Goal: Task Accomplishment & Management: Manage account settings

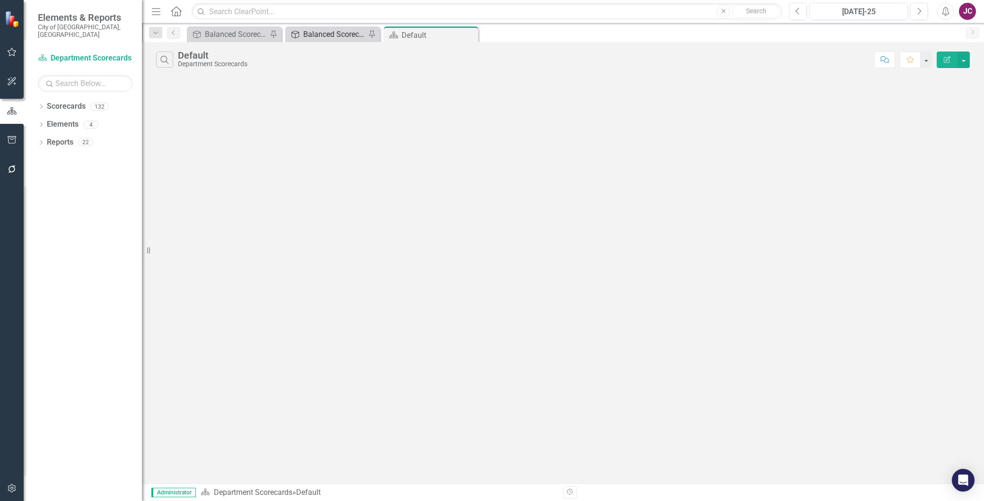
click at [328, 30] on div "Balanced Scorecard" at bounding box center [334, 34] width 62 height 12
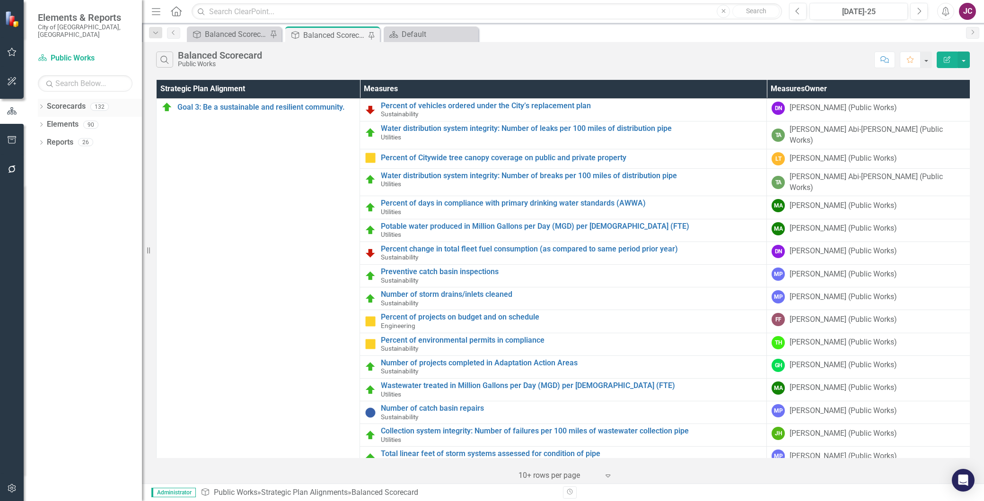
click at [43, 105] on icon "Dropdown" at bounding box center [41, 107] width 7 height 5
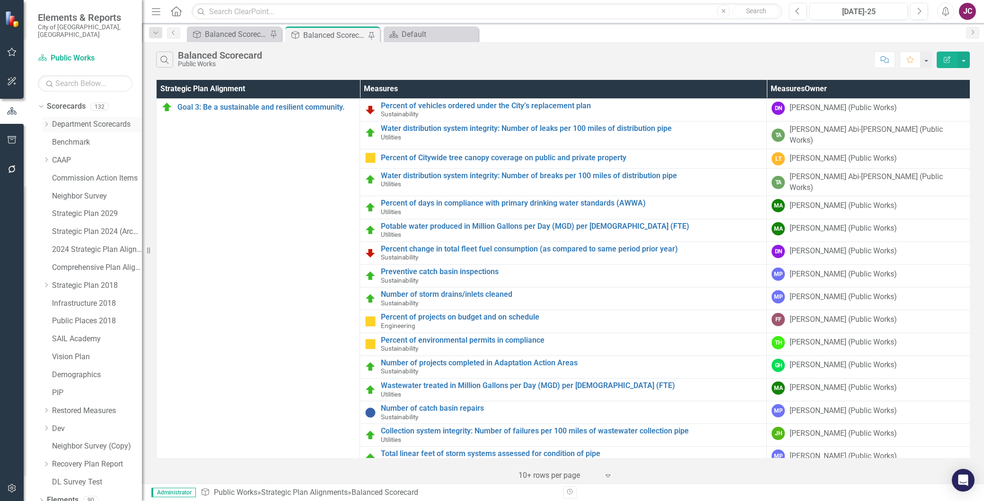
click at [45, 122] on icon "Dropdown" at bounding box center [46, 125] width 7 height 6
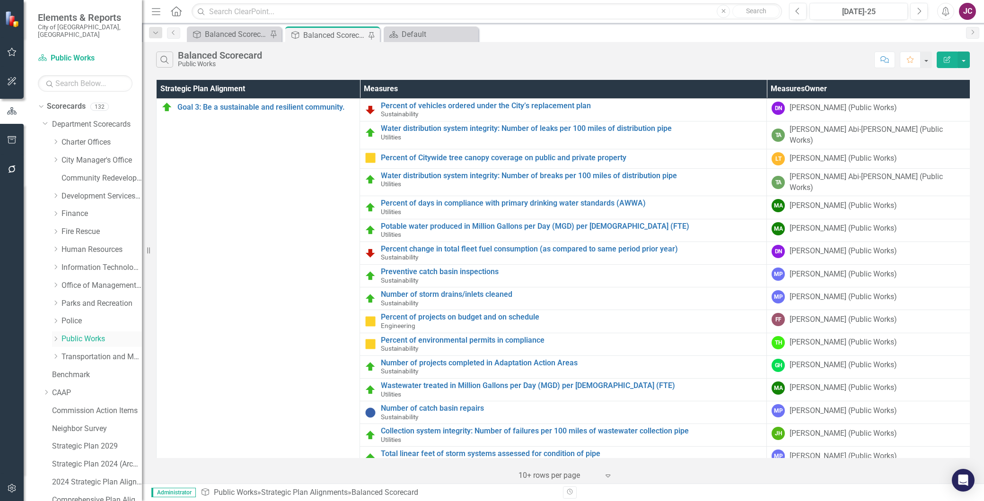
click at [56, 336] on icon "Dropdown" at bounding box center [55, 339] width 7 height 6
click at [83, 406] on link "Utilities" at bounding box center [106, 411] width 71 height 11
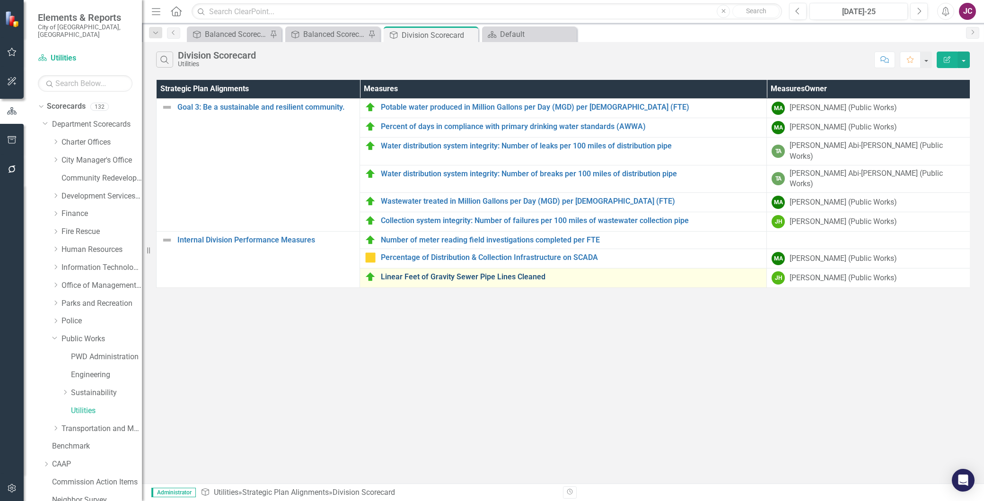
click at [480, 273] on link "Linear Feet of Gravity Sewer Pipe Lines Cleaned" at bounding box center [571, 277] width 381 height 9
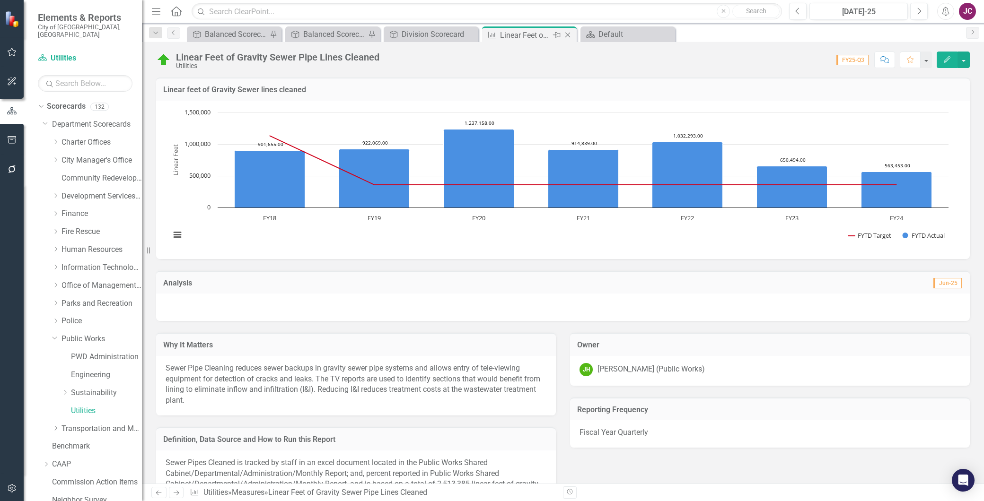
click at [569, 34] on icon "Close" at bounding box center [567, 35] width 9 height 8
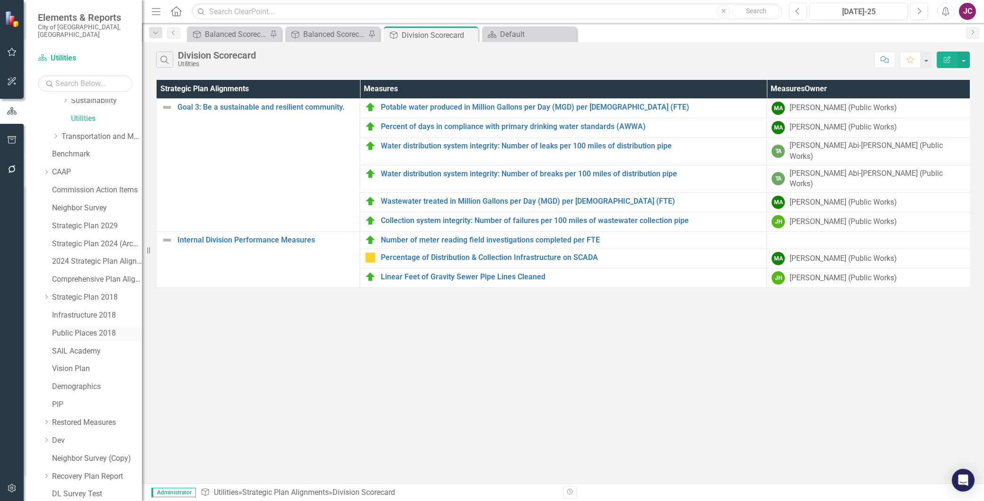
scroll to position [324, 0]
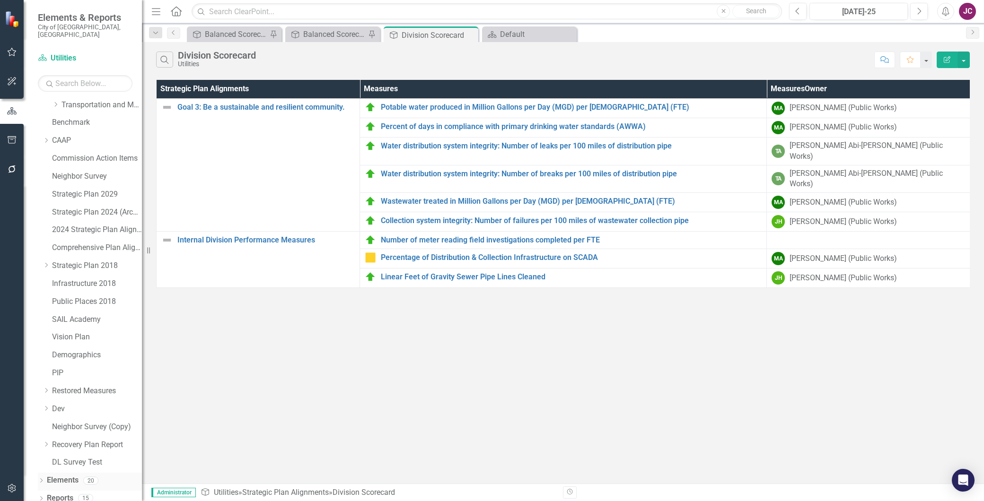
click at [62, 475] on link "Elements" at bounding box center [63, 480] width 32 height 11
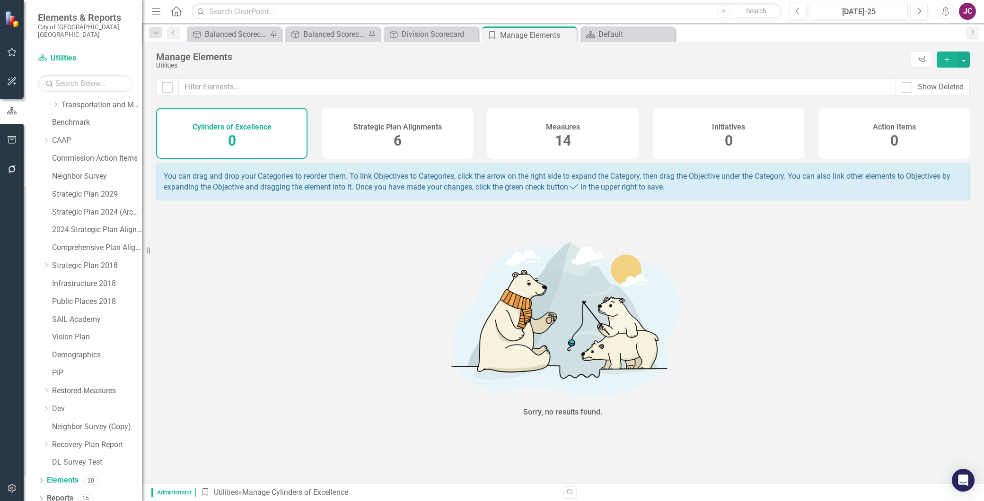
click at [568, 135] on span "14" at bounding box center [563, 140] width 16 height 17
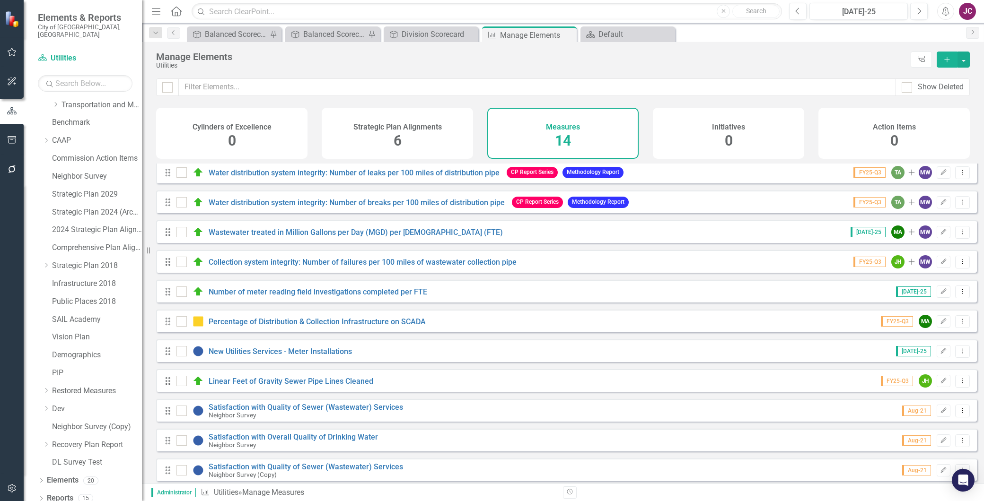
scroll to position [104, 0]
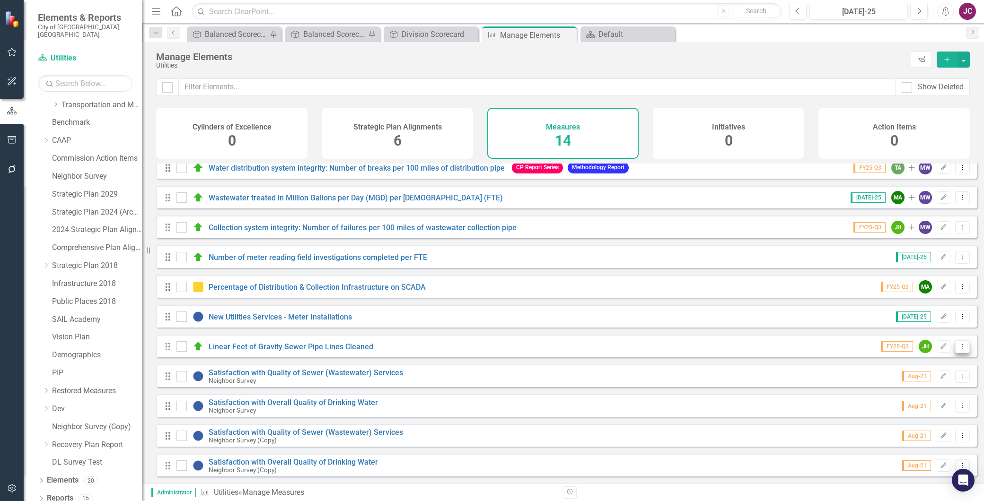
click at [958, 345] on icon "Dropdown Menu" at bounding box center [962, 346] width 8 height 6
click at [935, 395] on link "Copy Duplicate Measures" at bounding box center [917, 396] width 89 height 17
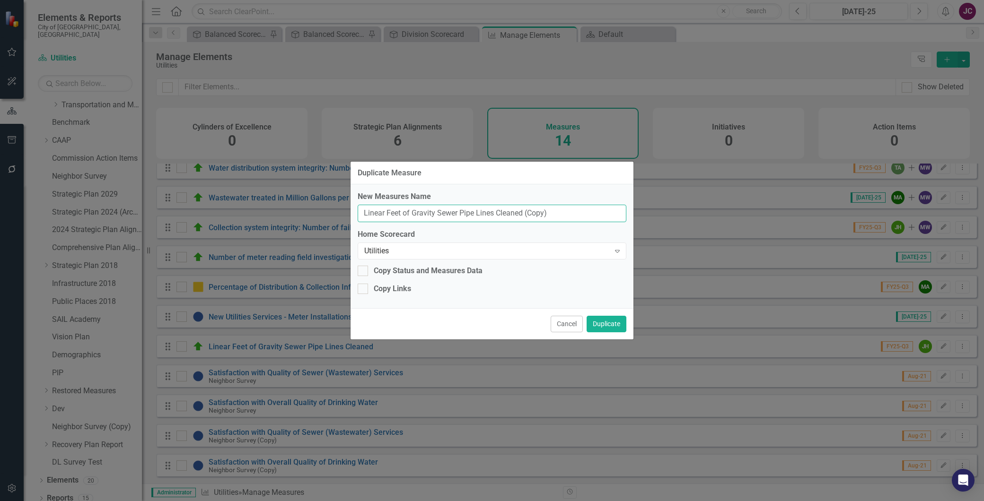
drag, startPoint x: 554, startPoint y: 214, endPoint x: 525, endPoint y: 217, distance: 29.4
click at [525, 217] on input "Linear Feet of Gravity Sewer Pipe Lines Cleaned (Copy)" at bounding box center [491, 213] width 269 height 17
click at [363, 211] on input "Linear Feet of Gravity Sewer Pipelines Cleaned" at bounding box center [491, 213] width 269 height 17
type input "Linear Feet of Gravity Sewer Pipelines Cleaned"
click at [365, 270] on div at bounding box center [362, 271] width 10 height 10
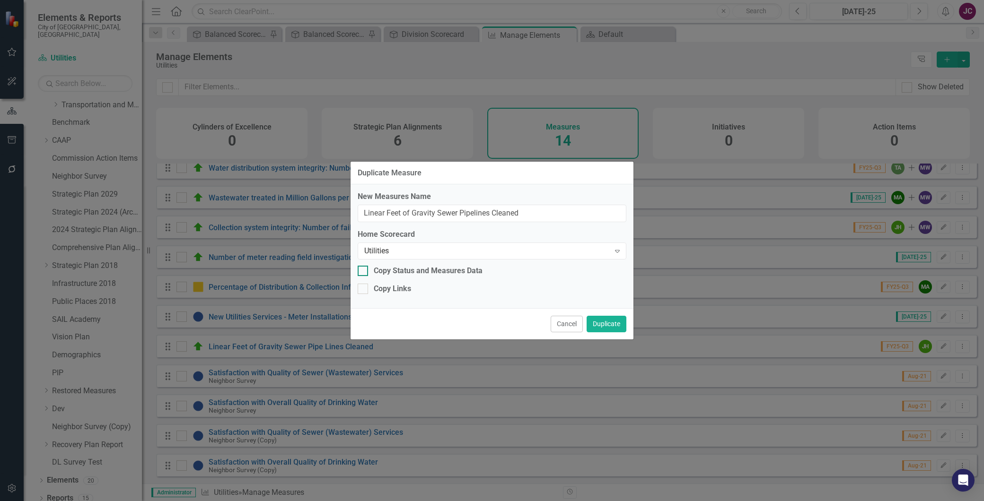
click at [364, 270] on input "Copy Status and Measures Data" at bounding box center [360, 269] width 6 height 6
checkbox input "true"
click at [410, 253] on div "Utilities" at bounding box center [486, 250] width 245 height 11
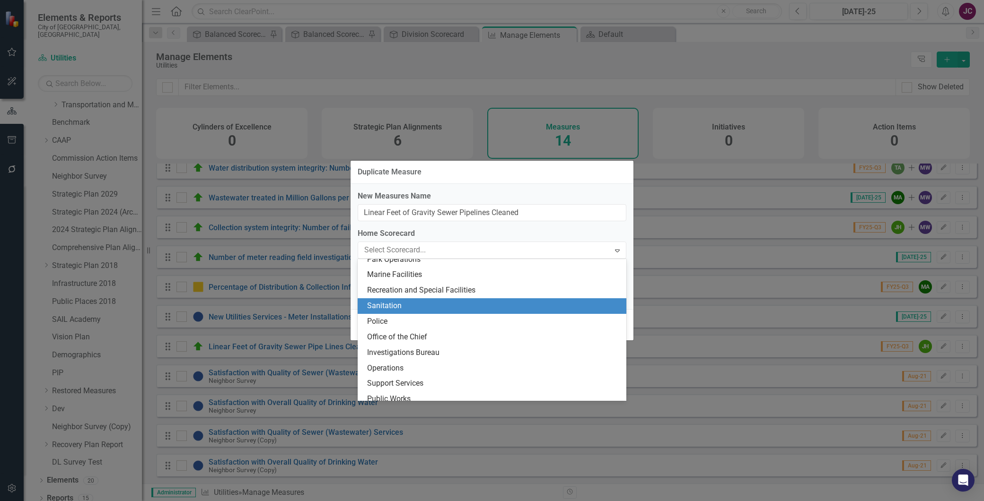
scroll to position [821, 0]
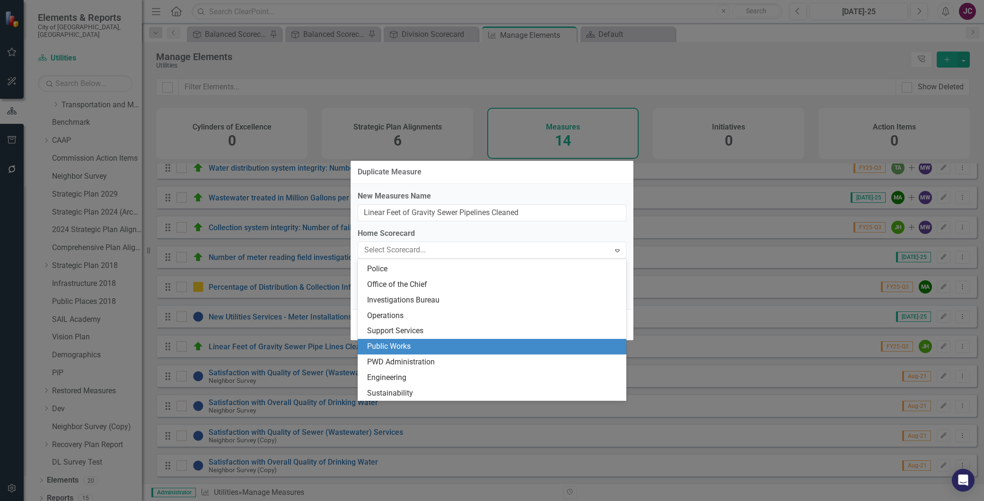
click at [421, 343] on div "Public Works" at bounding box center [493, 346] width 253 height 11
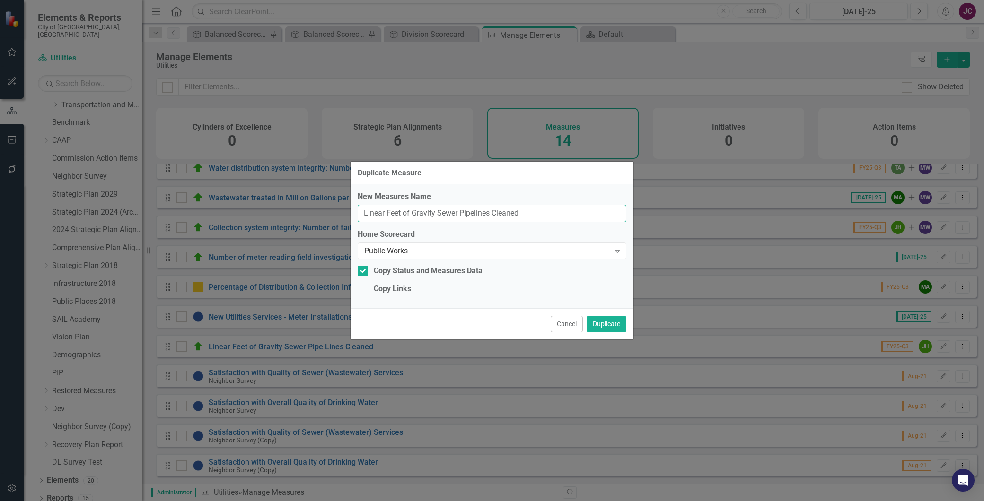
click at [361, 210] on input "Linear Feet of Gravity Sewer Pipelines Cleaned" at bounding box center [491, 213] width 269 height 17
type input "Preventative Maintenance: Linear Feet of Gravity Sewer Pipelines Cleaned"
click at [602, 323] on button "Duplicate" at bounding box center [606, 324] width 40 height 17
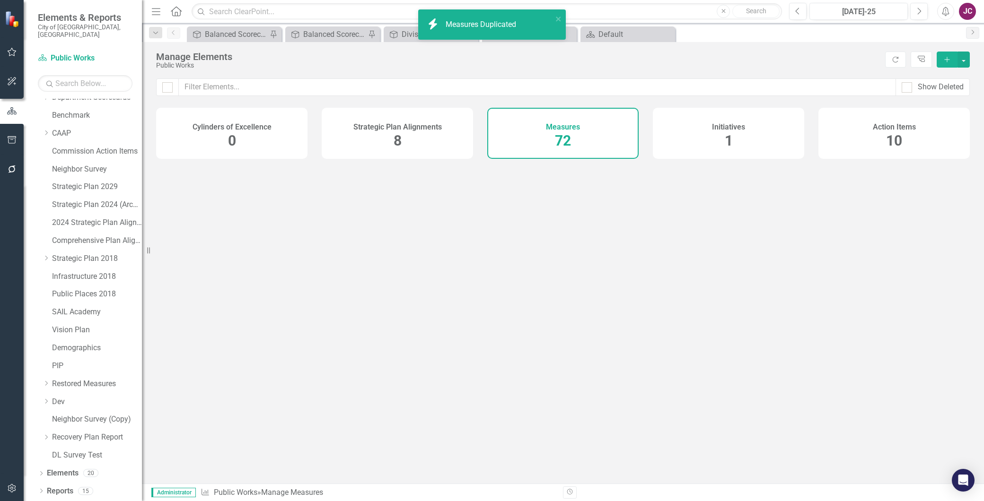
scroll to position [20, 0]
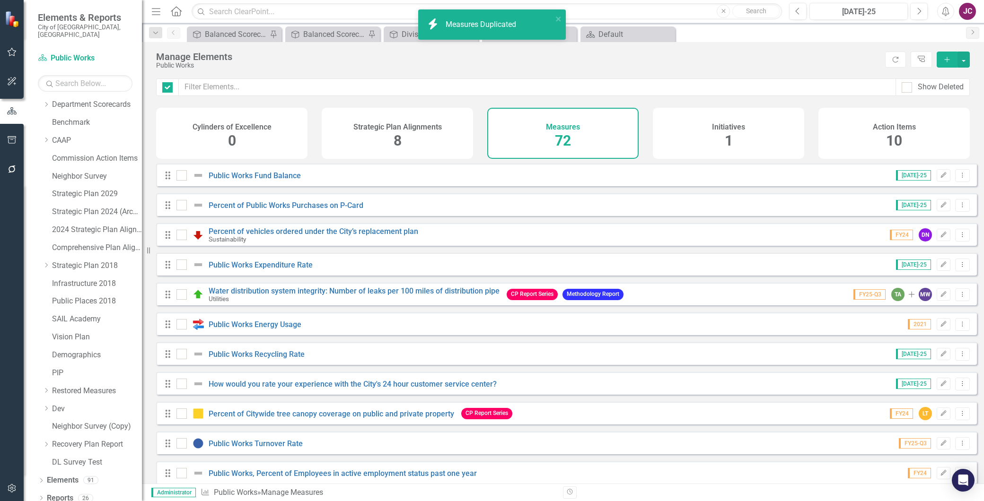
checkbox input "false"
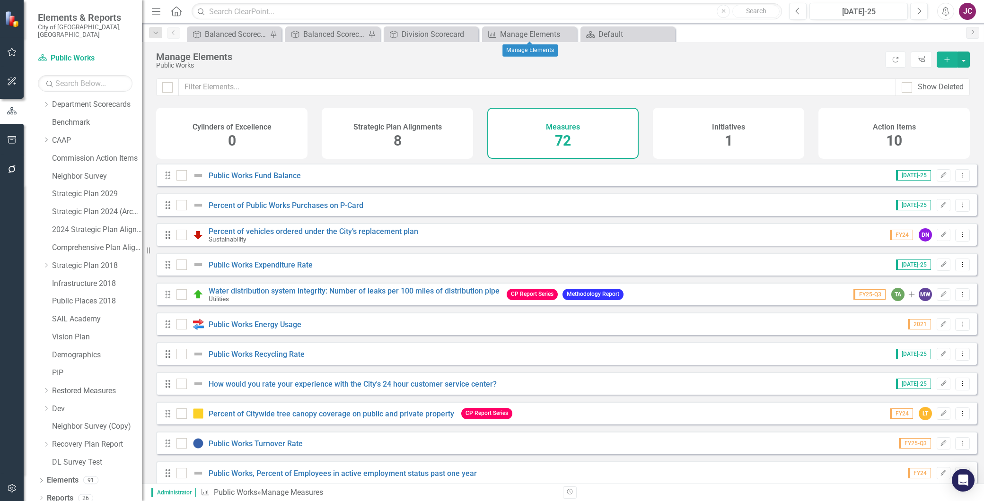
drag, startPoint x: 568, startPoint y: 35, endPoint x: 459, endPoint y: 57, distance: 111.9
click at [0, 0] on icon at bounding box center [0, 0] width 0 height 0
click at [437, 35] on div "Division Scorecard" at bounding box center [432, 34] width 62 height 12
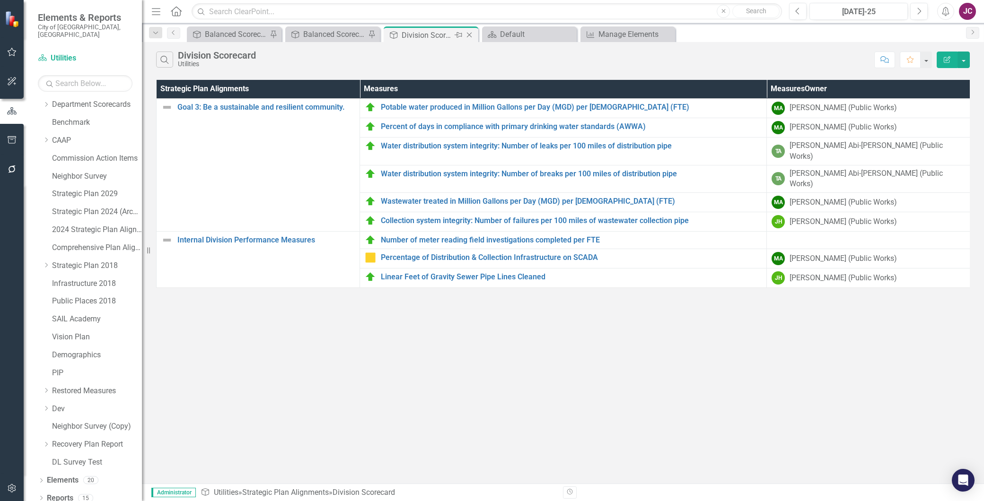
click at [470, 35] on icon at bounding box center [469, 35] width 5 height 5
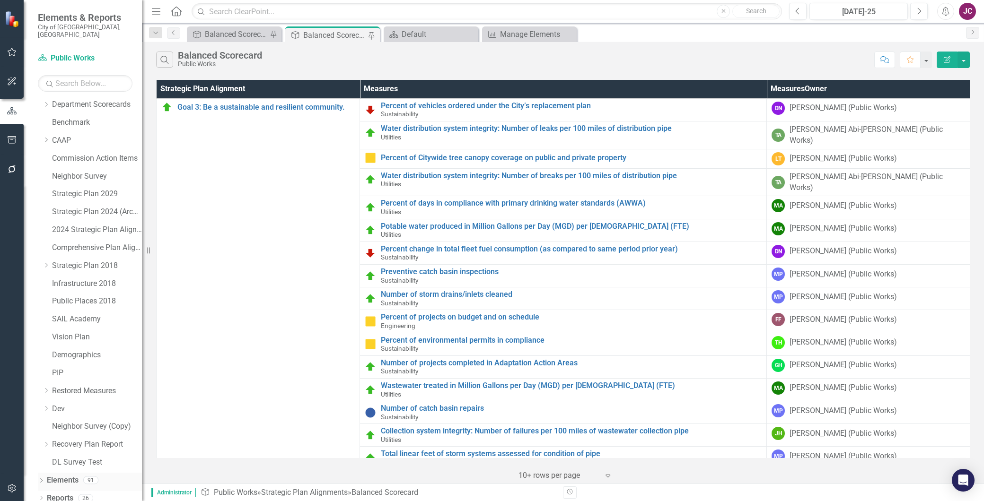
click at [61, 473] on div "Elements" at bounding box center [63, 481] width 32 height 16
click at [65, 475] on link "Elements" at bounding box center [63, 480] width 32 height 11
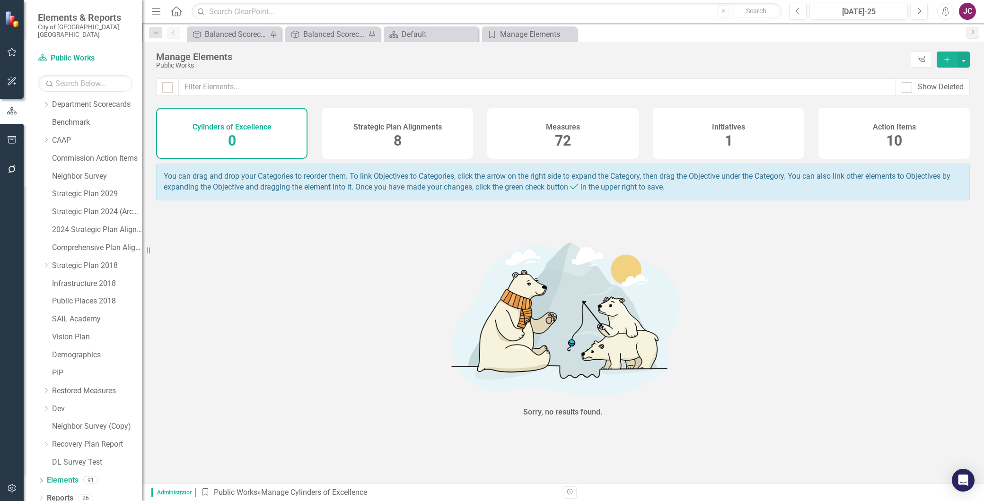
click at [527, 139] on div "Measures 72" at bounding box center [562, 133] width 151 height 51
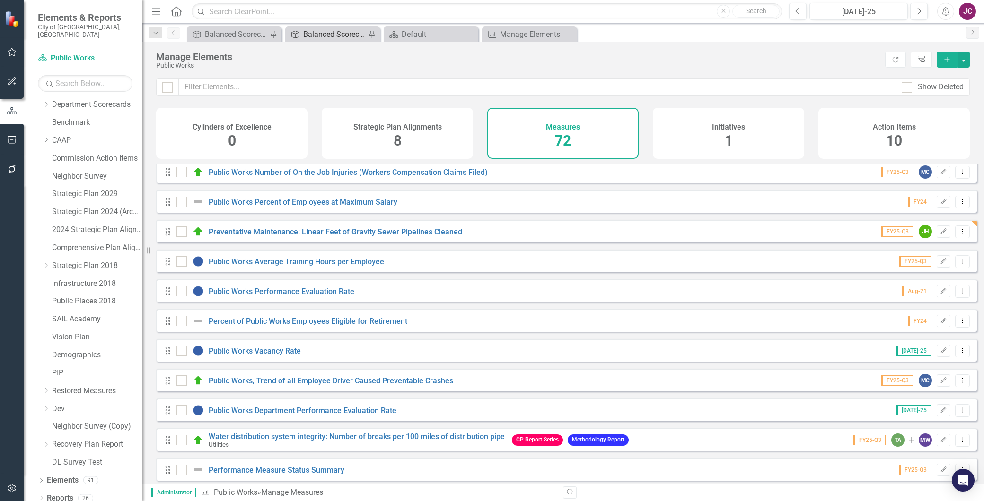
scroll to position [262, 0]
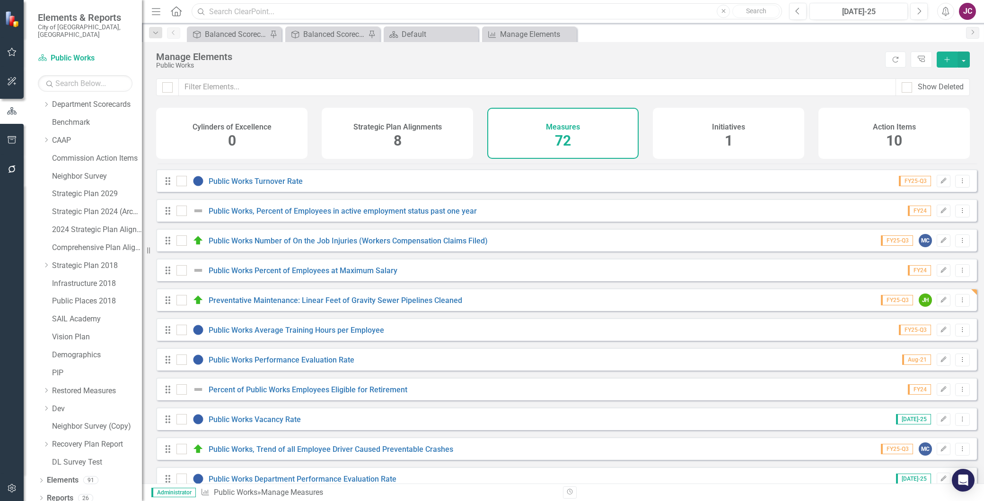
click at [261, 5] on input "text" at bounding box center [487, 11] width 590 height 17
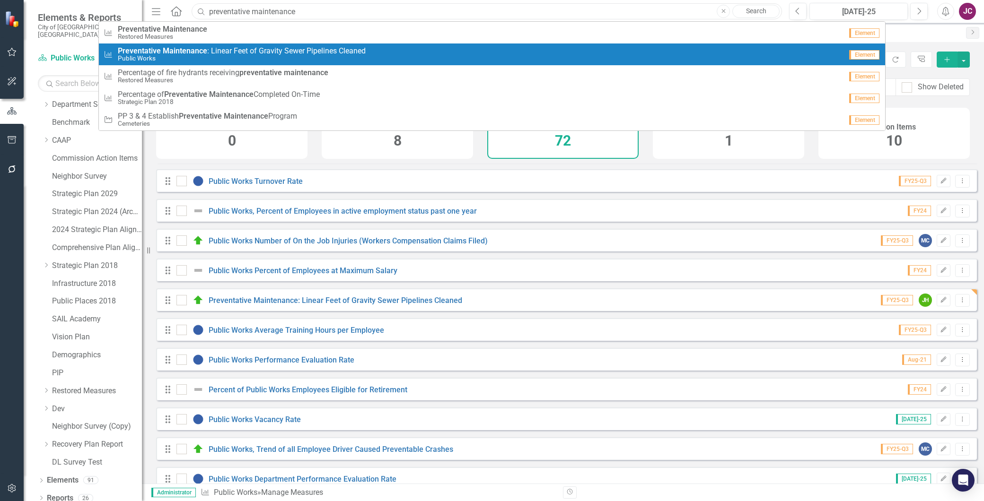
type input "preventative maintenance"
click at [298, 47] on span "Preventative Maintenance : Linear Feet of Gravity Sewer Pipelines Cleaned" at bounding box center [242, 51] width 248 height 9
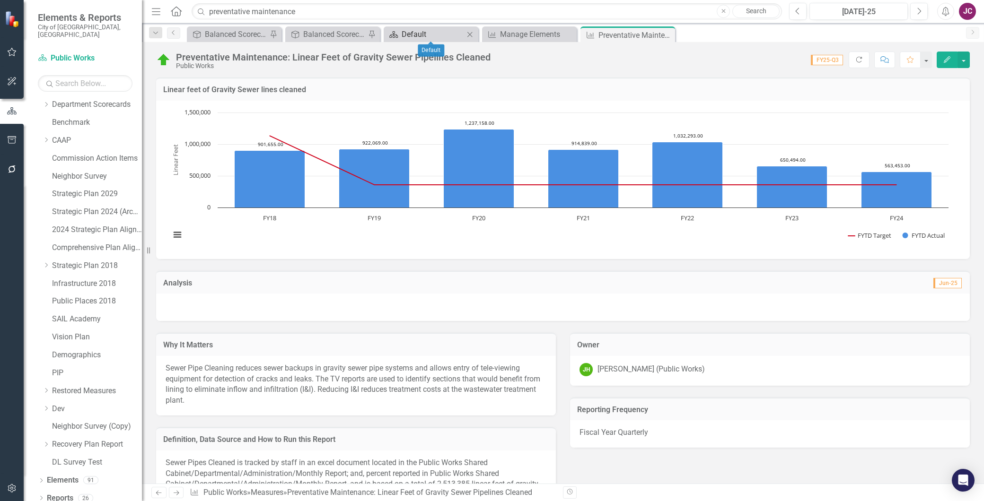
click at [428, 35] on div "Default" at bounding box center [432, 34] width 62 height 12
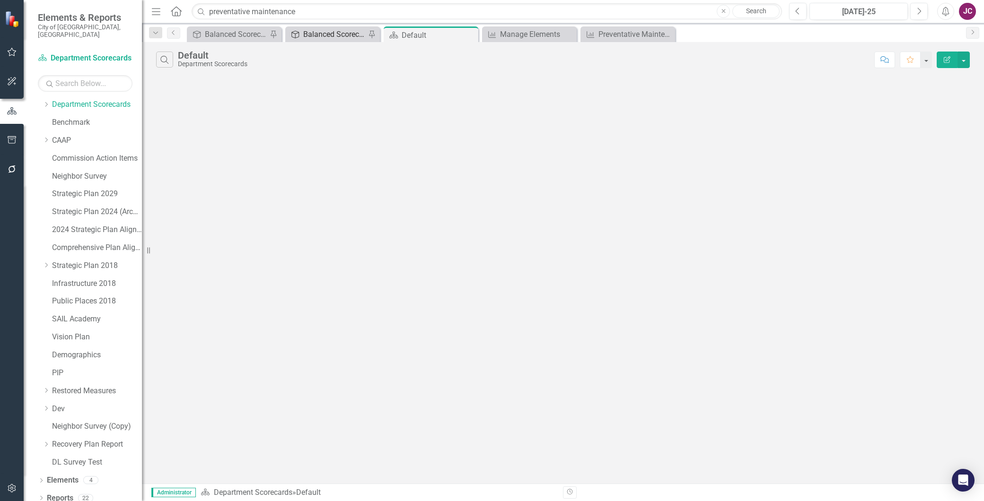
click at [342, 37] on div "Balanced Scorecard" at bounding box center [334, 34] width 62 height 12
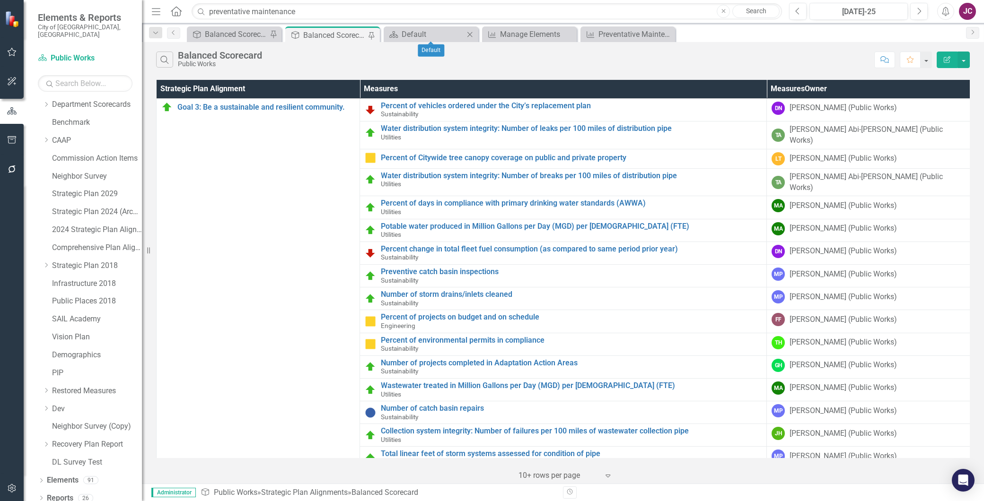
click at [469, 34] on icon at bounding box center [469, 34] width 5 height 5
click at [440, 29] on div "Manage Elements" at bounding box center [432, 34] width 62 height 12
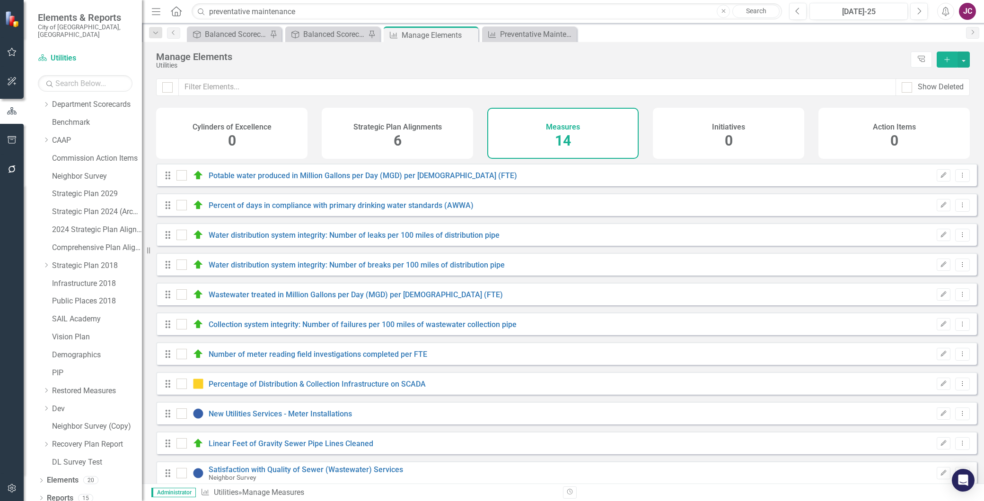
checkbox input "false"
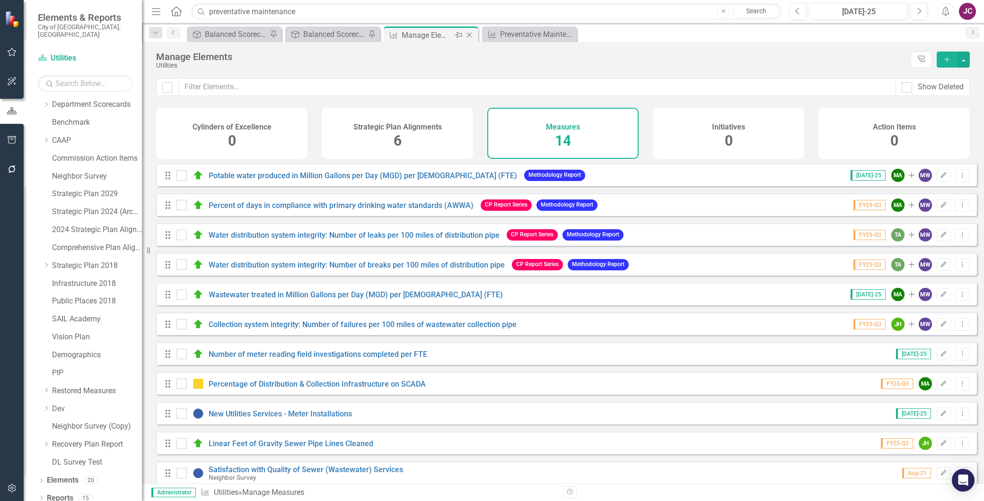
click at [470, 34] on icon at bounding box center [469, 35] width 5 height 5
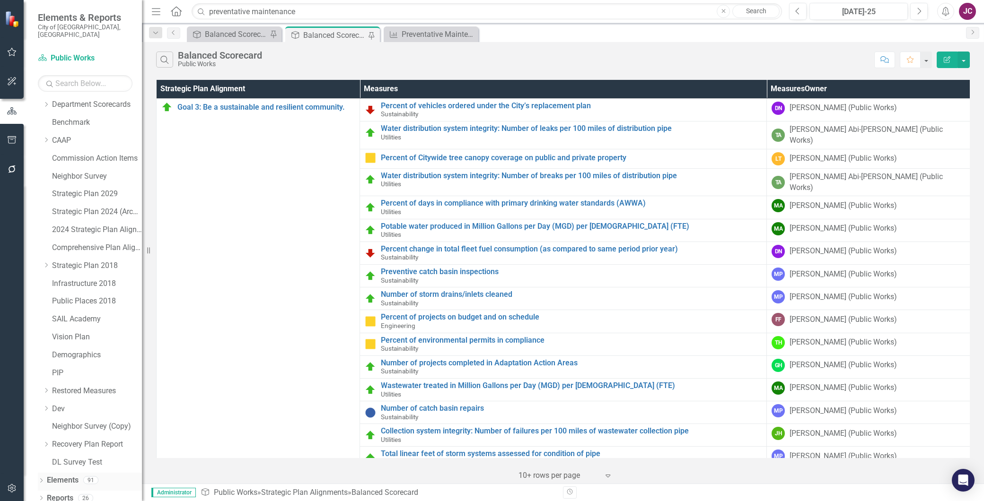
click at [60, 475] on link "Elements" at bounding box center [63, 480] width 32 height 11
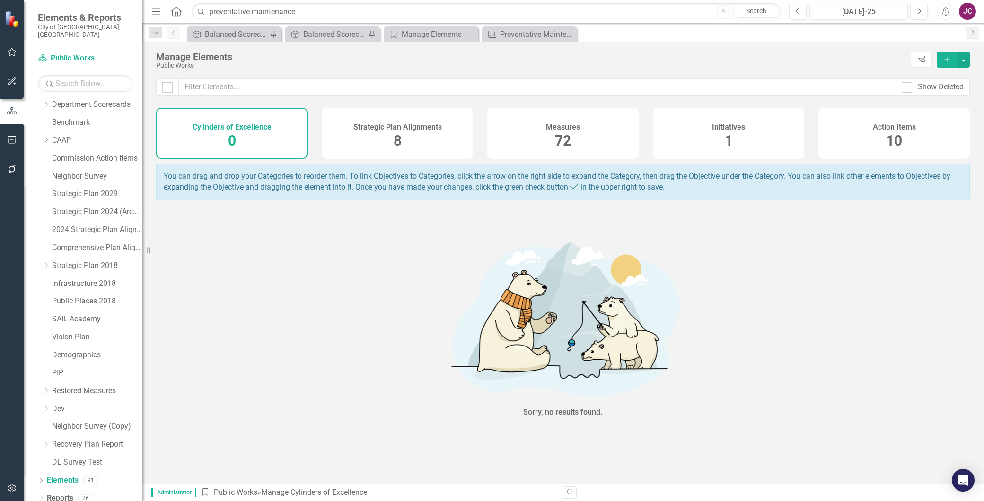
click at [544, 140] on div "Measures 72" at bounding box center [562, 133] width 151 height 51
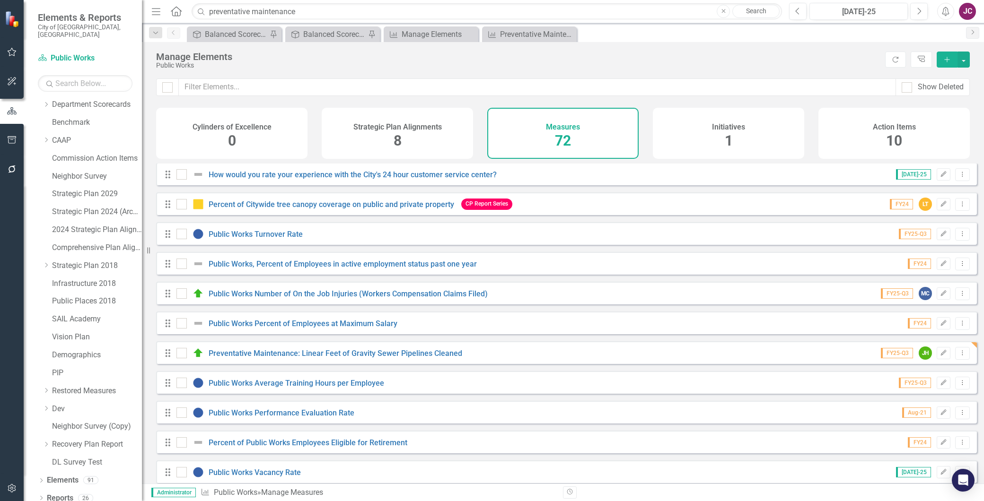
scroll to position [210, 0]
click at [334, 32] on div "Balanced Scorecard" at bounding box center [334, 34] width 62 height 12
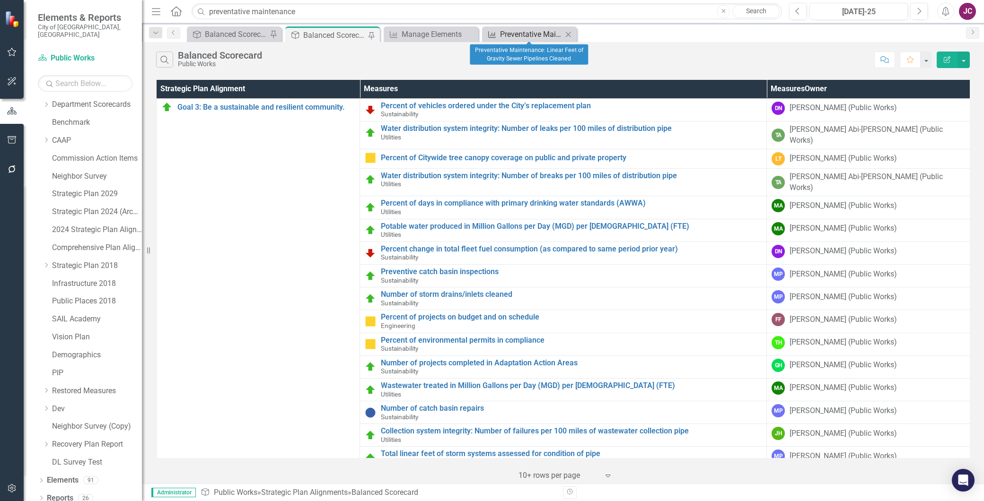
click at [519, 33] on div "Preventative Maintenance: Linear Feet of Gravity Sewer Pipelines Cleaned" at bounding box center [531, 34] width 62 height 12
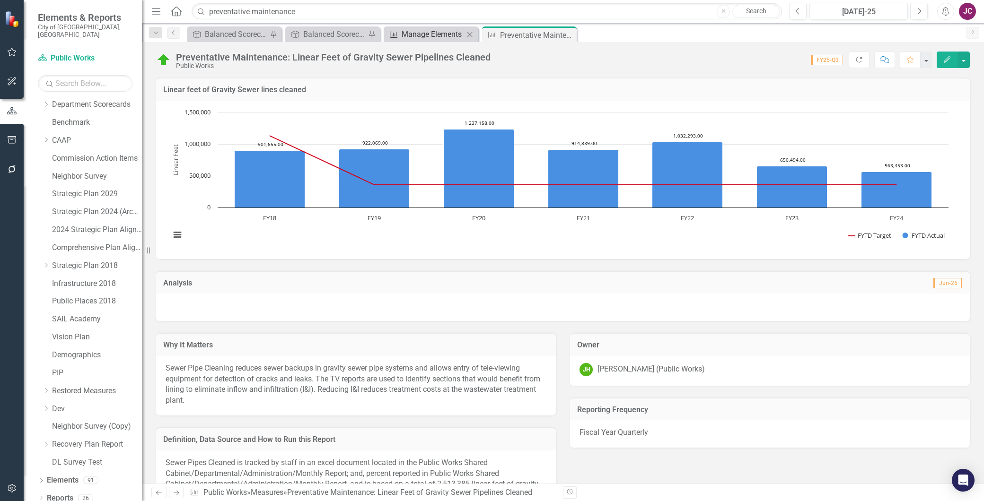
click at [436, 33] on div "Manage Elements" at bounding box center [432, 34] width 62 height 12
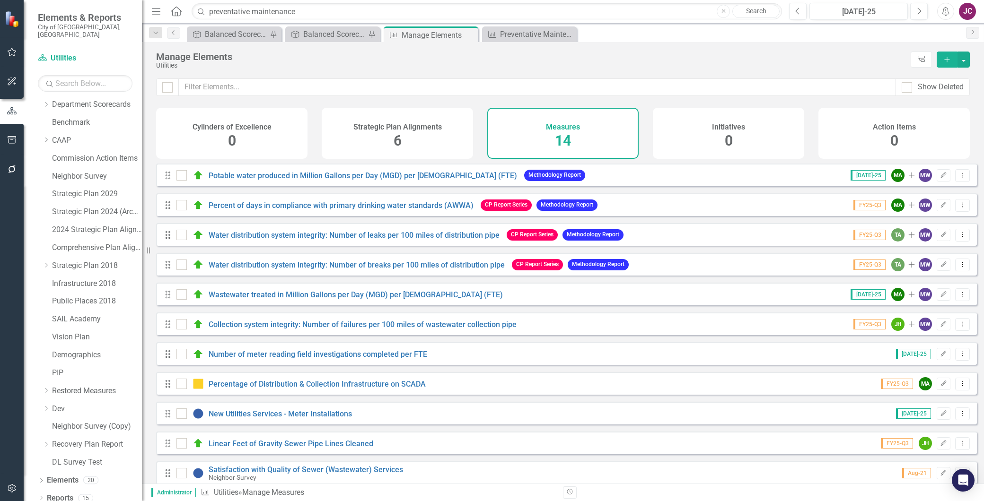
click at [437, 140] on div "Strategic Plan Alignments 6" at bounding box center [397, 133] width 151 height 51
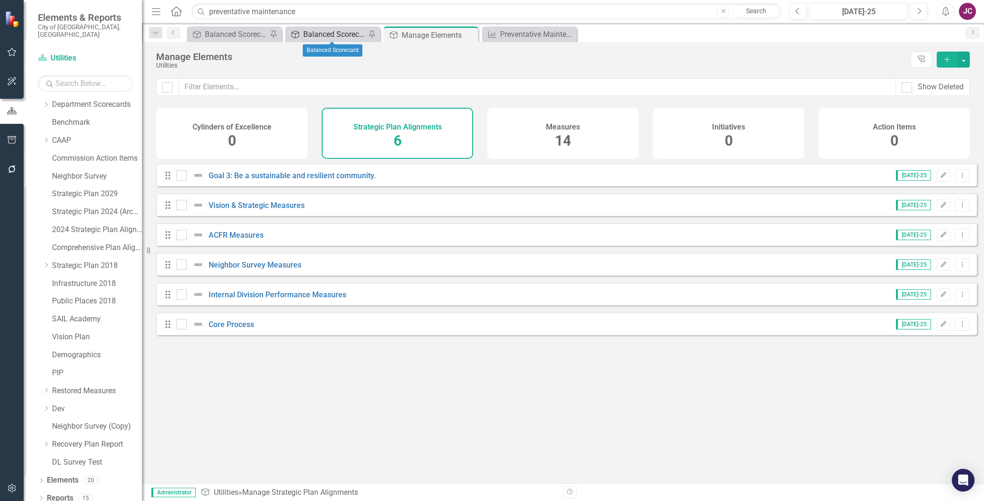
click at [313, 31] on div "Balanced Scorecard" at bounding box center [334, 34] width 62 height 12
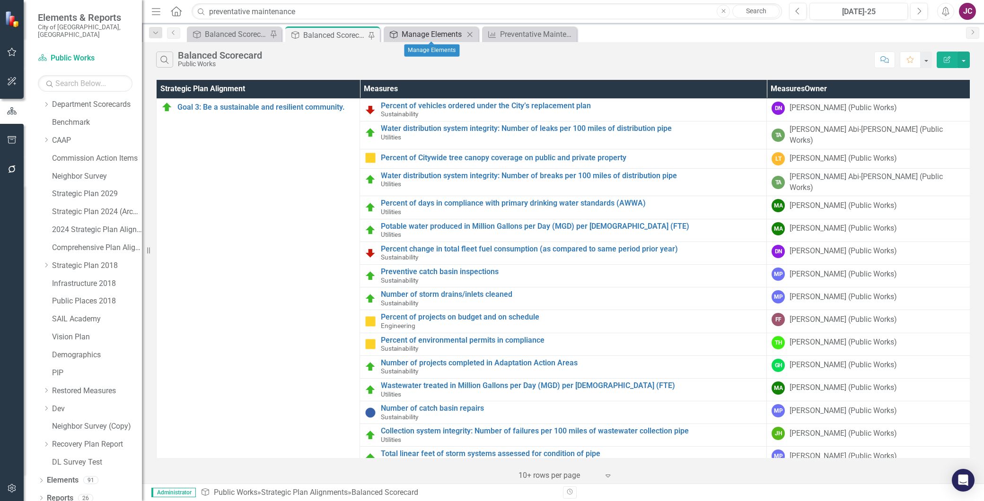
click at [432, 36] on div "Manage Elements" at bounding box center [432, 34] width 62 height 12
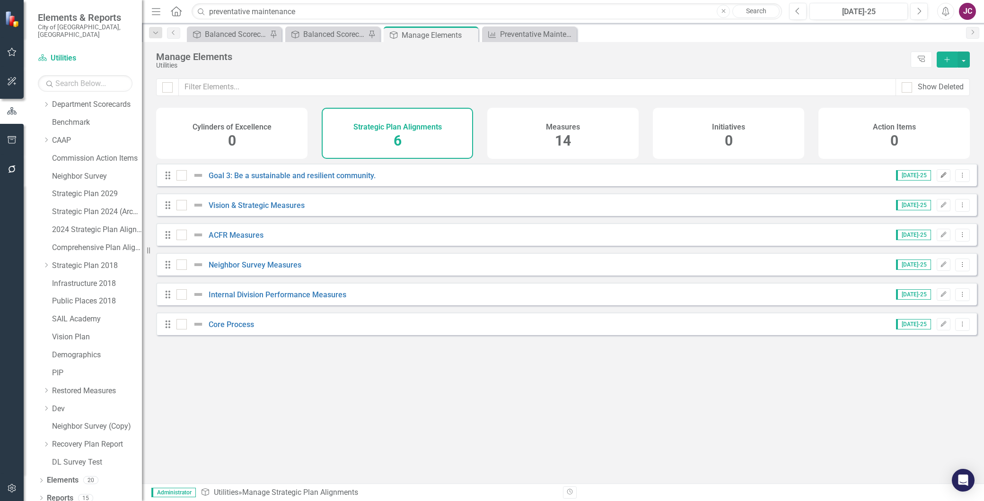
click at [941, 178] on icon "button" at bounding box center [944, 175] width 6 height 6
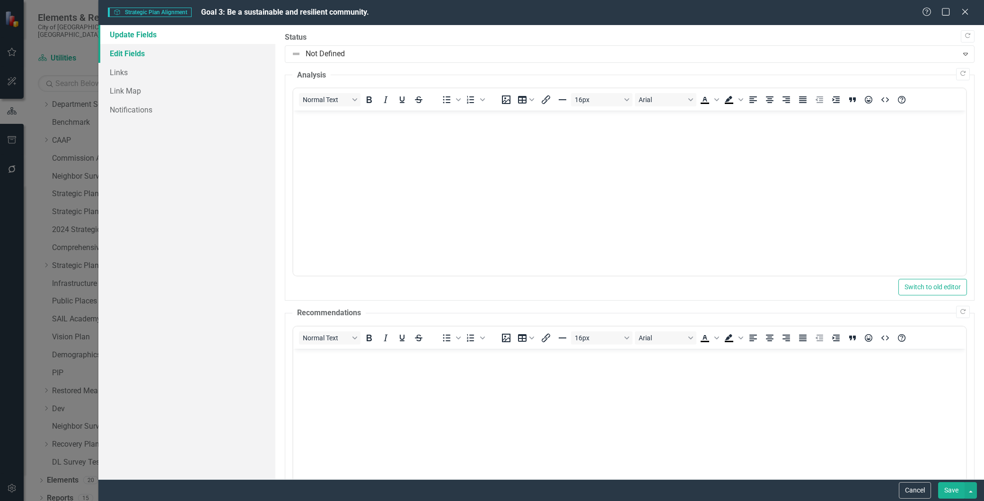
click at [134, 54] on link "Edit Fields" at bounding box center [186, 53] width 177 height 19
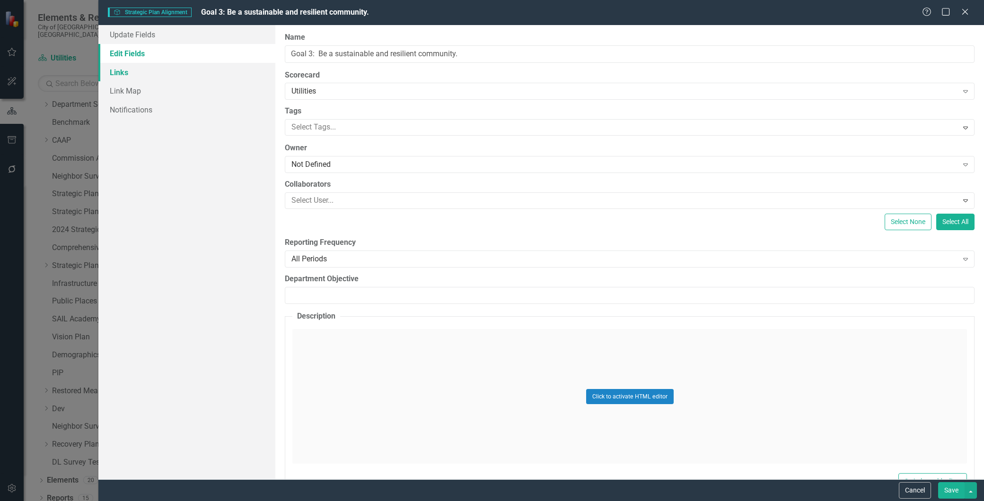
click at [121, 70] on link "Links" at bounding box center [186, 72] width 177 height 19
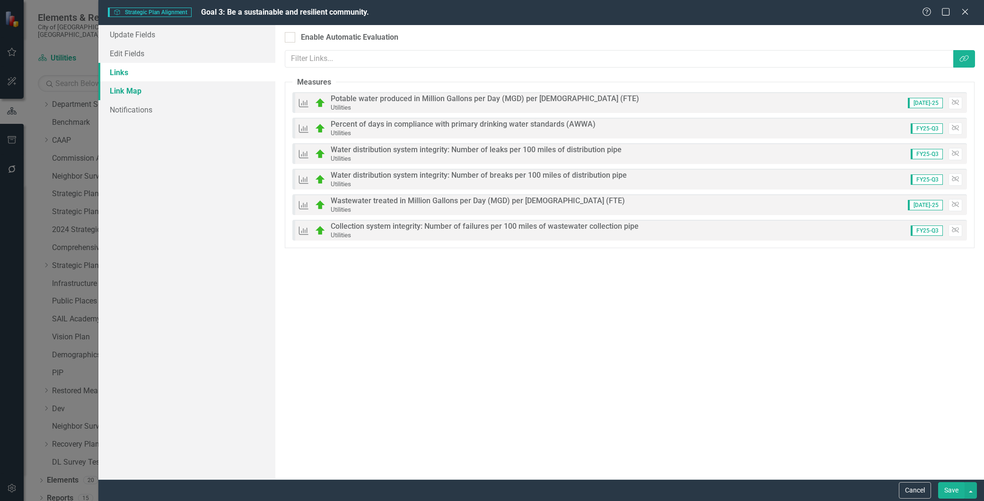
click at [117, 88] on link "Link Map" at bounding box center [186, 90] width 177 height 19
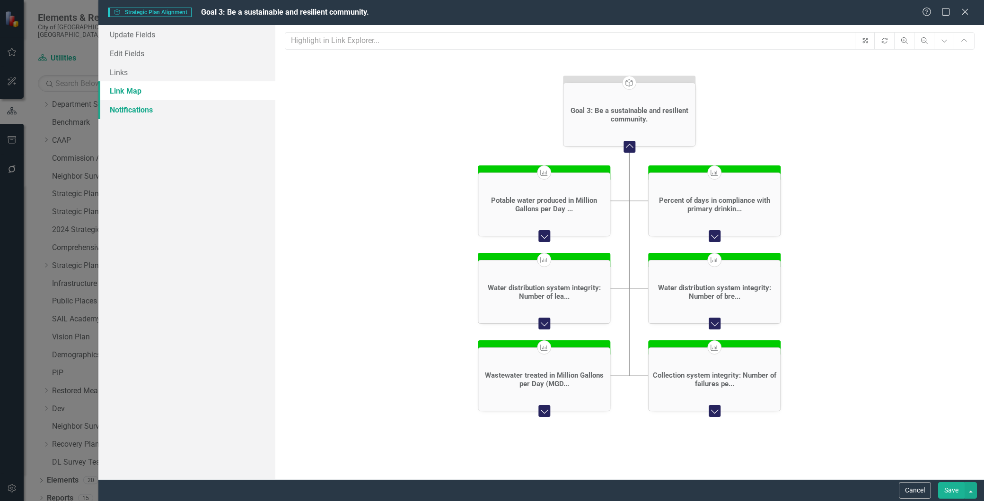
click at [116, 108] on link "Notifications" at bounding box center [186, 109] width 177 height 19
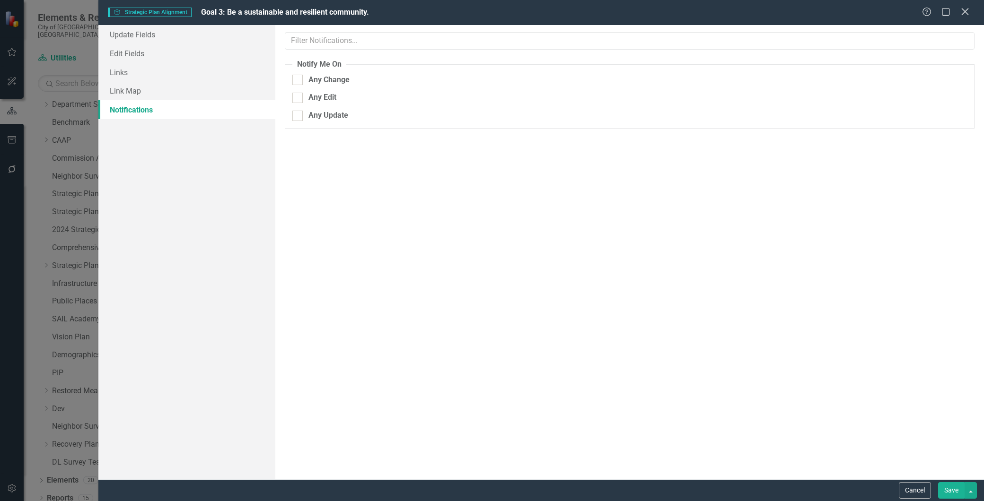
click at [962, 13] on icon "Close" at bounding box center [965, 11] width 12 height 9
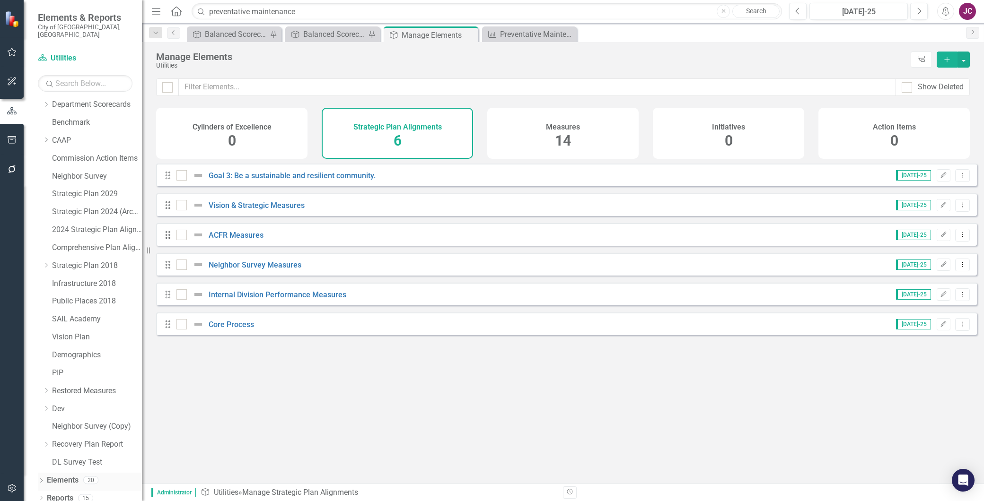
click at [43, 479] on icon "Dropdown" at bounding box center [41, 481] width 7 height 5
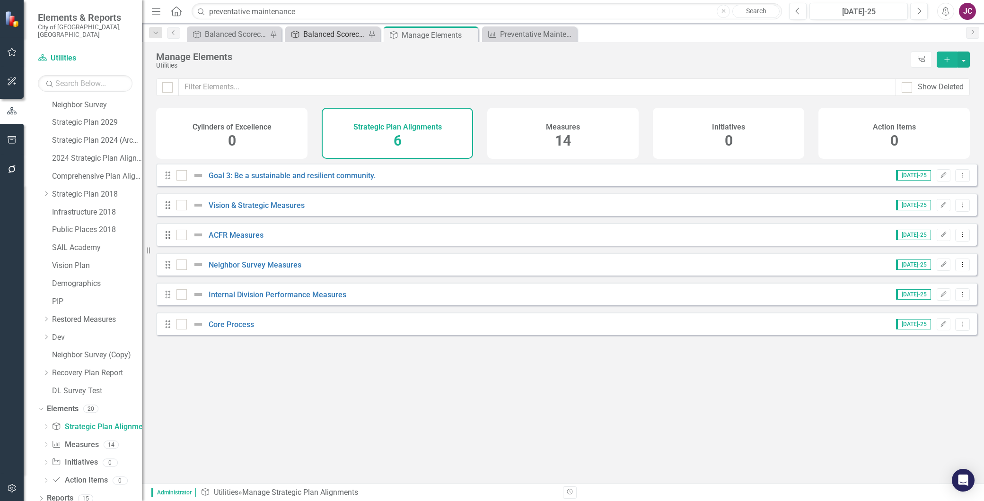
click at [335, 35] on div "Balanced Scorecard" at bounding box center [334, 34] width 62 height 12
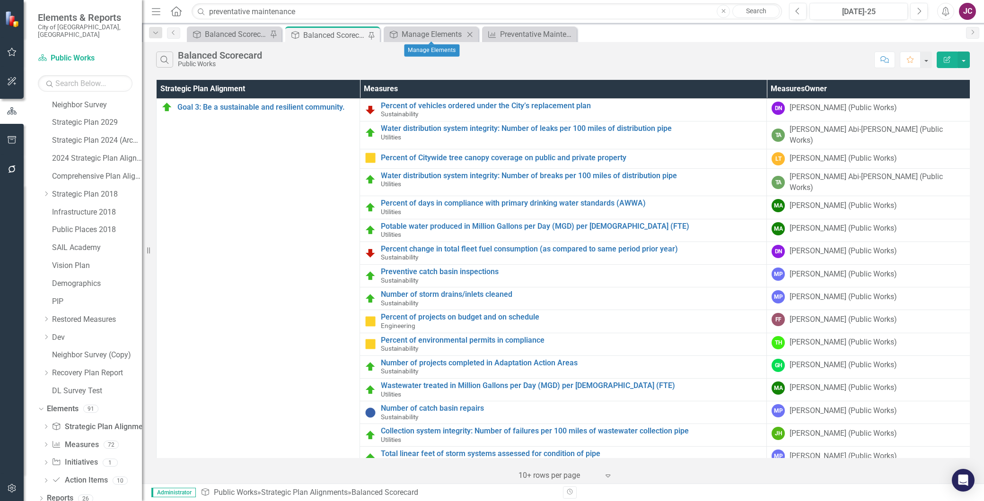
click at [470, 33] on icon "Close" at bounding box center [469, 35] width 9 height 8
click at [330, 35] on div "Balanced Scorecard" at bounding box center [334, 35] width 62 height 12
click at [80, 419] on div "Strategic Plan Alignment Strategic Plan Alignment" at bounding box center [100, 427] width 97 height 16
click at [78, 422] on link "Strategic Plan Alignment Strategic Plan Alignment" at bounding box center [100, 427] width 97 height 11
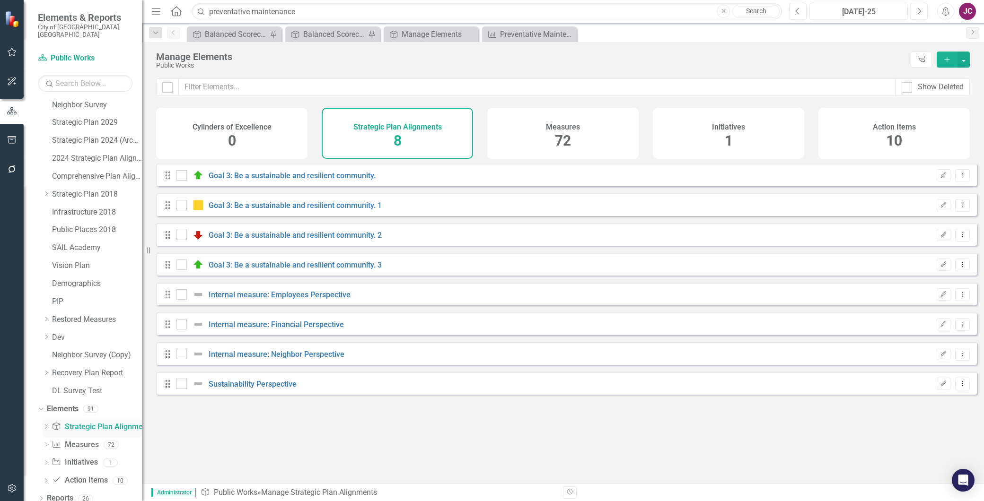
checkbox input "false"
click at [940, 178] on icon "Edit" at bounding box center [943, 176] width 7 height 6
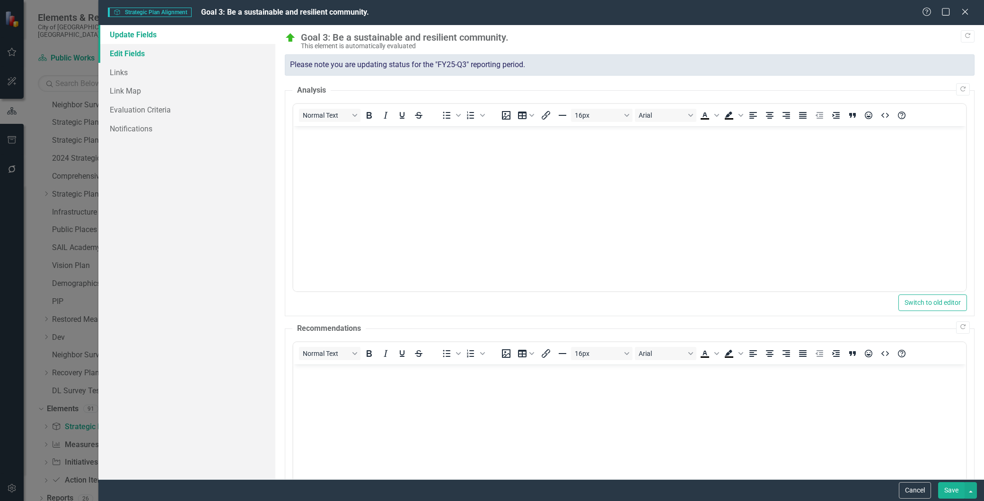
click at [128, 50] on link "Edit Fields" at bounding box center [186, 53] width 177 height 19
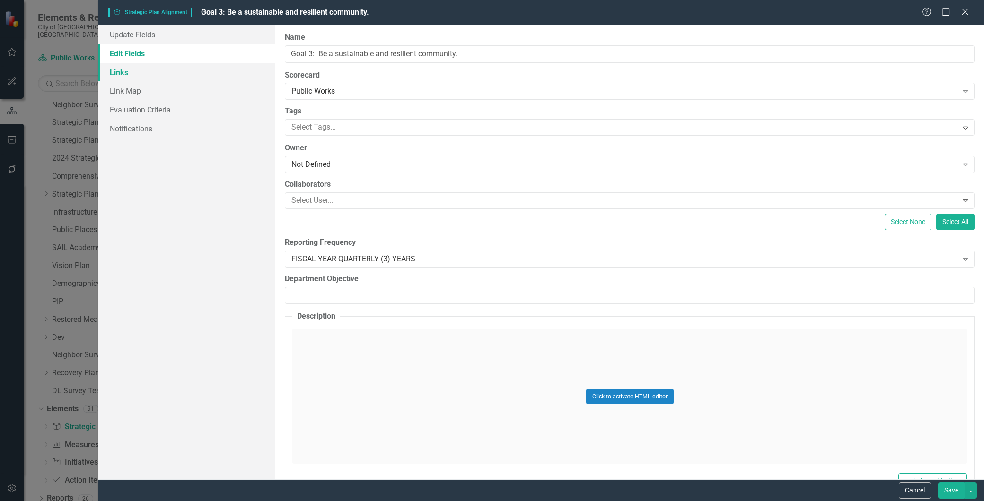
click at [123, 74] on link "Links" at bounding box center [186, 72] width 177 height 19
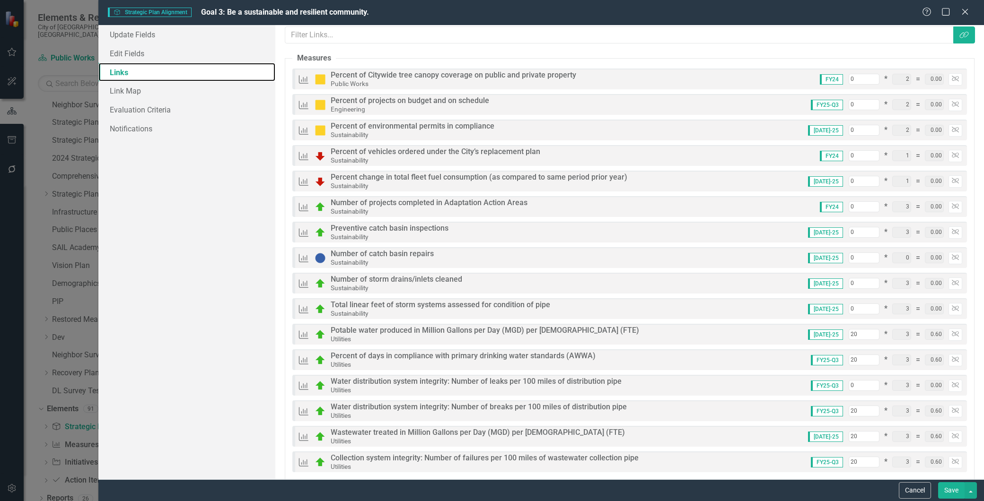
scroll to position [2, 0]
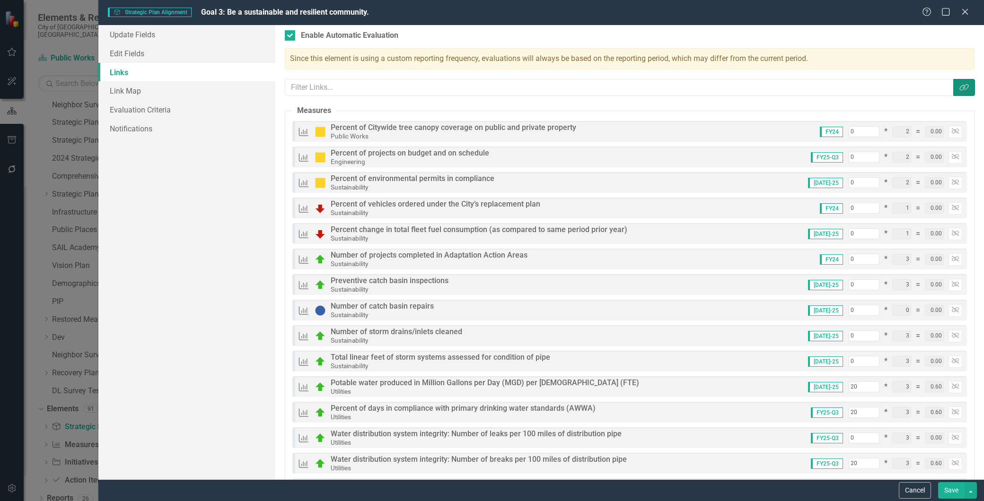
click at [959, 87] on icon "button" at bounding box center [963, 87] width 9 height 7
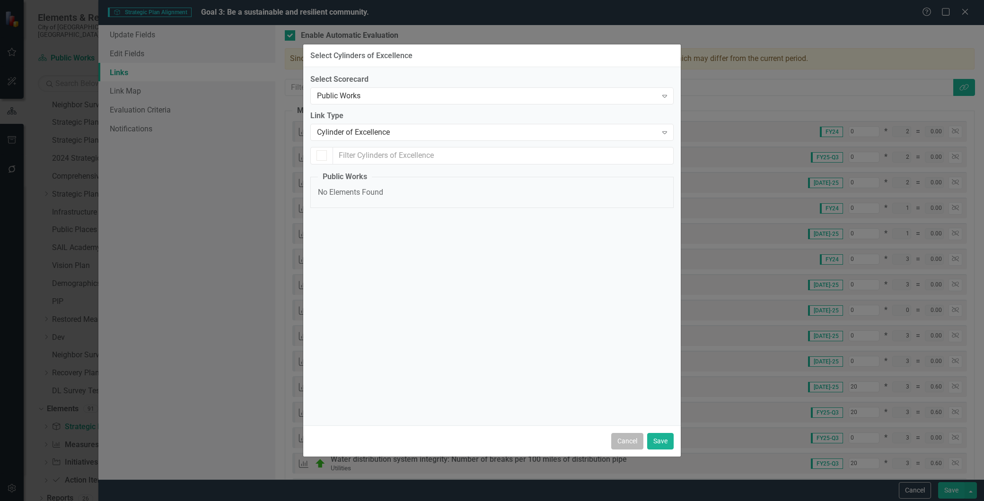
click at [629, 438] on button "Cancel" at bounding box center [627, 441] width 32 height 17
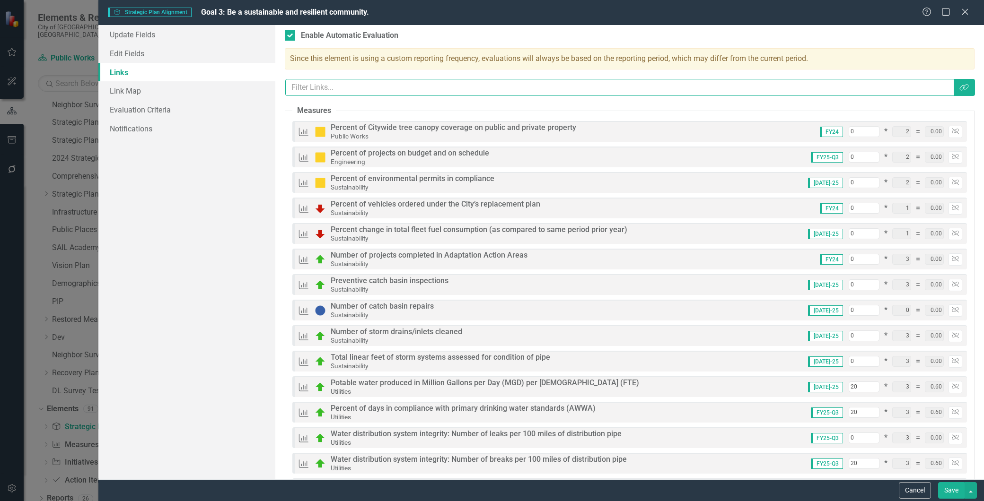
click at [319, 90] on input "text" at bounding box center [619, 87] width 668 height 17
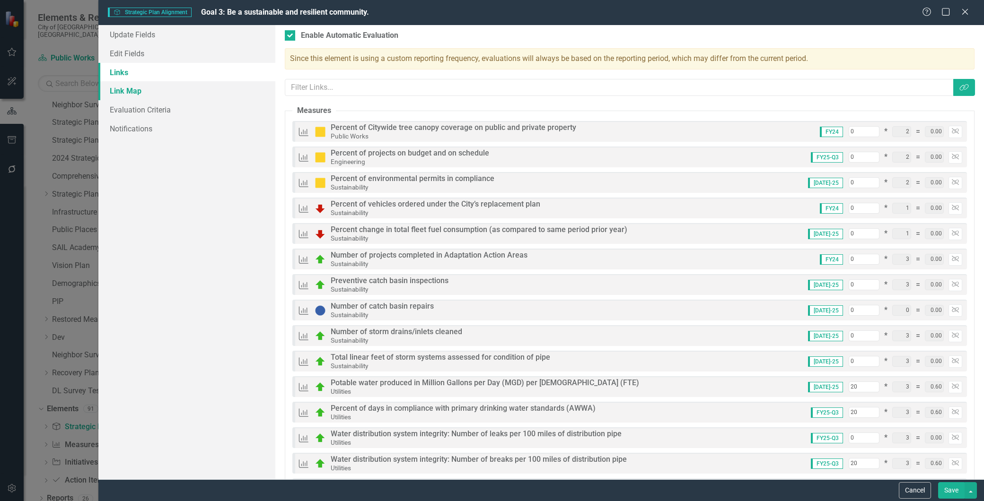
click at [132, 91] on link "Link Map" at bounding box center [186, 90] width 177 height 19
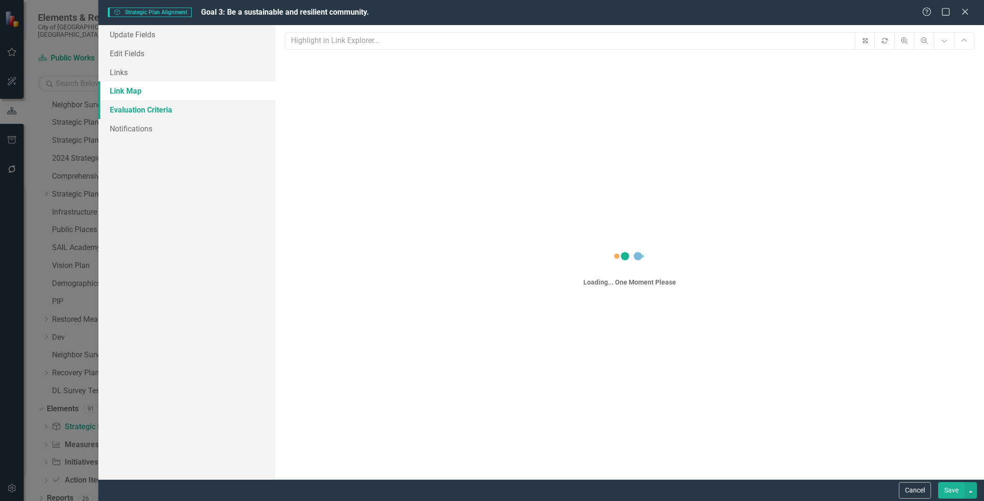
click at [121, 107] on link "Evaluation Criteria" at bounding box center [186, 109] width 177 height 19
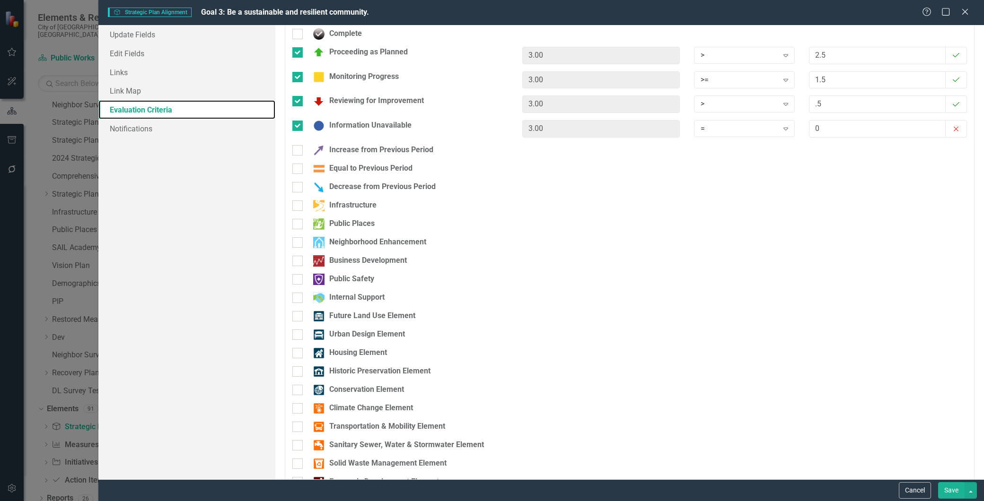
scroll to position [0, 0]
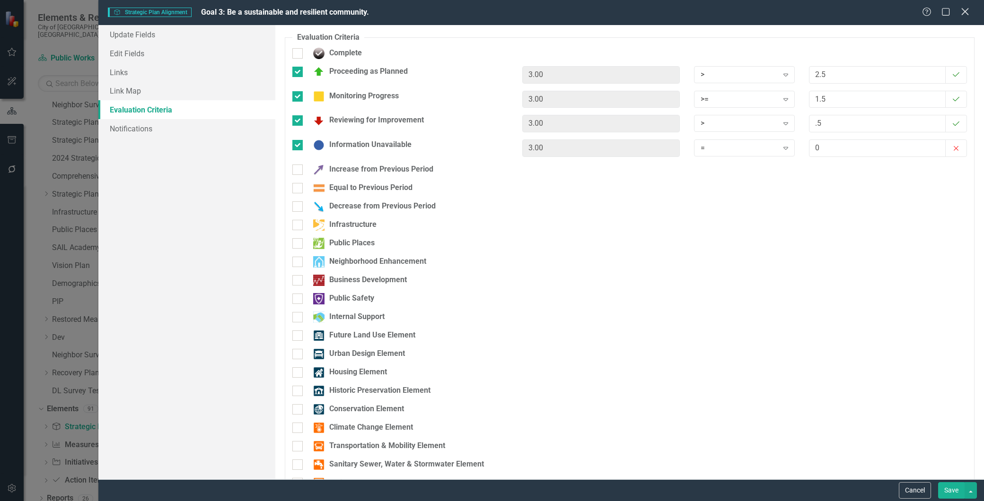
click at [966, 11] on icon at bounding box center [964, 11] width 7 height 7
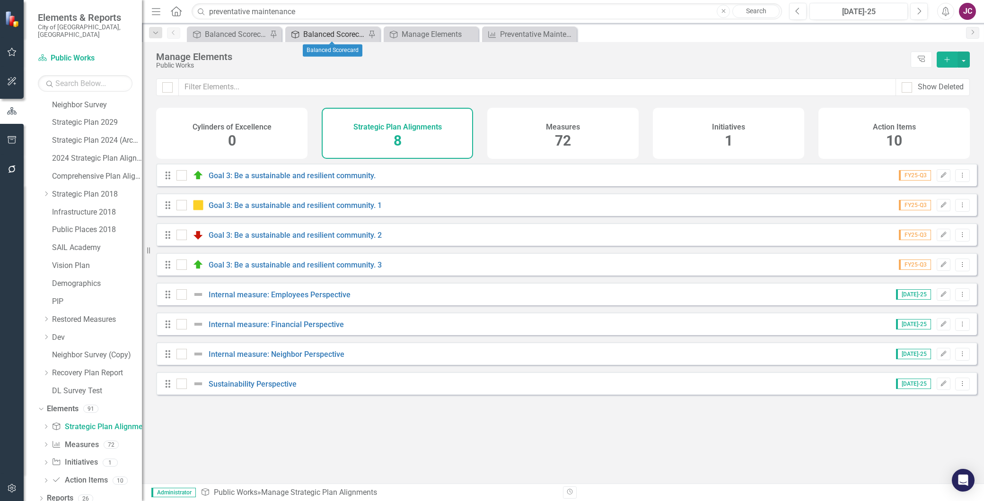
click at [313, 34] on div "Balanced Scorecard" at bounding box center [334, 34] width 62 height 12
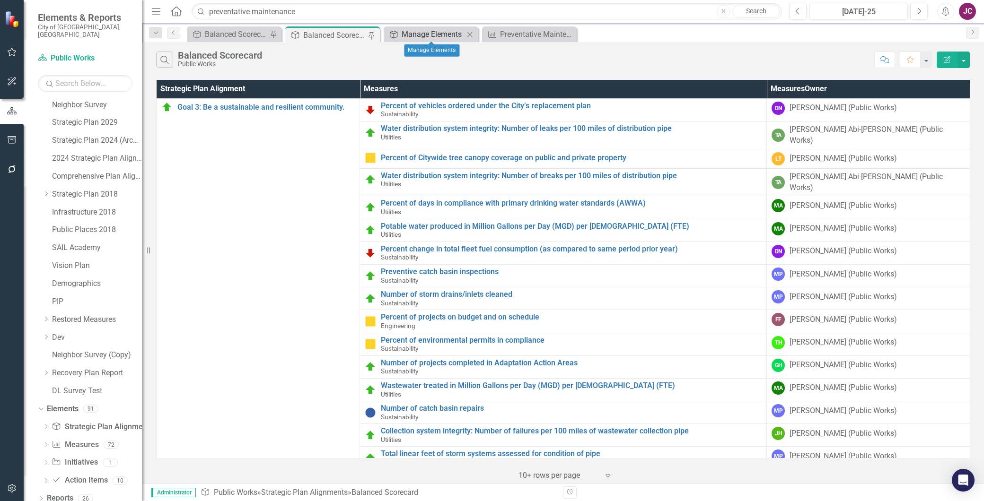
click at [436, 32] on div "Manage Elements" at bounding box center [432, 34] width 62 height 12
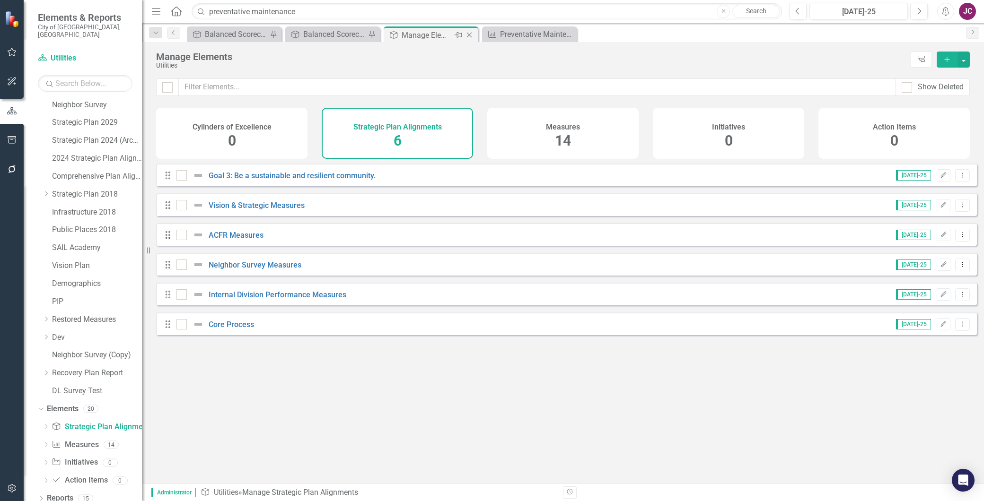
click at [469, 35] on icon at bounding box center [469, 35] width 5 height 5
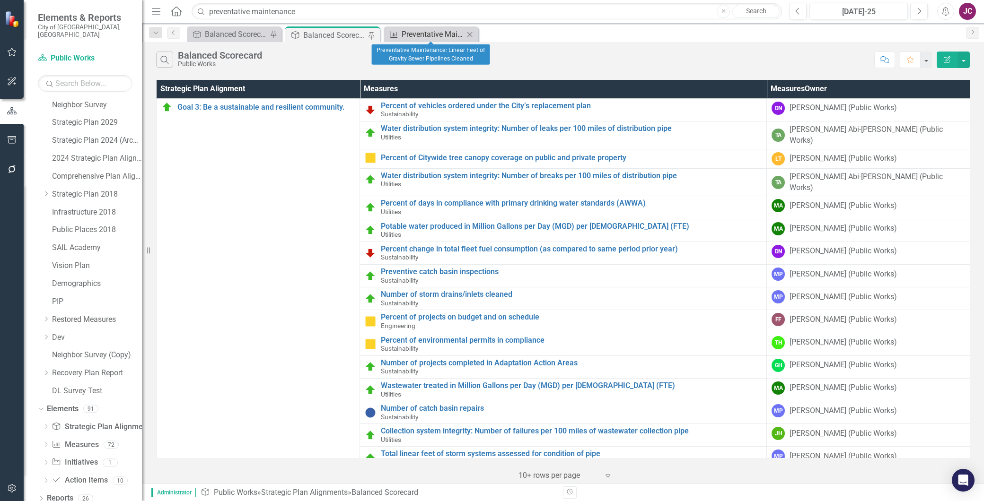
click at [420, 32] on div "Preventative Maintenance: Linear Feet of Gravity Sewer Pipelines Cleaned" at bounding box center [432, 34] width 62 height 12
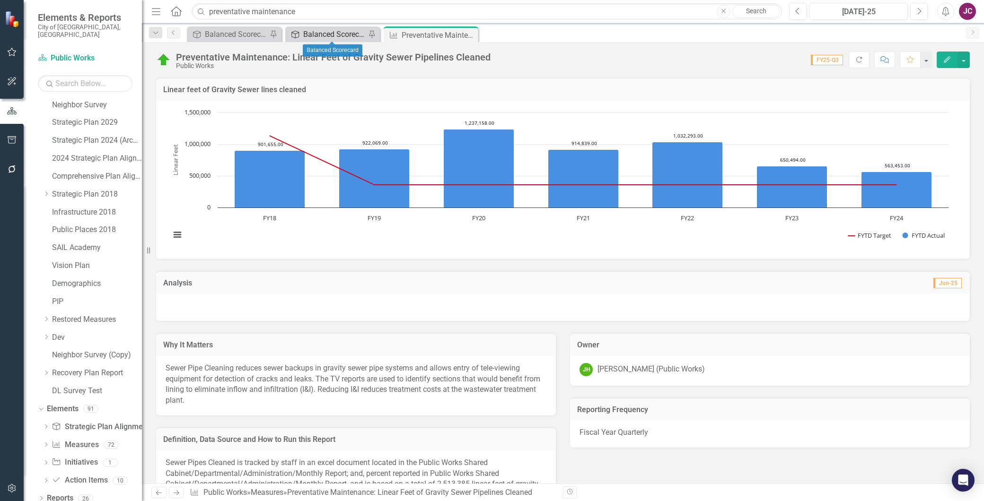
click at [331, 36] on div "Balanced Scorecard" at bounding box center [334, 34] width 62 height 12
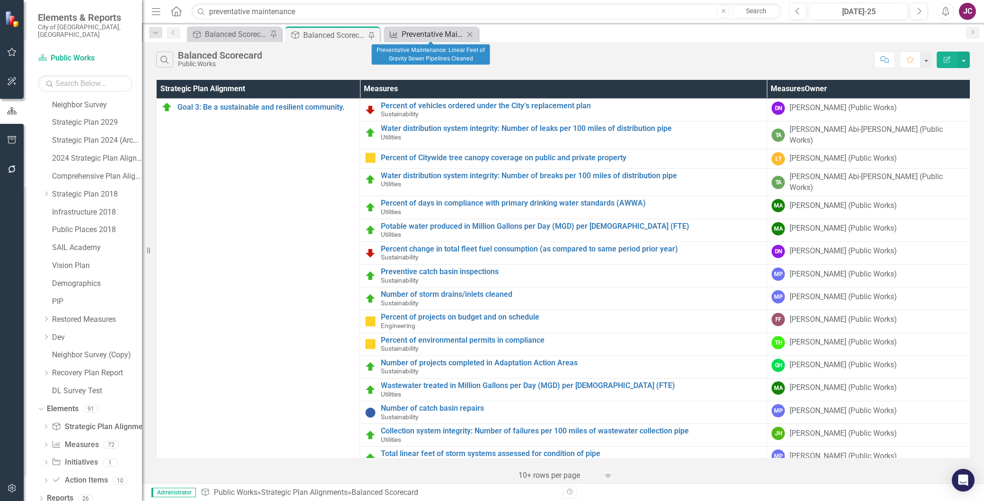
click at [431, 32] on div "Preventative Maintenance: Linear Feet of Gravity Sewer Pipelines Cleaned" at bounding box center [432, 34] width 62 height 12
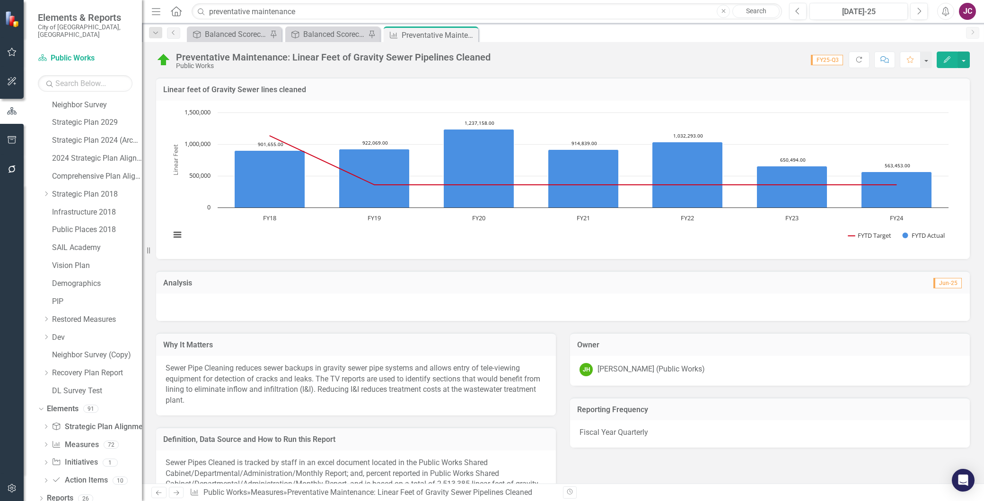
click at [949, 64] on button "Edit" at bounding box center [946, 60] width 21 height 17
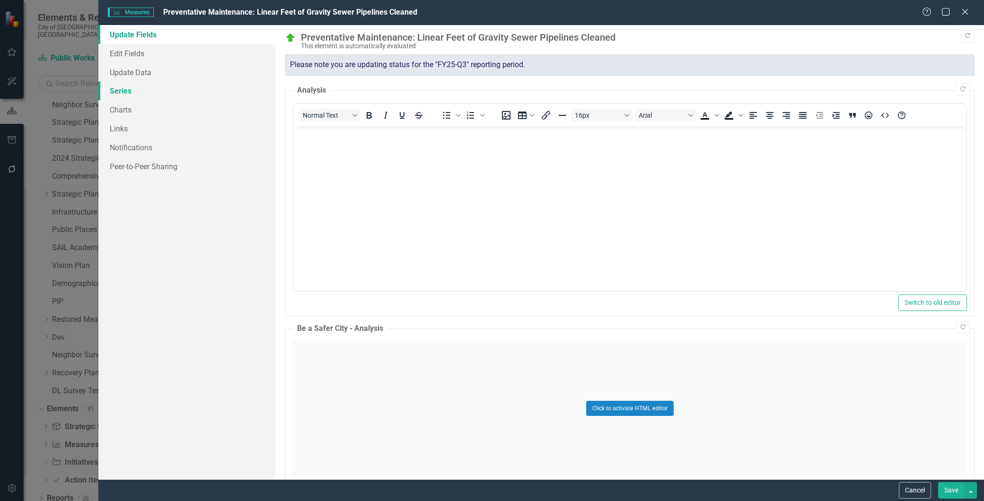
click at [117, 95] on link "Series" at bounding box center [186, 90] width 177 height 19
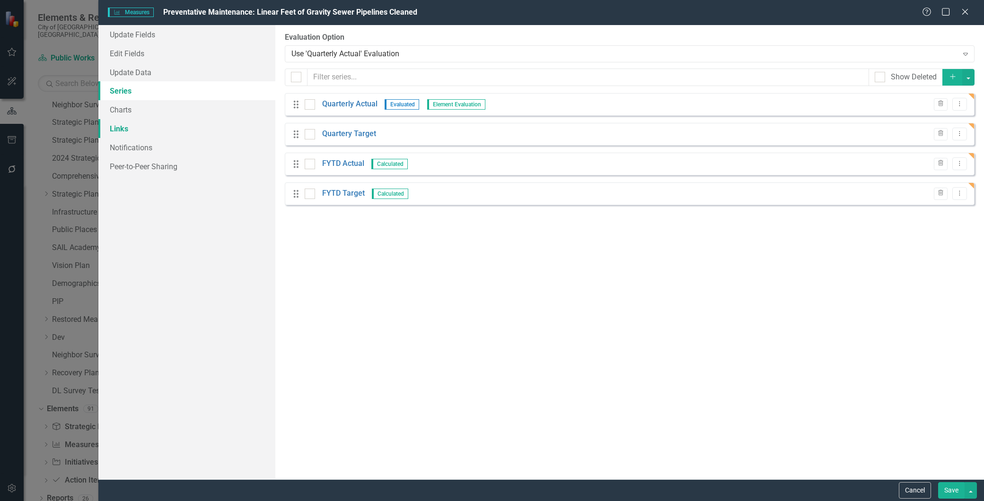
click at [130, 124] on link "Links" at bounding box center [186, 128] width 177 height 19
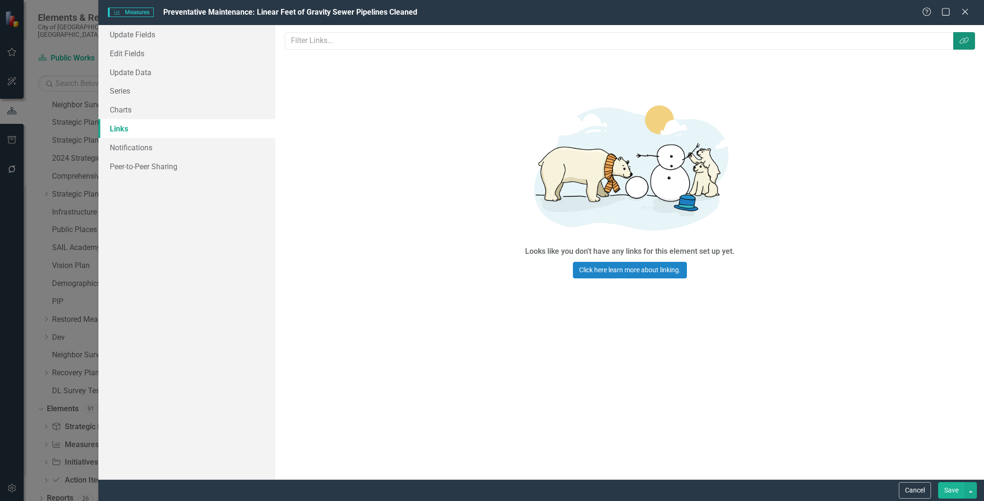
click at [965, 44] on button "Link Tag" at bounding box center [964, 40] width 22 height 17
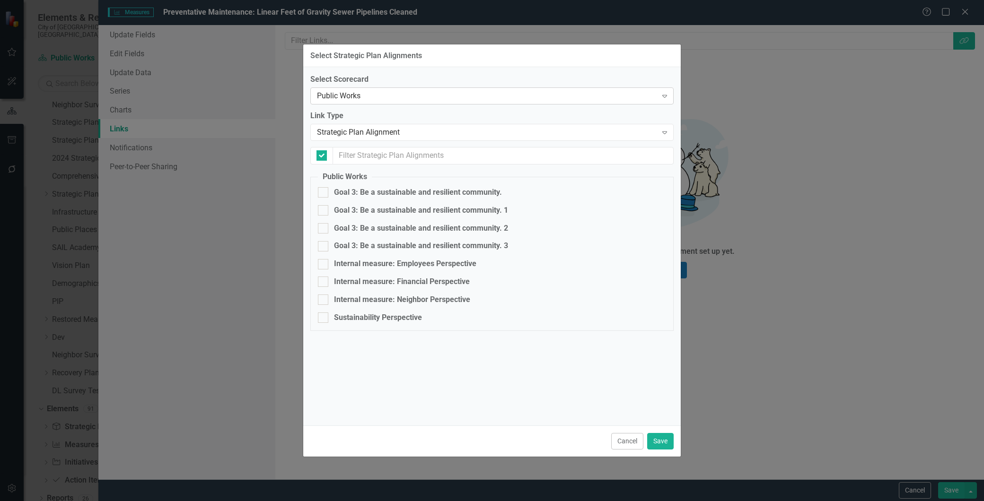
checkbox input "false"
click at [319, 192] on input "Goal 3: Be a sustainable and resilient community." at bounding box center [321, 190] width 6 height 6
checkbox input "true"
click at [661, 443] on button "Save" at bounding box center [660, 441] width 26 height 17
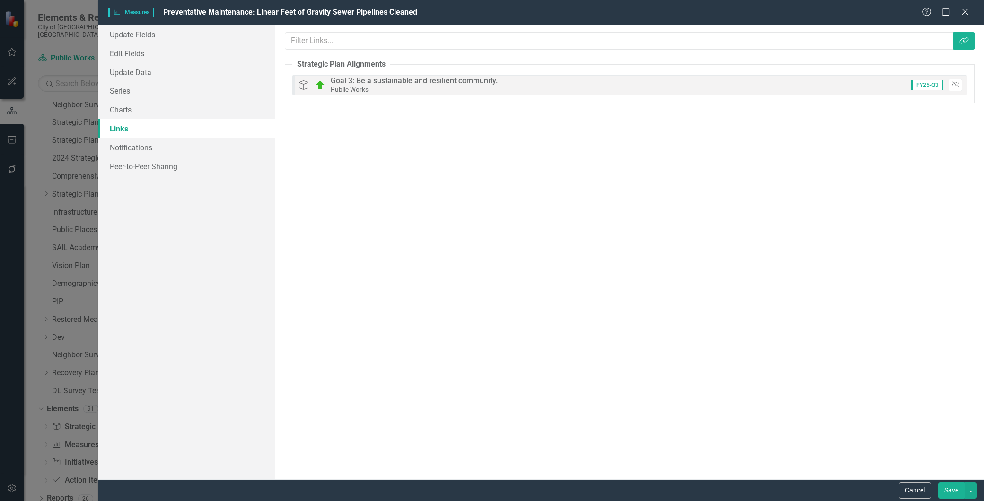
click at [945, 490] on button "Save" at bounding box center [951, 490] width 26 height 17
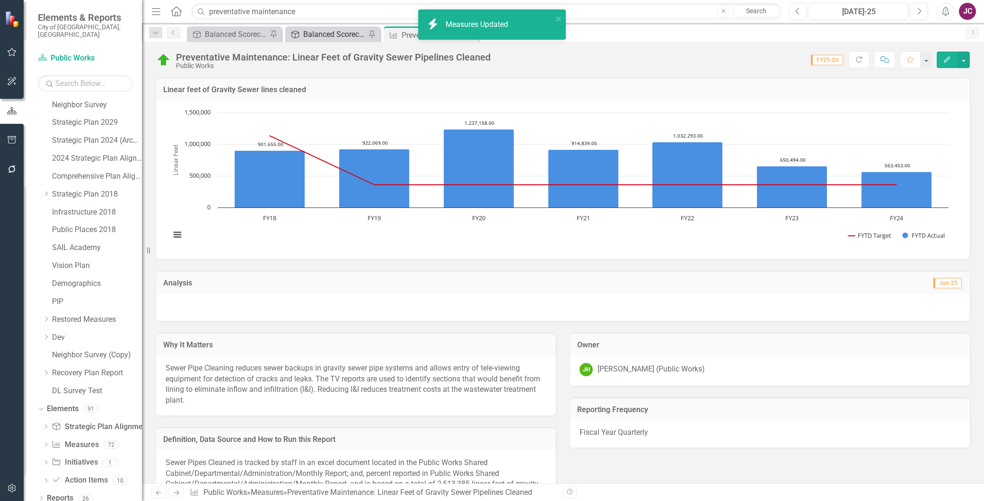
click at [324, 35] on div "Balanced Scorecard" at bounding box center [334, 34] width 62 height 12
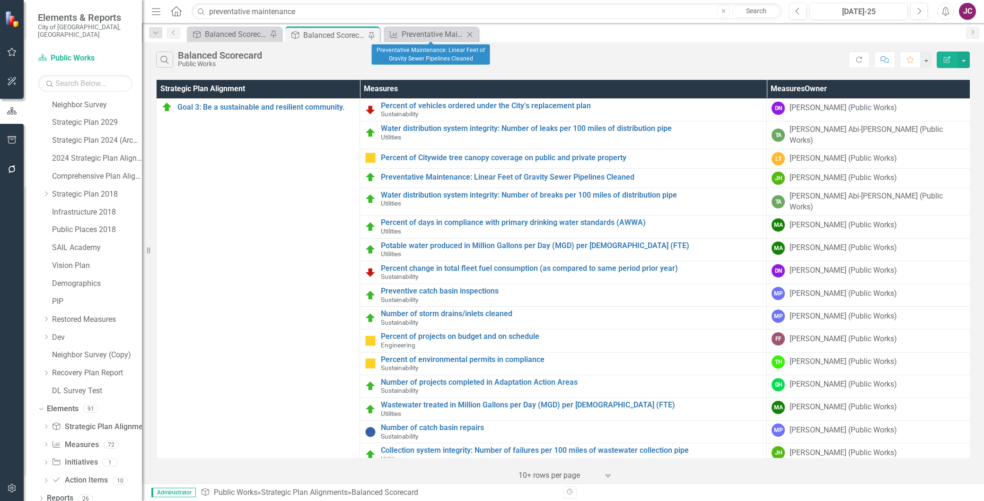
click at [469, 32] on icon "Close" at bounding box center [469, 35] width 9 height 8
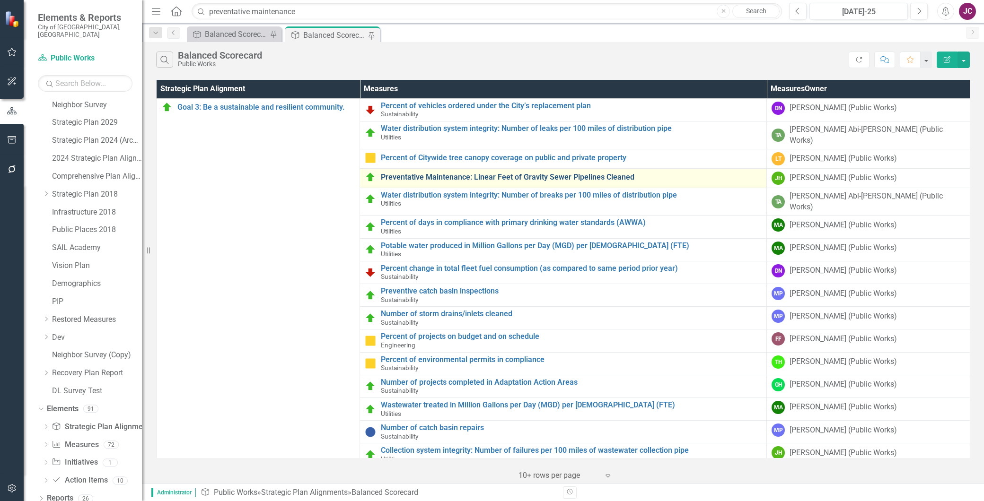
click at [427, 173] on link "Preventative Maintenance: Linear Feet of Gravity Sewer Pipelines Cleaned" at bounding box center [571, 177] width 381 height 9
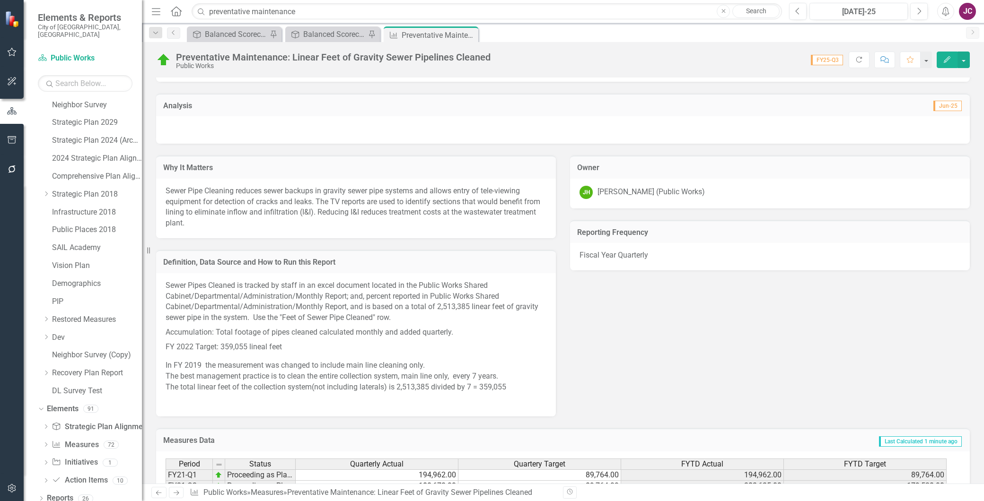
scroll to position [210, 0]
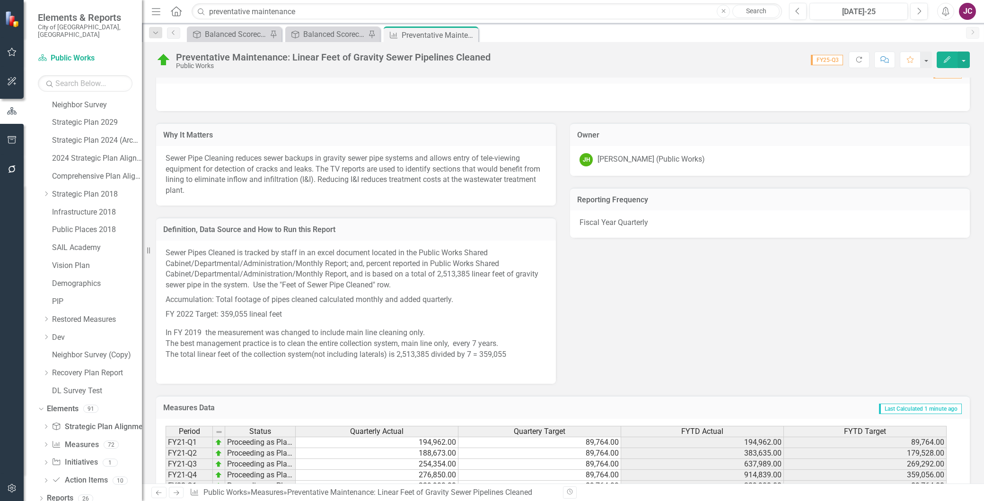
click at [426, 280] on p "Sewer Pipes Cleaned is tracked by staff in an excel document located in the Pub…" at bounding box center [356, 270] width 381 height 45
click at [215, 320] on p "FY 2022 Target: 359,055 lineal feet" at bounding box center [356, 314] width 381 height 15
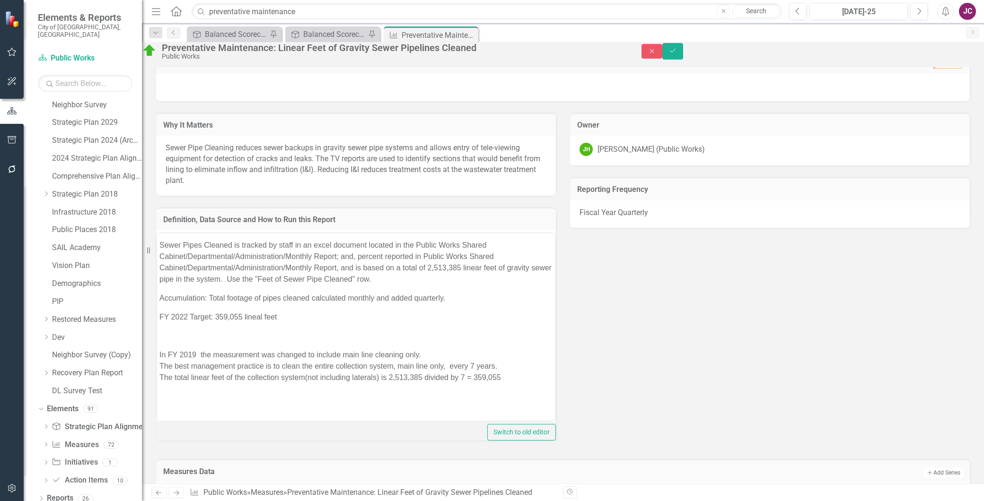
scroll to position [0, 0]
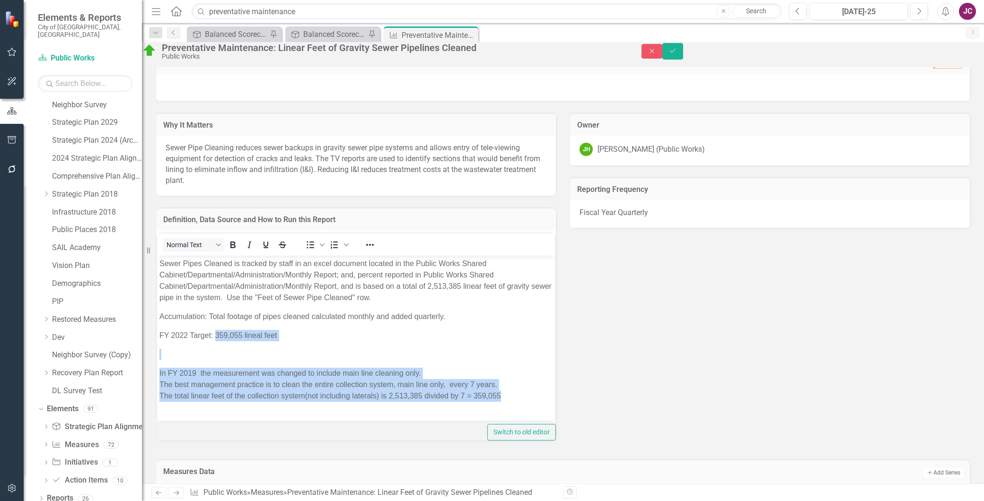
drag, startPoint x: 504, startPoint y: 394, endPoint x: 216, endPoint y: 334, distance: 293.8
click at [216, 334] on body "Sewer Pipes Cleaned is tracked by staff in an excel document located in the Pub…" at bounding box center [356, 343] width 398 height 175
click at [262, 344] on body "Sewer Pipes Cleaned is tracked by staff in an excel document located in the Pub…" at bounding box center [356, 343] width 398 height 175
drag, startPoint x: 181, startPoint y: 353, endPoint x: 513, endPoint y: 398, distance: 334.5
click at [513, 398] on body "Sewer Pipes Cleaned is tracked by staff in an excel document located in the Pub…" at bounding box center [356, 343] width 398 height 175
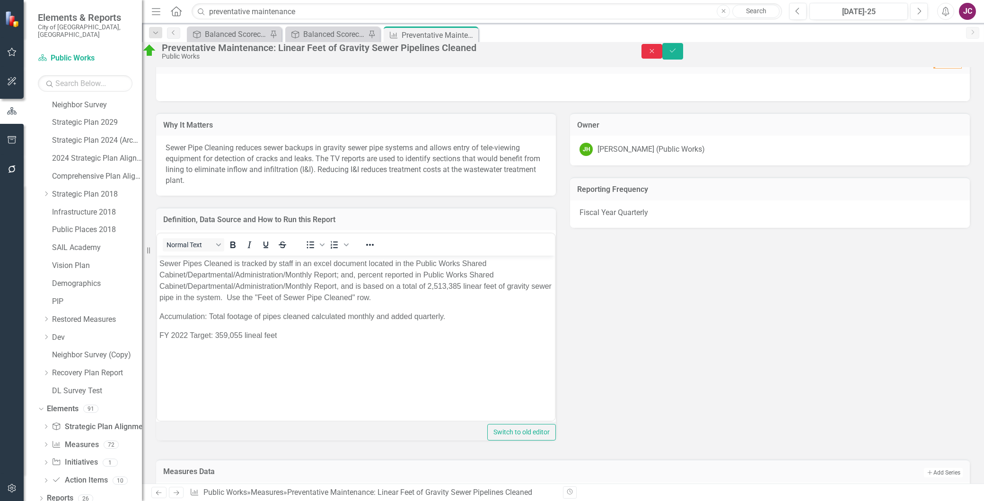
drag, startPoint x: 53, startPoint y: 100, endPoint x: 930, endPoint y: 55, distance: 877.9
click at [656, 54] on icon "Close" at bounding box center [651, 51] width 9 height 7
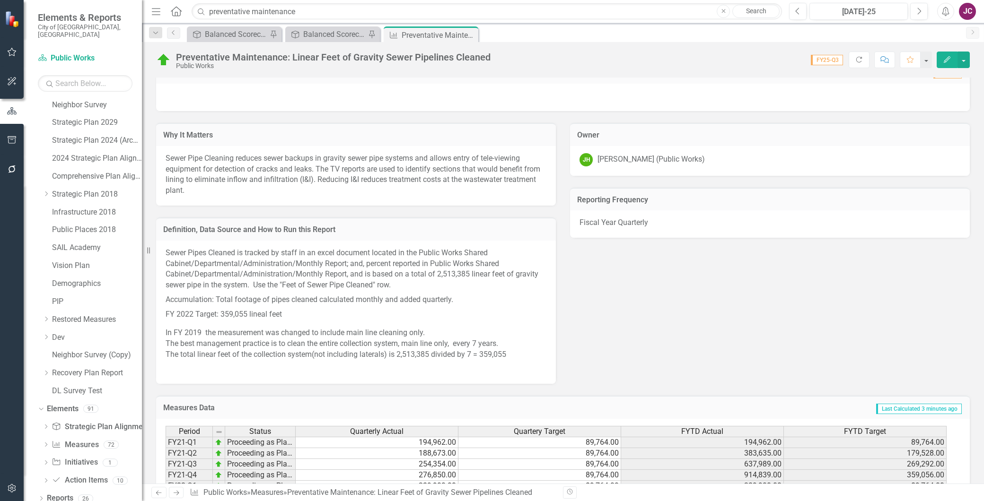
click at [644, 317] on div "Why It Matters Sewer Pipe Cleaning reduces sewer backups in gravity sewer pipe …" at bounding box center [563, 247] width 828 height 273
click at [169, 314] on p "FY 2022 Target: 359,055 lineal feet" at bounding box center [356, 314] width 381 height 15
click at [165, 311] on div "Sewer Pipes Cleaned is tracked by staff in an excel document located in the Pub…" at bounding box center [356, 312] width 400 height 143
click at [307, 318] on p "FY 2022 Target: 359,055 lineal feet" at bounding box center [356, 314] width 381 height 15
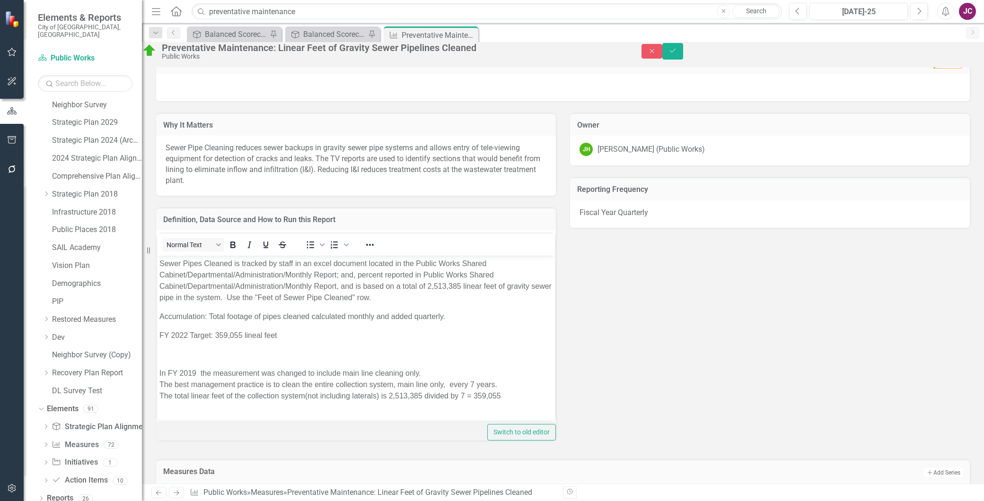
drag, startPoint x: 158, startPoint y: 331, endPoint x: 207, endPoint y: 325, distance: 49.0
click at [159, 330] on body "Sewer Pipes Cleaned is tracked by staff in an excel document located in the Pub…" at bounding box center [356, 343] width 398 height 175
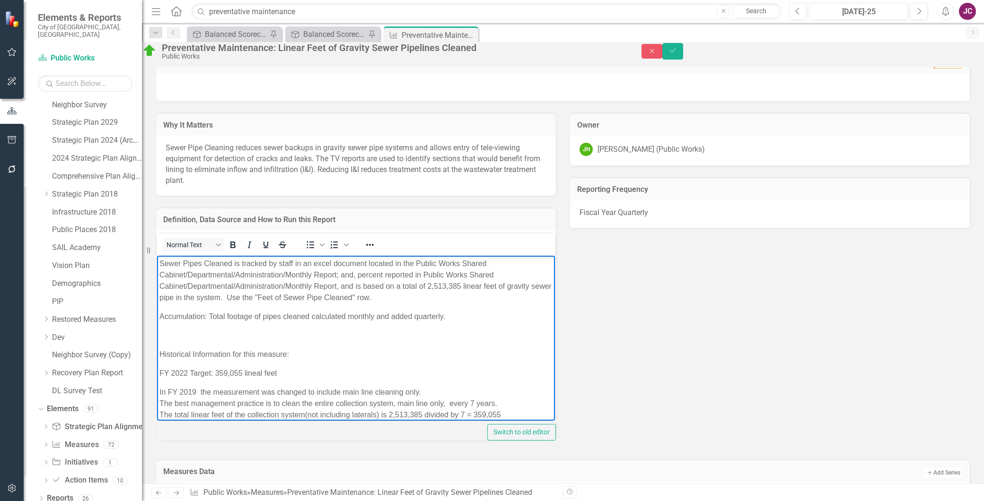
click at [285, 370] on p "FY 2022 Target: 359,055 lineal feet" at bounding box center [355, 373] width 393 height 11
click at [211, 338] on p "Rich Text Area. Press ALT-0 for help." at bounding box center [355, 335] width 393 height 11
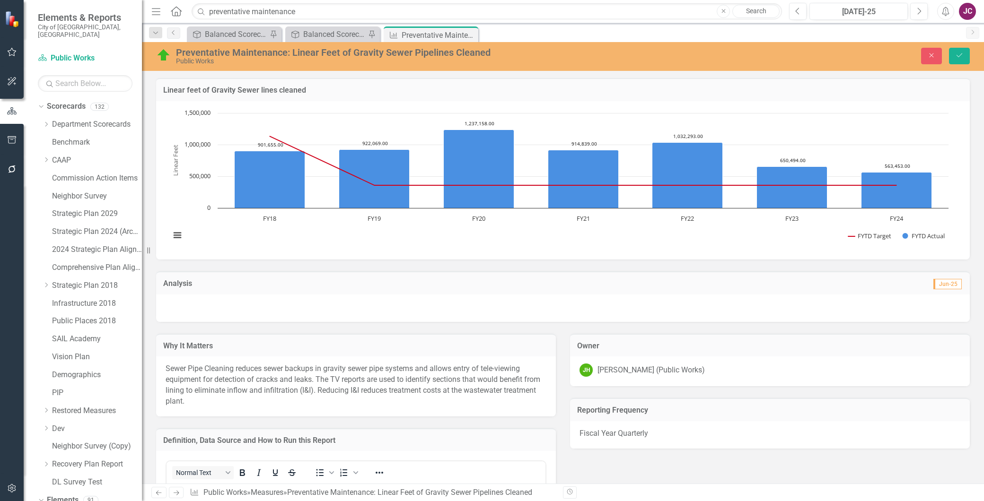
scroll to position [27, 0]
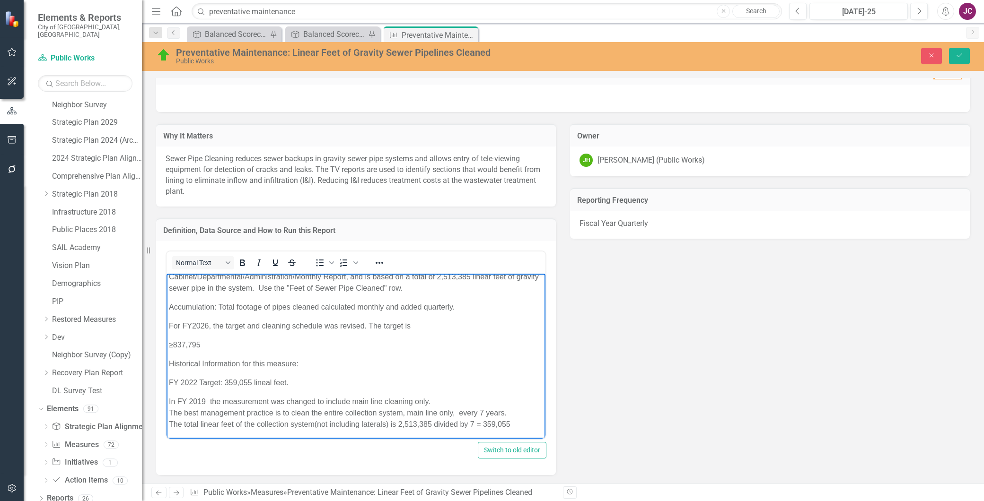
click at [416, 327] on p "For FY2026, the target and cleaning schedule was revised. The target is" at bounding box center [356, 326] width 374 height 11
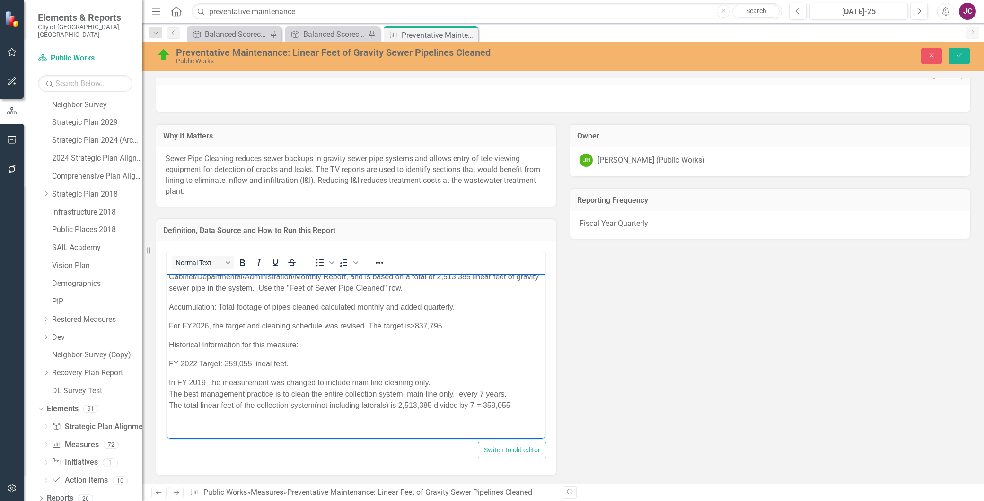
click at [448, 326] on p "For FY2026, the target and cleaning schedule was revised. The target is ≥837,795" at bounding box center [356, 326] width 374 height 11
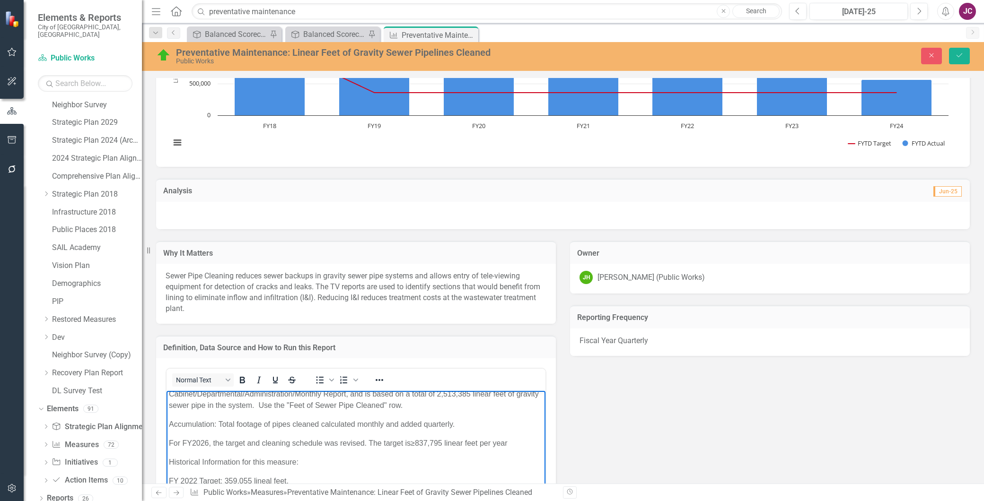
scroll to position [145, 0]
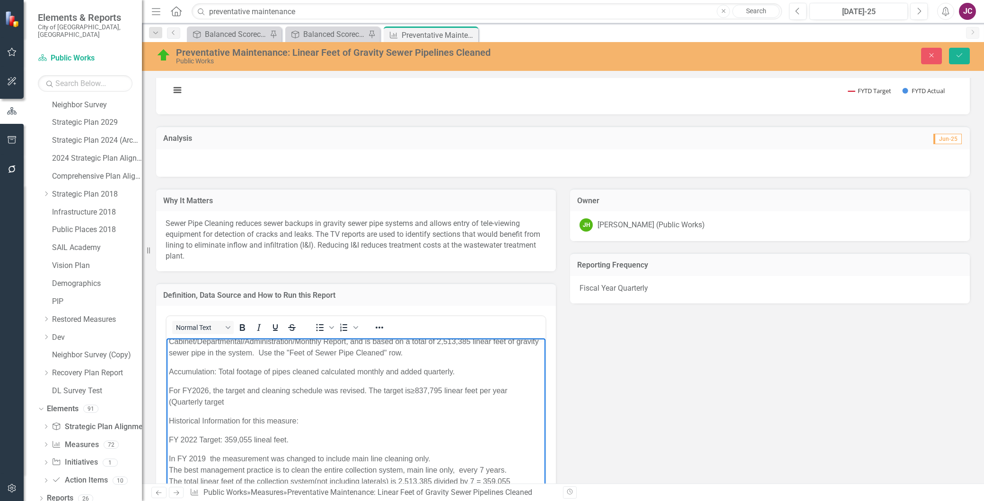
click at [238, 402] on p "For FY2026, the target and cleaning schedule was revised. The target is ≥837,79…" at bounding box center [356, 396] width 374 height 23
click at [235, 401] on p "For FY2026, the target and cleaning schedule was revised. The target is ≥837,79…" at bounding box center [356, 396] width 374 height 23
click at [250, 401] on p "For FY2026, the target and cleaning schedule was revised. The target is ≥837,79…" at bounding box center [356, 396] width 374 height 23
click at [252, 398] on p "For FY2026, the target and cleaning schedule was revised. The target is ≥837,79…" at bounding box center [356, 396] width 374 height 23
click at [298, 402] on p "For FY2026, the target and cleaning schedule was revised. The target is ≥837,79…" at bounding box center [356, 396] width 374 height 23
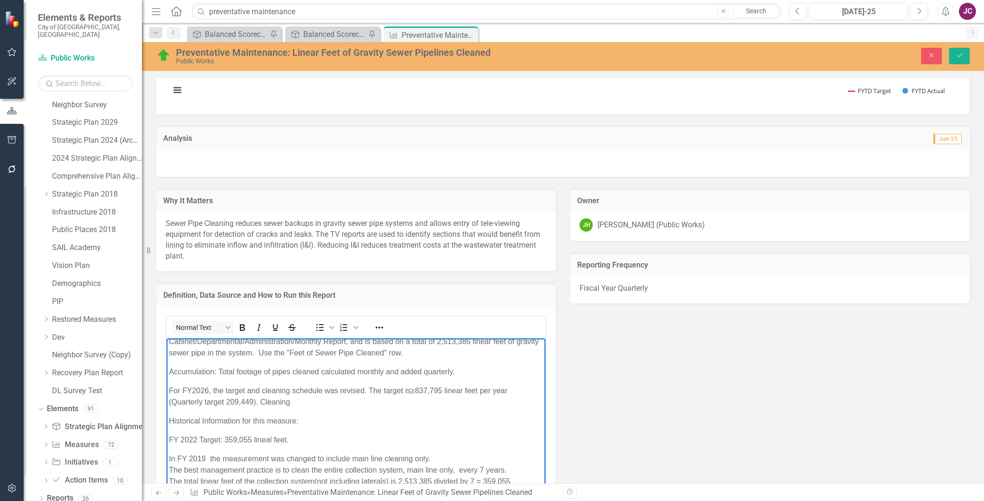
click at [265, 399] on p "For FY2026, the target and cleaning schedule was revised. The target is ≥837,79…" at bounding box center [356, 396] width 374 height 23
click at [305, 401] on p "For FY2026, the target and cleaning schedule was revised. The target is ≥837,79…" at bounding box center [356, 396] width 374 height 23
click at [294, 399] on p "For FY2026, the target and cleaning schedule was revised. The target is ≥837,79…" at bounding box center [356, 396] width 374 height 23
click at [447, 400] on p "For FY2026, the target and cleaning schedule was revised. The target is ≥837,79…" at bounding box center [356, 396] width 374 height 23
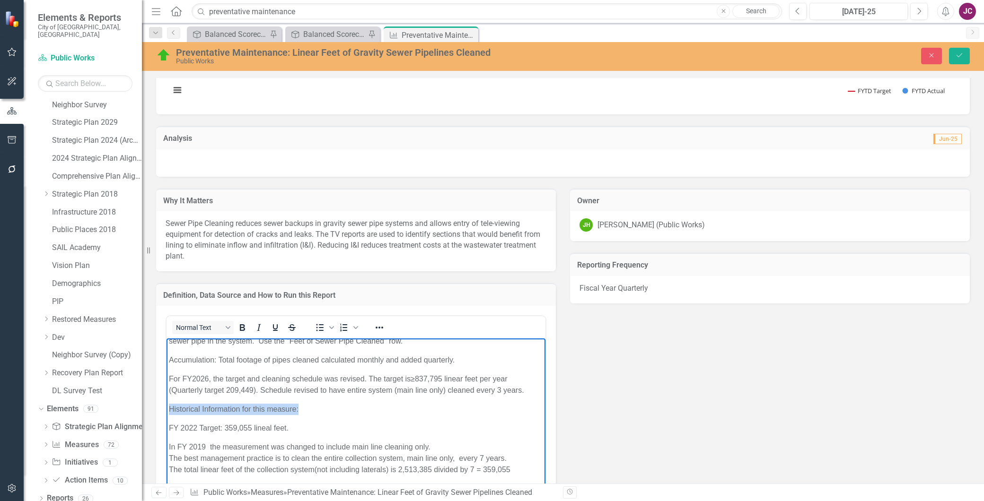
drag, startPoint x: 300, startPoint y: 408, endPoint x: 166, endPoint y: 410, distance: 133.4
click at [166, 410] on body "Sewer Pipes Cleaned is tracked by staff in an excel document located in the Pub…" at bounding box center [355, 401] width 379 height 205
click at [325, 430] on p "FY 2022 Target: 359,055 lineal feet." at bounding box center [356, 428] width 374 height 11
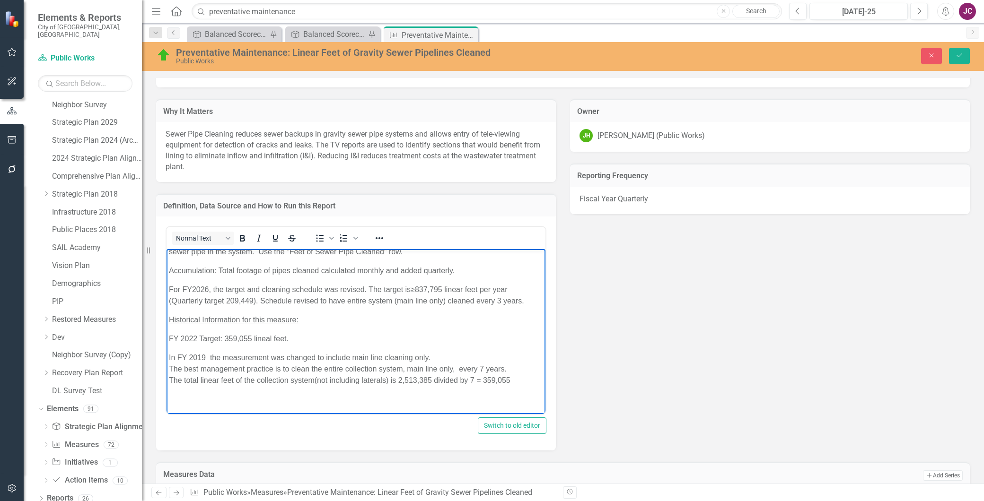
scroll to position [303, 0]
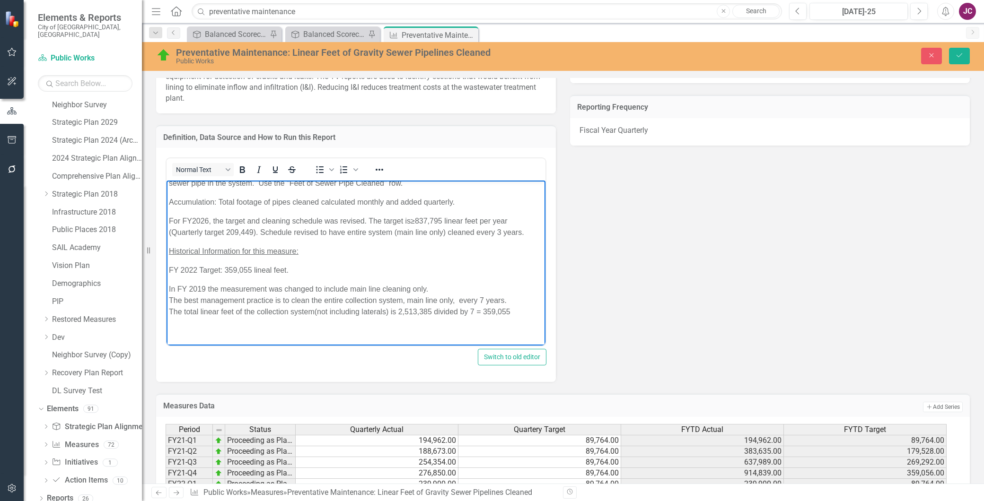
click at [202, 287] on p "In FY 2019 the measurement was changed to include main line cleaning only. The …" at bounding box center [356, 301] width 374 height 34
click at [367, 316] on p "In FY 2019 the measurement was changed to include main line cleaning only. The …" at bounding box center [356, 301] width 374 height 34
click at [310, 332] on p "Rich Text Area. Press ALT-0 for help." at bounding box center [356, 330] width 374 height 11
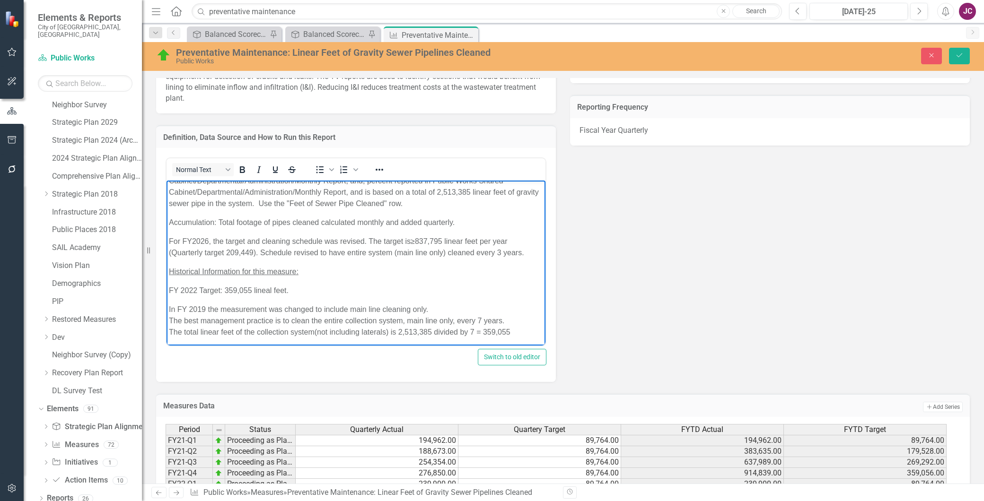
scroll to position [0, 0]
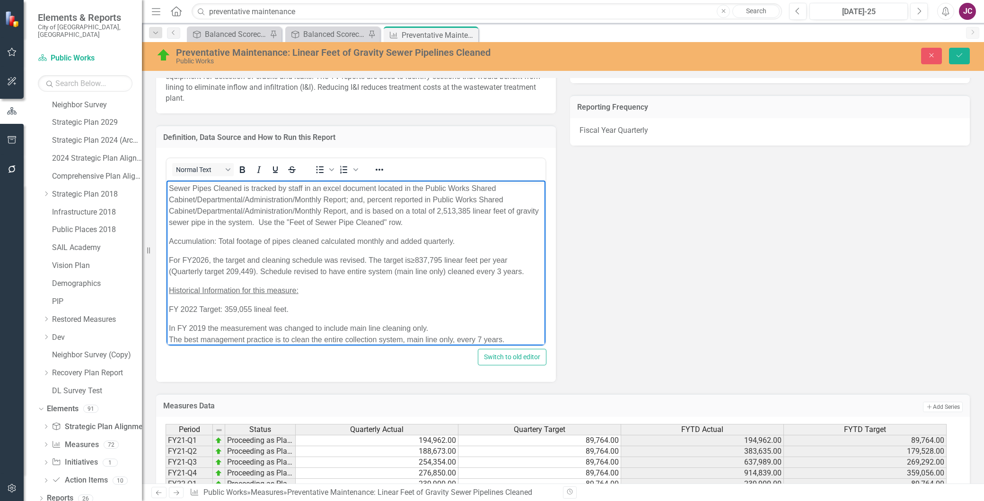
click at [192, 257] on p "For FY2026, the target and cleaning schedule was revised. The target is ≥837,79…" at bounding box center [356, 266] width 374 height 23
drag, startPoint x: 339, startPoint y: 257, endPoint x: 366, endPoint y: 256, distance: 27.0
click at [339, 257] on p "For FY 2026, the target and cleaning schedule was revised. The target is ≥837,7…" at bounding box center [356, 266] width 374 height 23
click at [387, 297] on body "Sewer Pipes Cleaned is tracked by staff in an excel document located in the Pub…" at bounding box center [355, 283] width 379 height 205
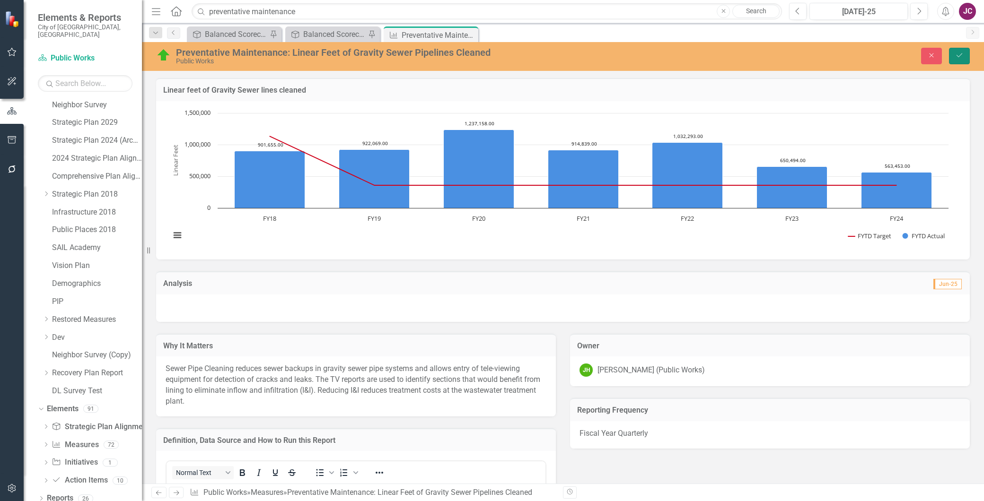
click at [959, 56] on icon "Save" at bounding box center [959, 55] width 9 height 7
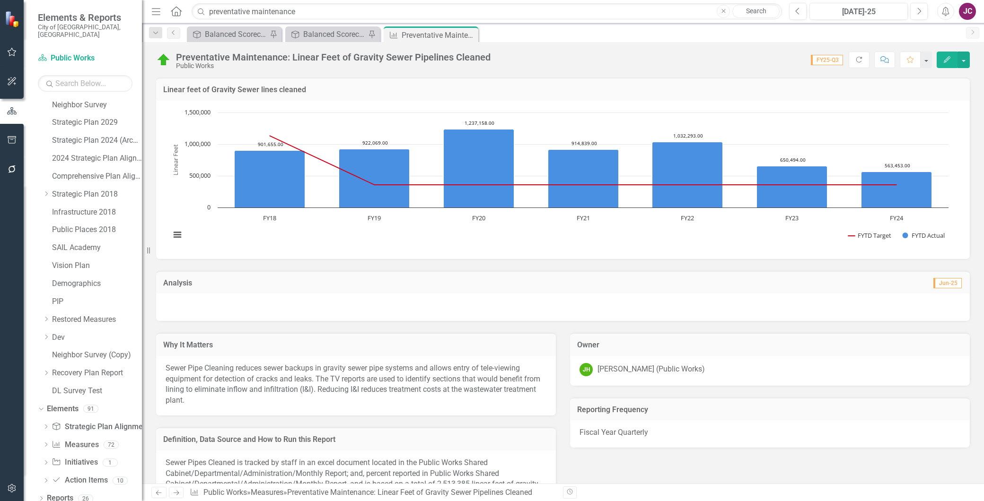
click at [945, 59] on icon "Edit" at bounding box center [946, 59] width 9 height 7
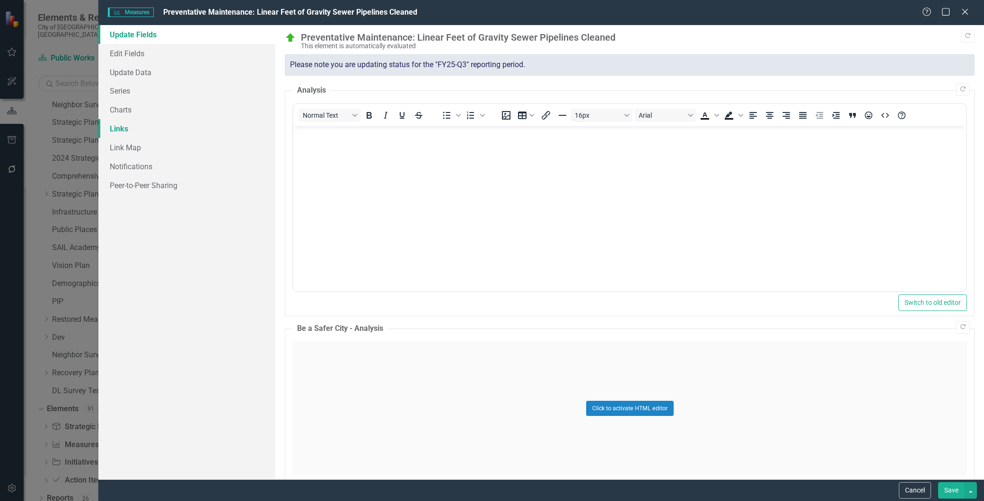
click at [117, 129] on link "Links" at bounding box center [186, 128] width 177 height 19
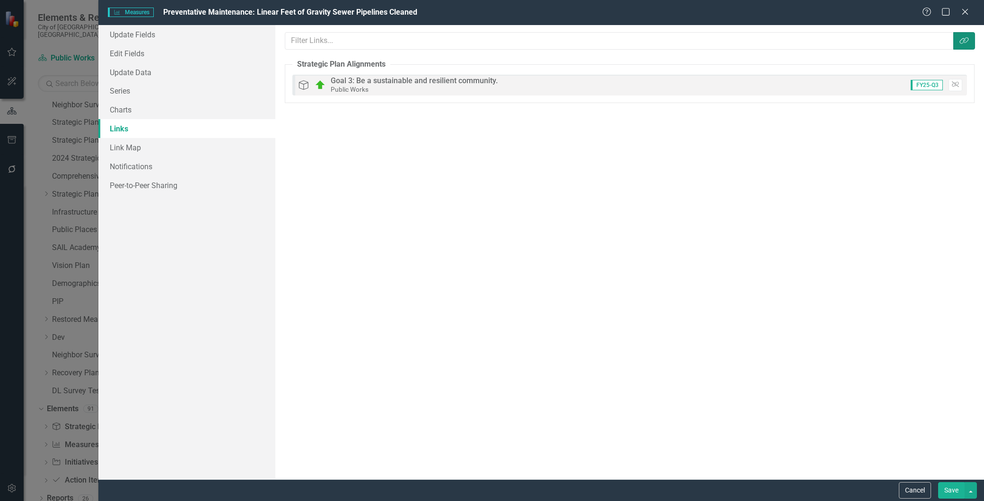
click at [959, 43] on icon "button" at bounding box center [963, 40] width 9 height 7
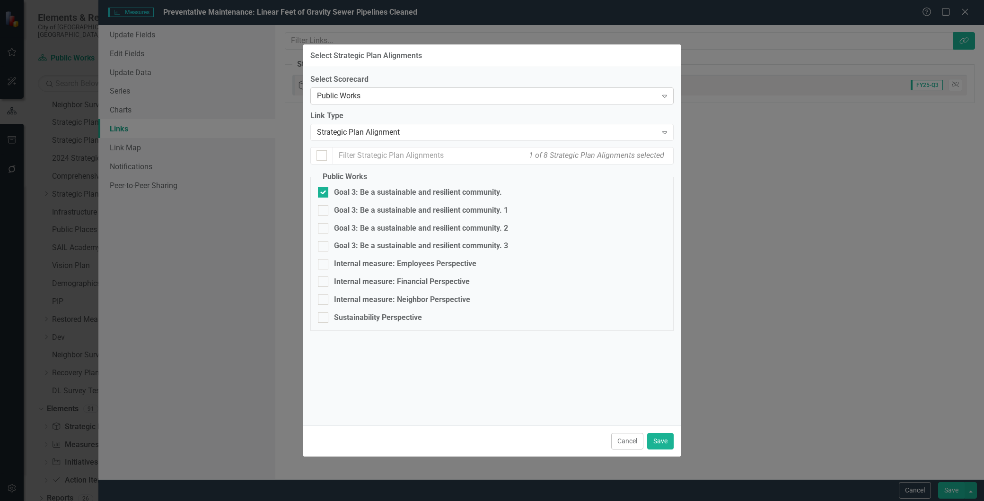
click at [394, 101] on div "Public Works" at bounding box center [487, 96] width 340 height 11
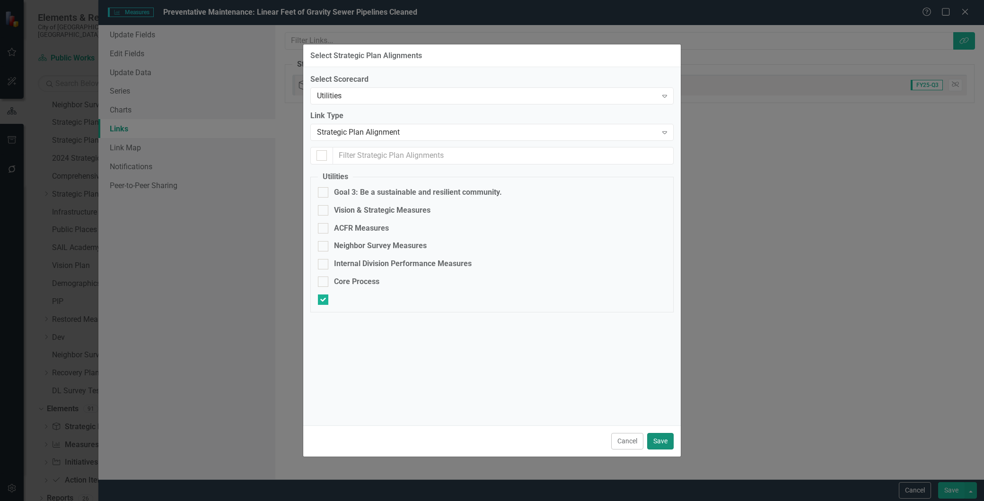
click at [666, 441] on button "Save" at bounding box center [660, 441] width 26 height 17
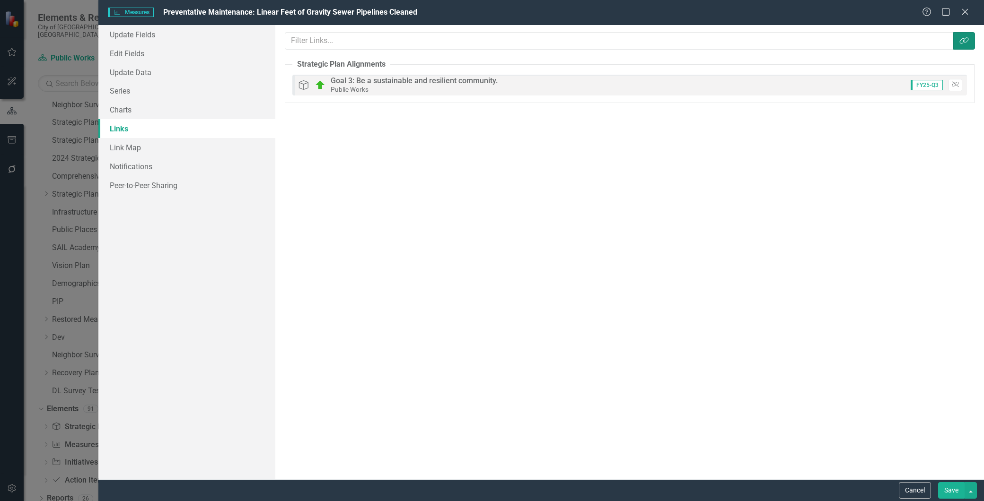
click at [968, 44] on button "Link Tag" at bounding box center [964, 40] width 22 height 17
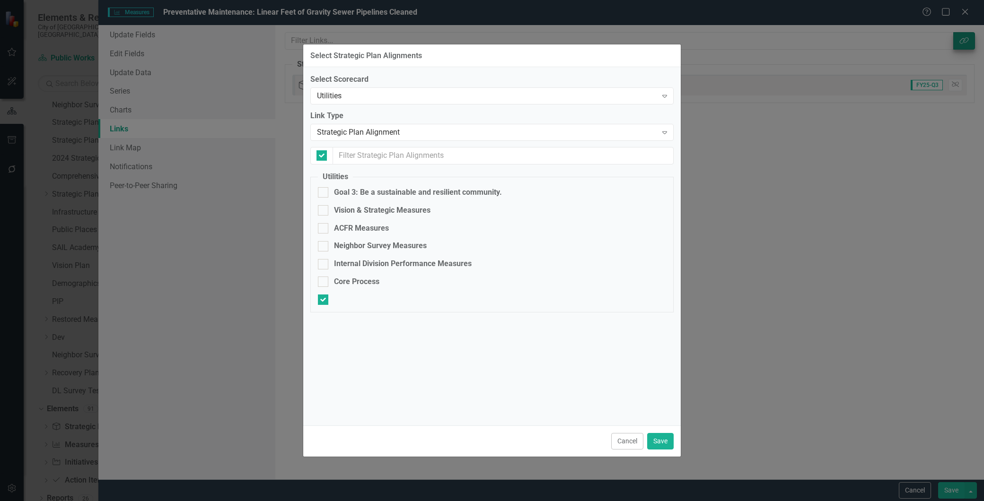
checkbox input "false"
click at [323, 192] on input "Goal 3: Be a sustainable and resilient community." at bounding box center [321, 190] width 6 height 6
checkbox input "false"
click at [623, 440] on button "Cancel" at bounding box center [627, 441] width 32 height 17
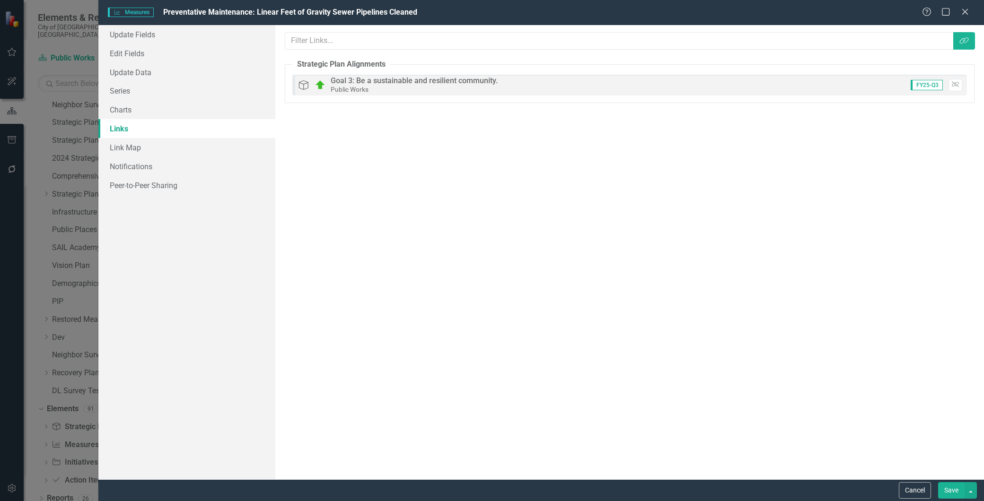
click at [972, 8] on div "Help Maximize Close" at bounding box center [948, 12] width 52 height 11
click at [968, 11] on icon "Close" at bounding box center [965, 11] width 12 height 9
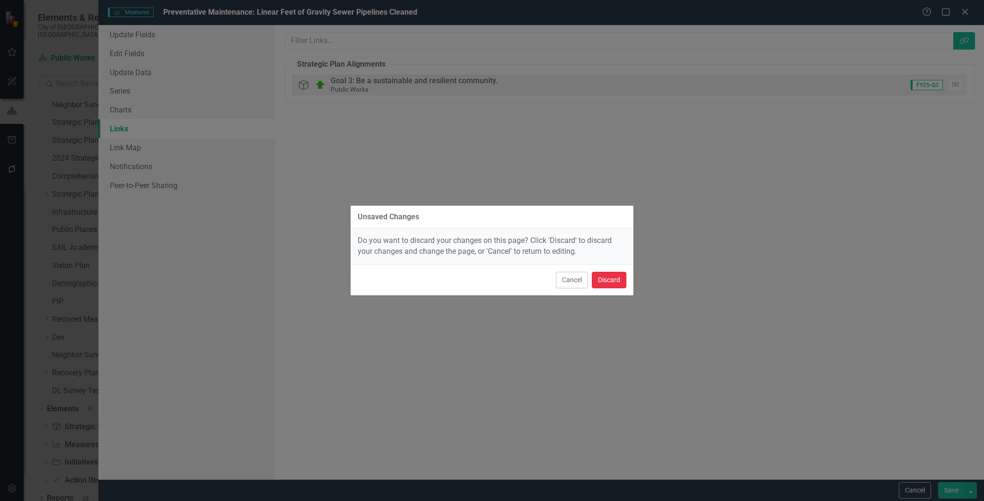
click at [614, 285] on button "Discard" at bounding box center [609, 280] width 35 height 17
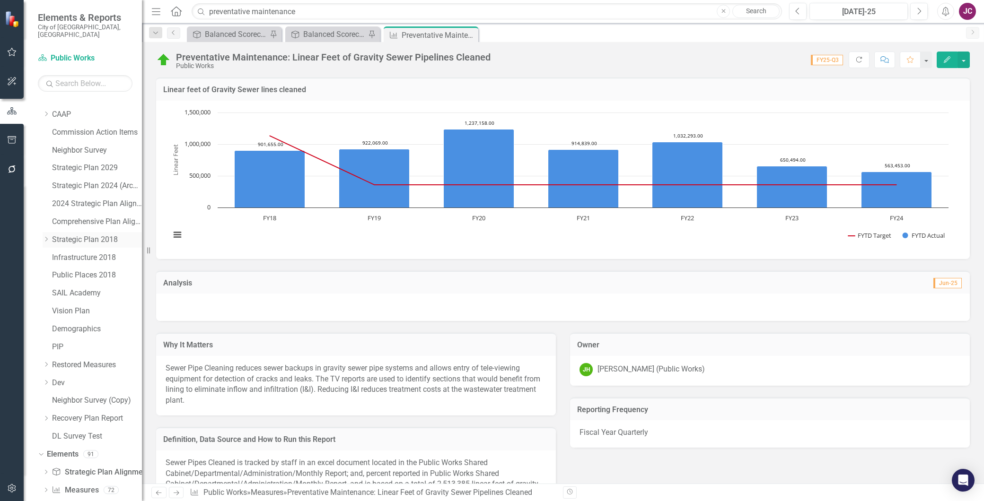
scroll to position [0, 0]
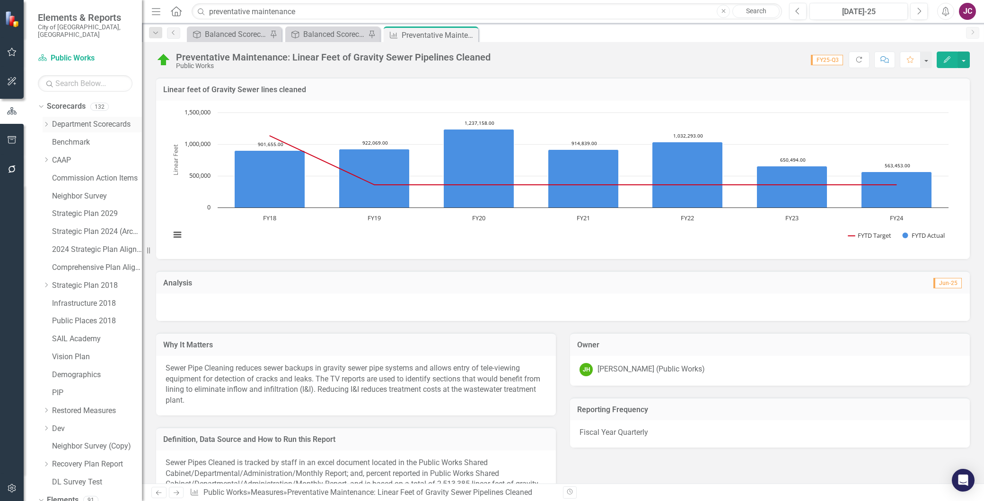
click at [46, 122] on icon "Dropdown" at bounding box center [46, 125] width 7 height 6
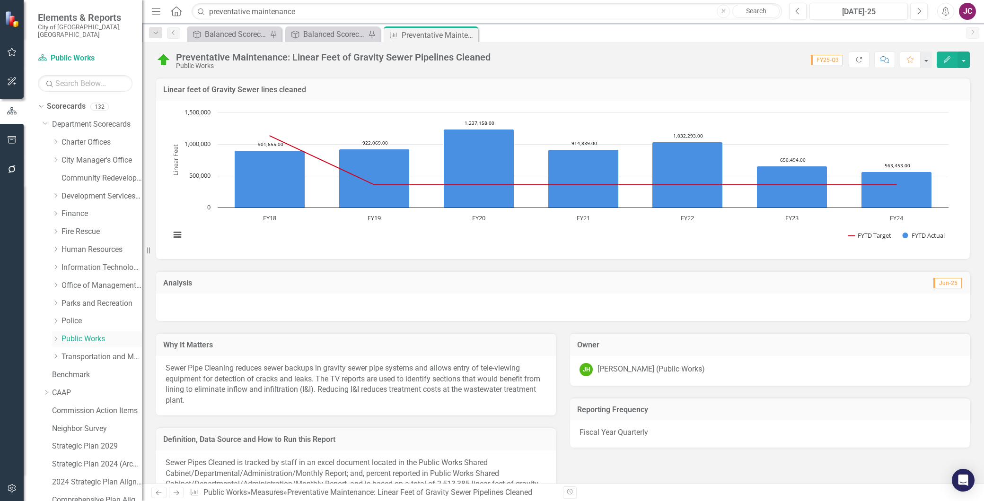
click at [56, 337] on icon at bounding box center [56, 339] width 2 height 5
click at [82, 406] on link "Utilities" at bounding box center [106, 411] width 71 height 11
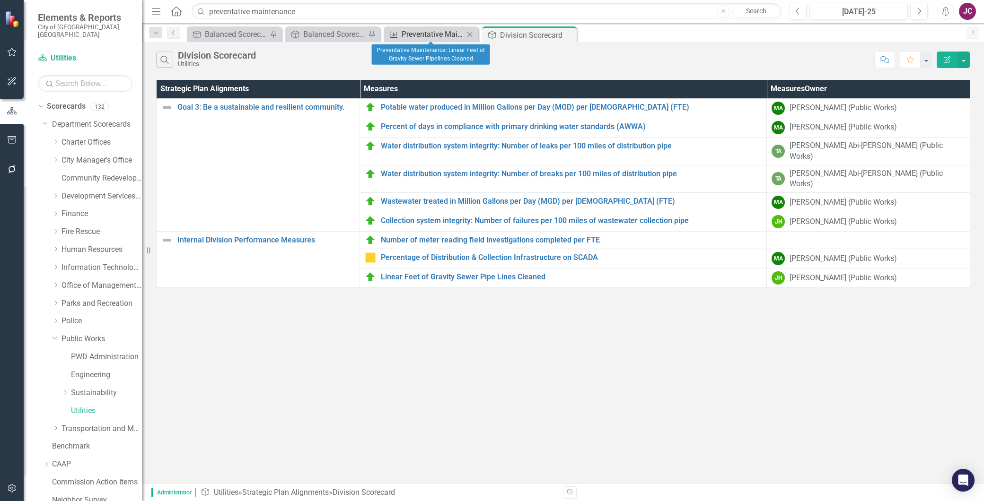
click at [419, 35] on div "Preventative Maintenance: Linear Feet of Gravity Sewer Pipelines Cleaned" at bounding box center [432, 34] width 62 height 12
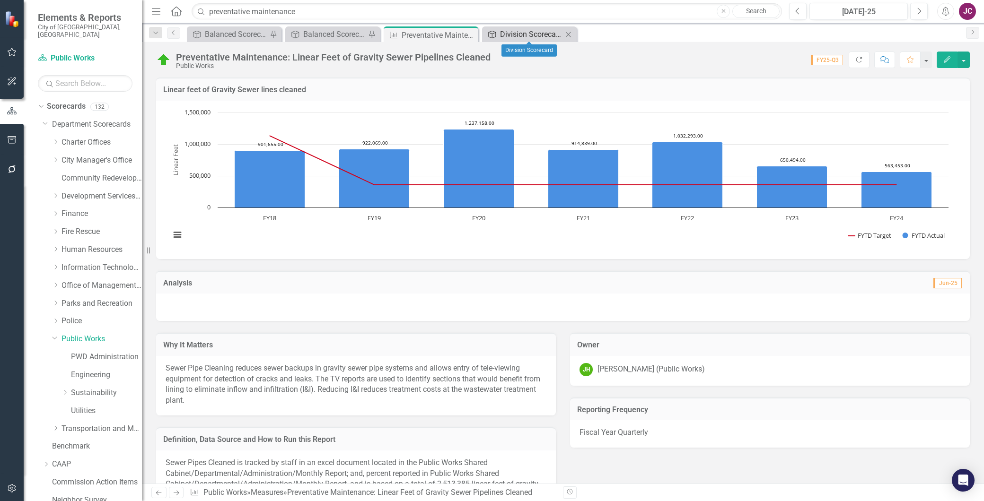
click at [529, 32] on div "Division Scorecard" at bounding box center [531, 34] width 62 height 12
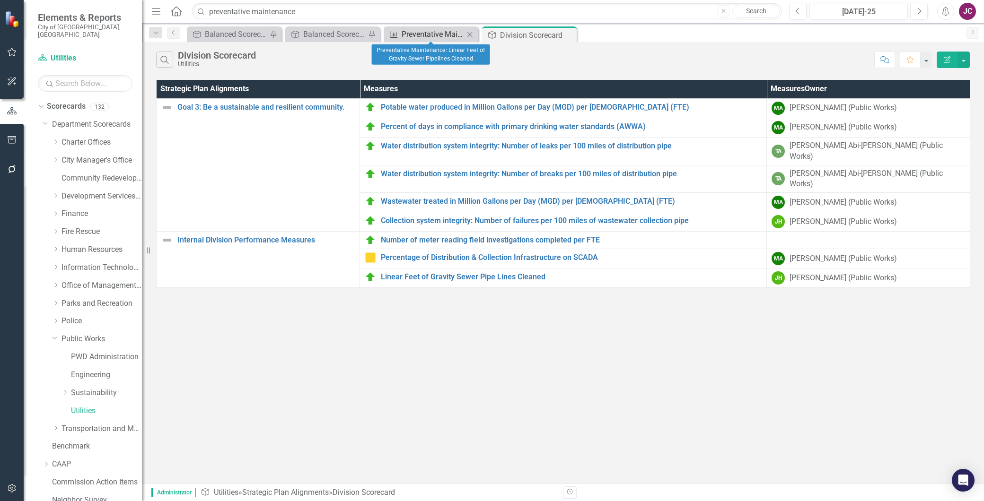
click at [431, 34] on div "Preventative Maintenance: Linear Feet of Gravity Sewer Pipelines Cleaned" at bounding box center [432, 34] width 62 height 12
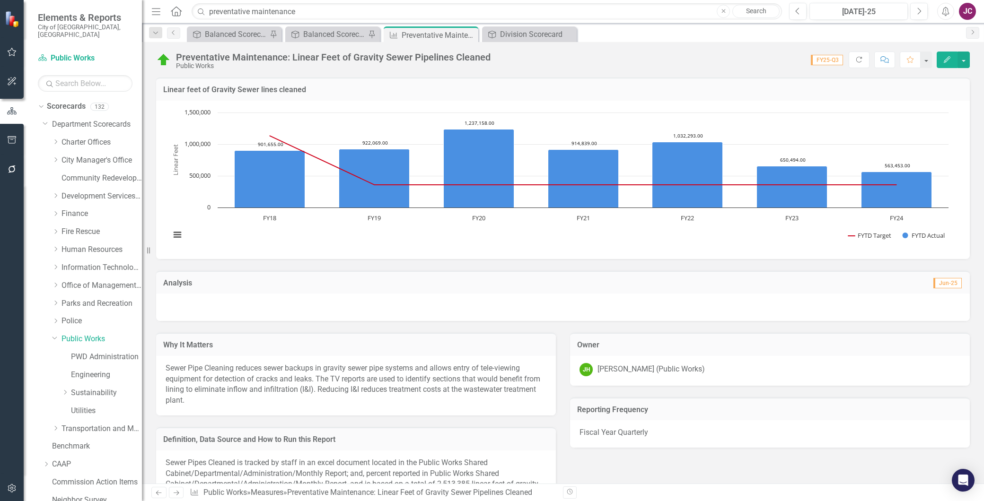
click at [950, 60] on icon "Edit" at bounding box center [946, 59] width 9 height 7
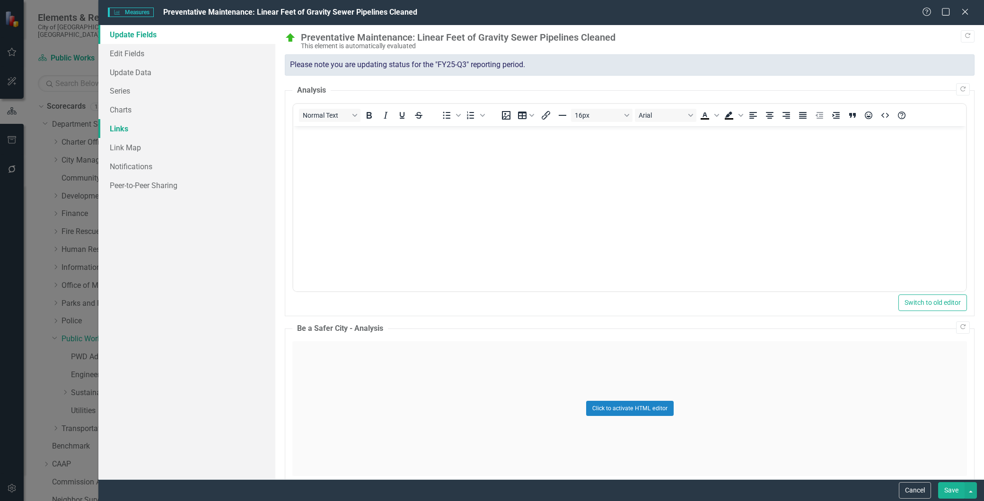
click at [117, 128] on link "Links" at bounding box center [186, 128] width 177 height 19
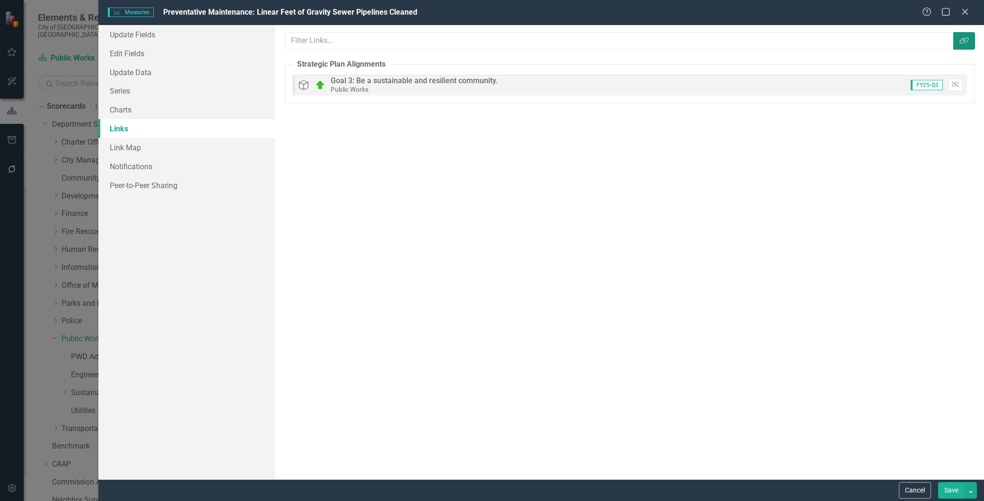
click at [960, 42] on icon "Link Tag" at bounding box center [963, 41] width 9 height 8
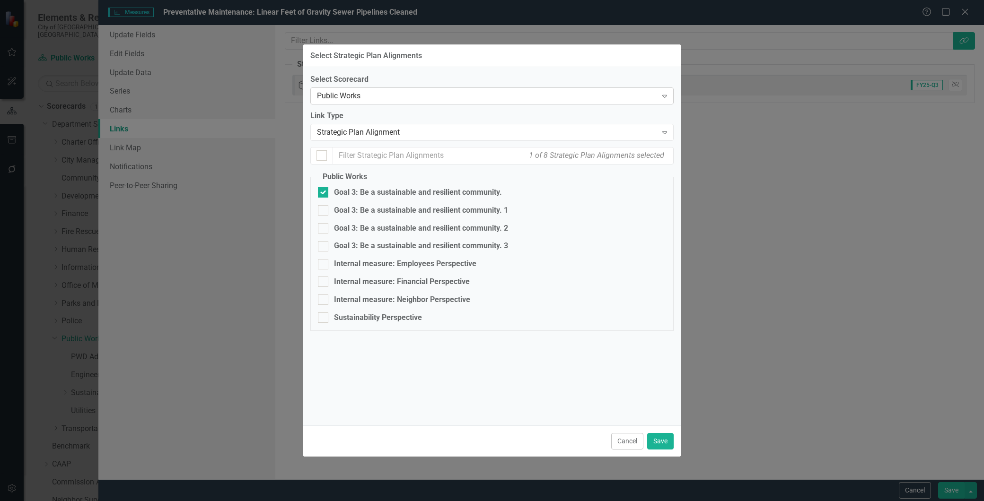
click at [349, 98] on div "Public Works" at bounding box center [487, 96] width 340 height 11
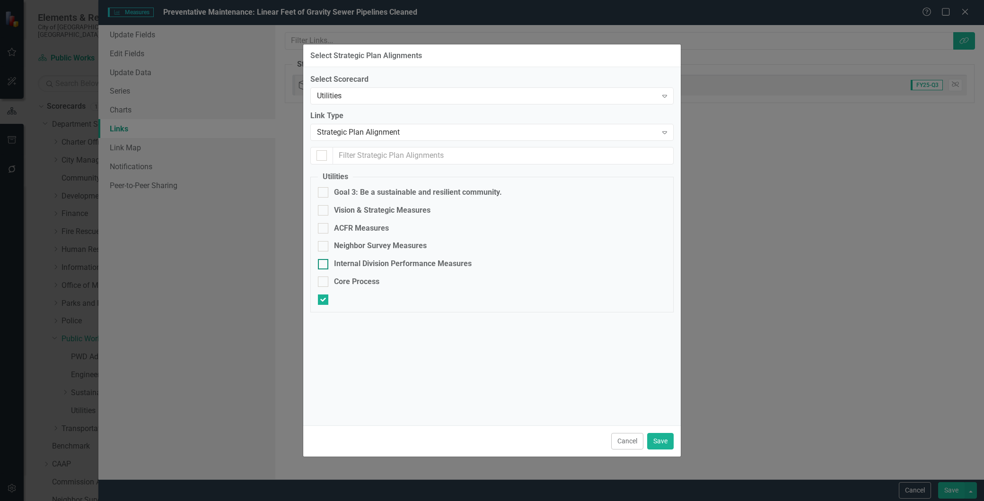
click at [324, 264] on div at bounding box center [323, 264] width 10 height 10
click at [324, 264] on input "Internal Division Performance Measures" at bounding box center [321, 262] width 6 height 6
checkbox input "true"
click at [659, 445] on button "Save" at bounding box center [660, 441] width 26 height 17
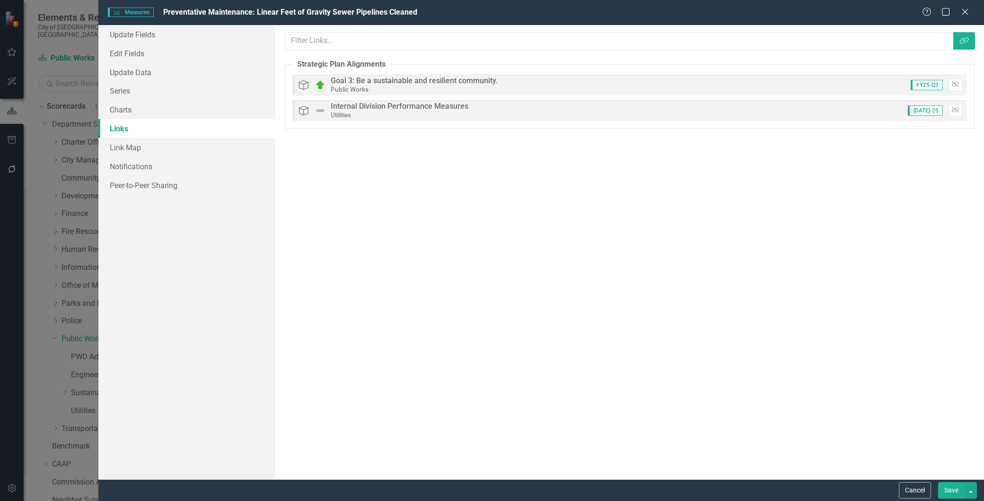
click at [942, 488] on button "Save" at bounding box center [951, 490] width 26 height 17
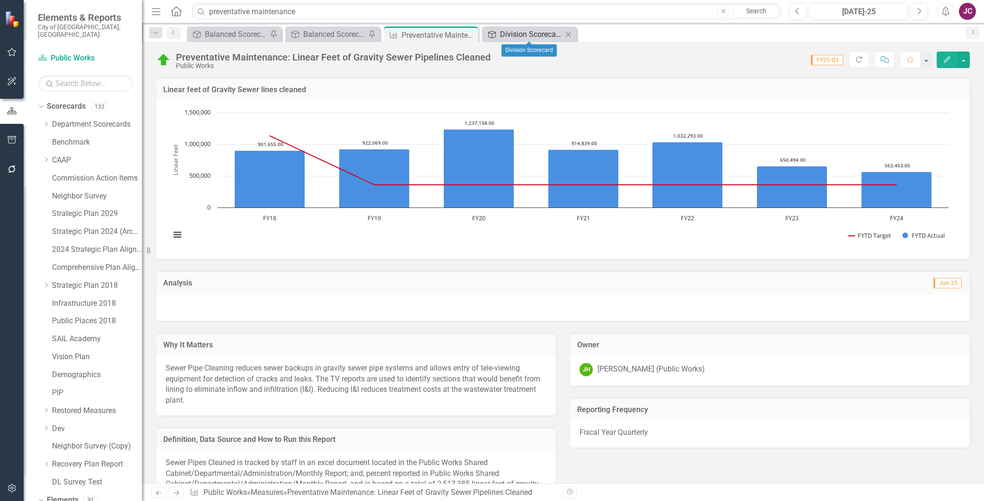
click at [522, 31] on div "Division Scorecard" at bounding box center [531, 34] width 62 height 12
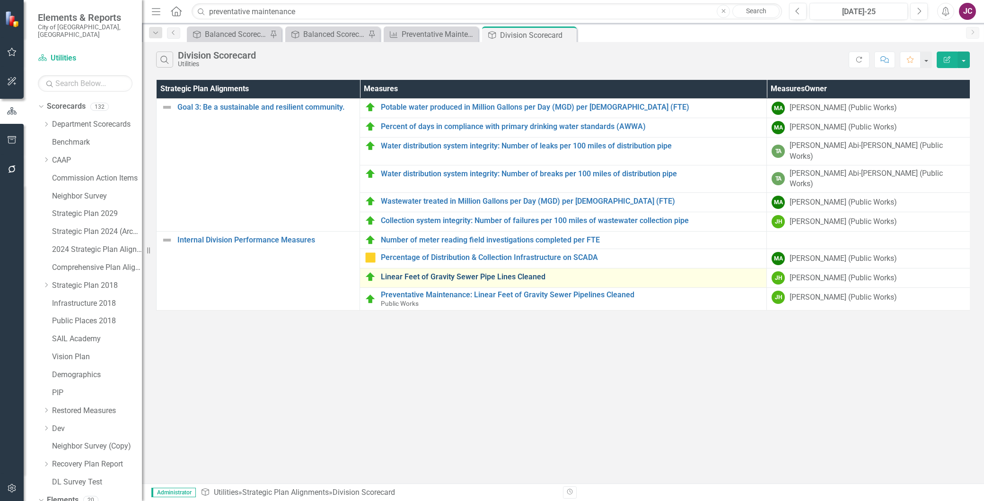
click at [428, 273] on link "Linear Feet of Gravity Sewer Pipe Lines Cleaned" at bounding box center [571, 277] width 381 height 9
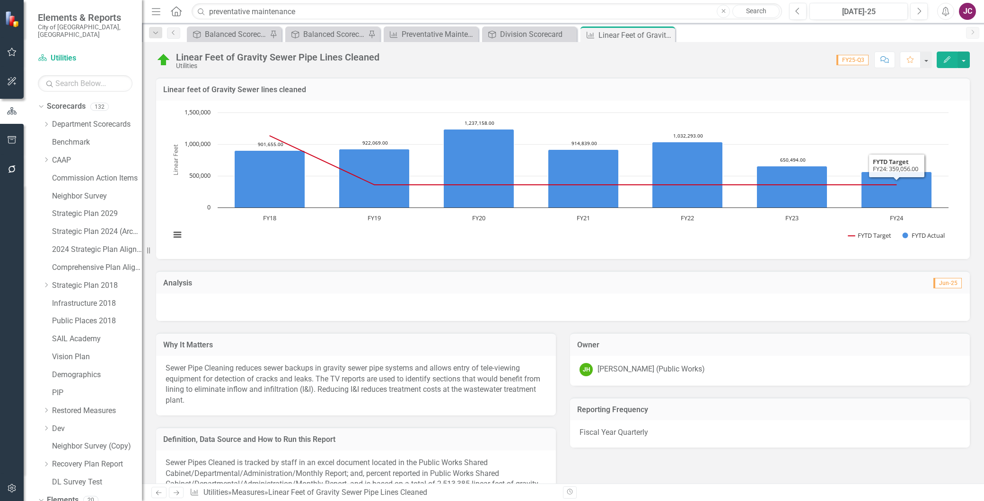
click at [948, 61] on icon "Edit" at bounding box center [946, 59] width 9 height 7
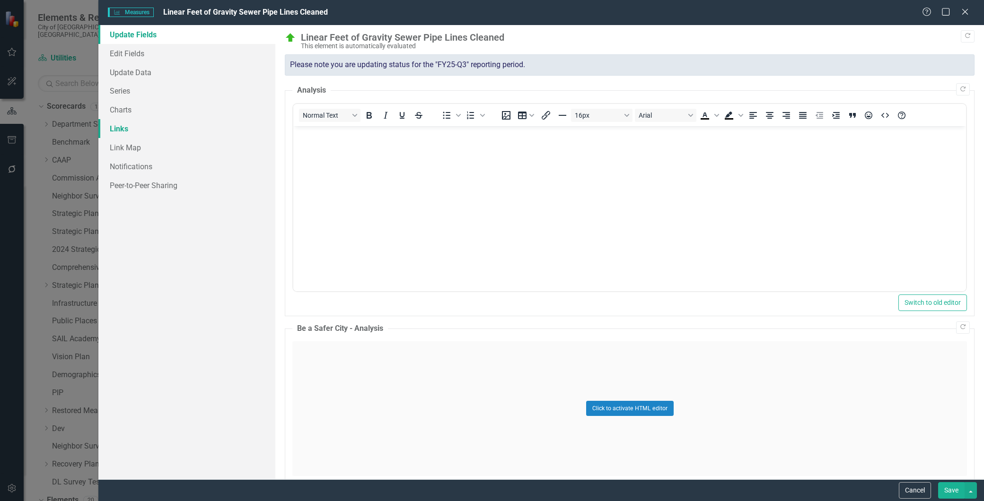
click at [116, 128] on link "Links" at bounding box center [186, 128] width 177 height 19
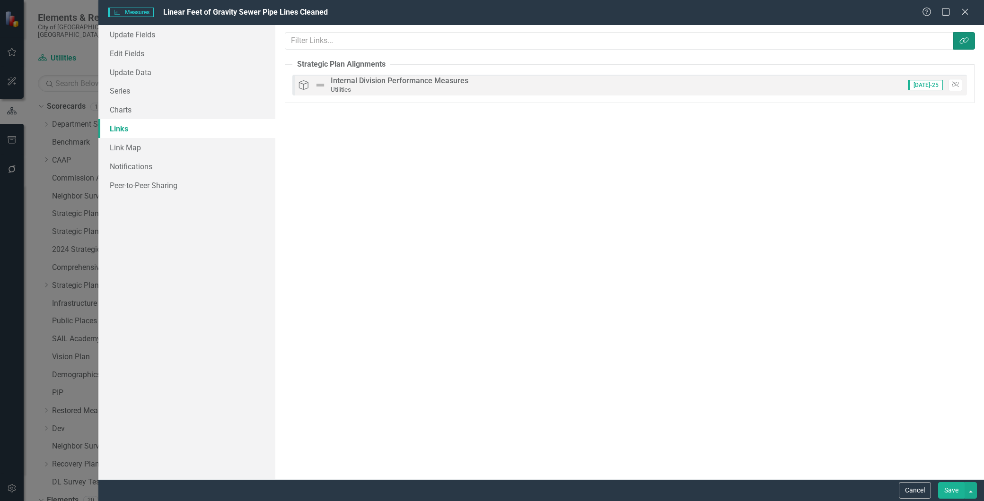
click at [959, 41] on icon "Link Tag" at bounding box center [963, 41] width 9 height 8
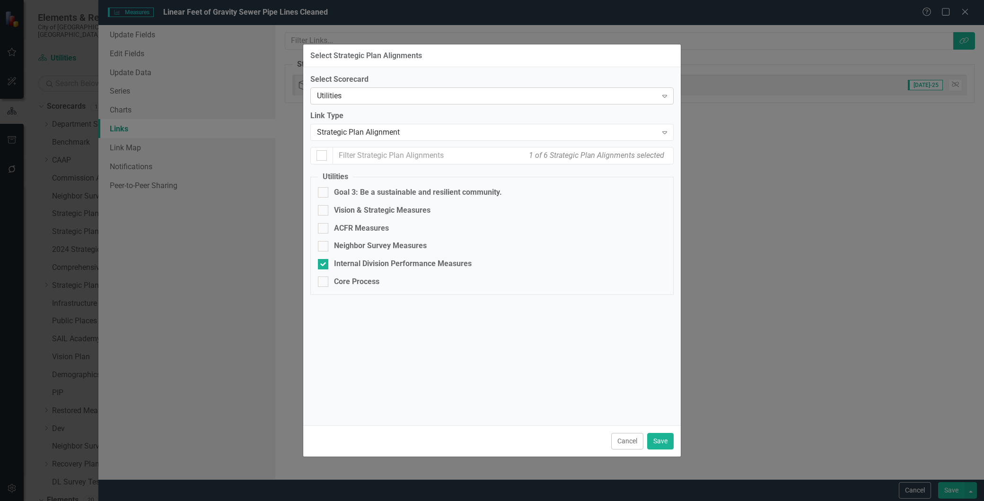
click at [381, 92] on div "Utilities" at bounding box center [487, 96] width 340 height 11
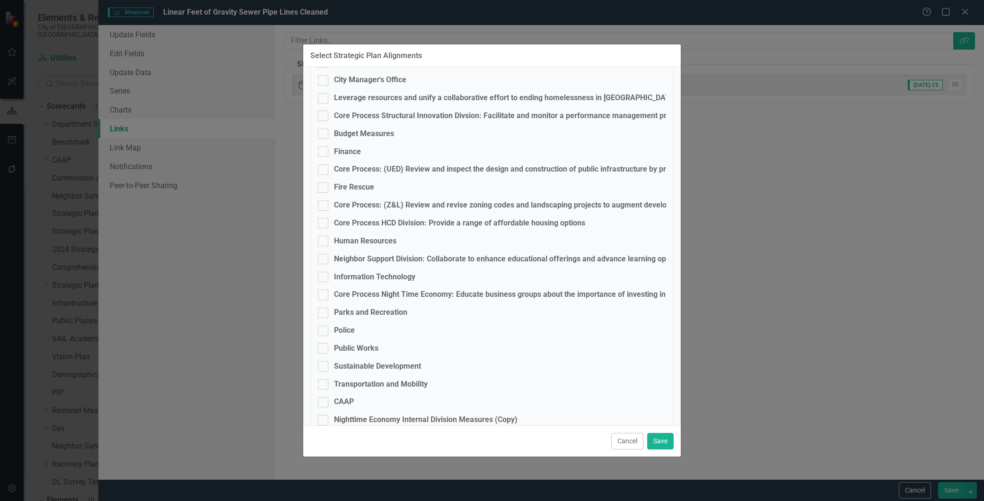
scroll to position [315, 0]
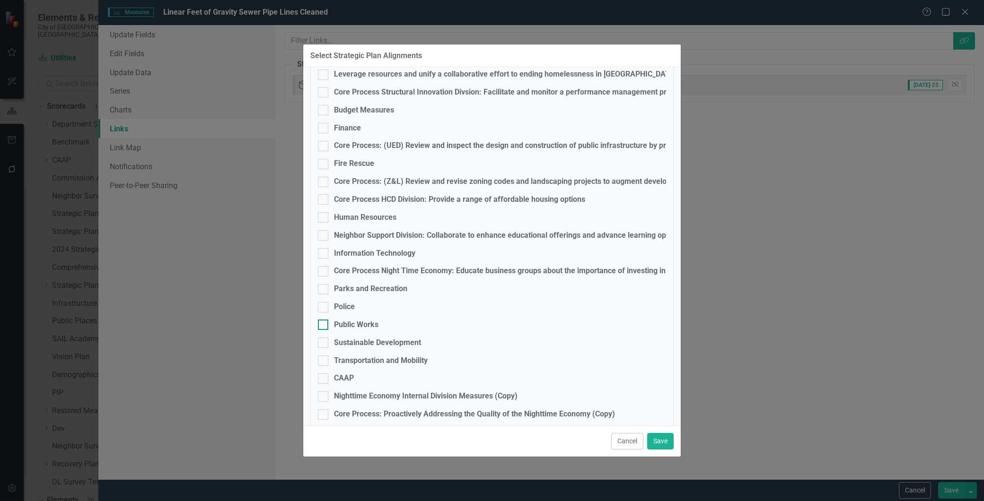
click at [324, 325] on div at bounding box center [323, 325] width 10 height 10
click at [324, 325] on input "Public Works" at bounding box center [321, 323] width 6 height 6
checkbox input "true"
click at [660, 441] on button "Save" at bounding box center [660, 441] width 26 height 17
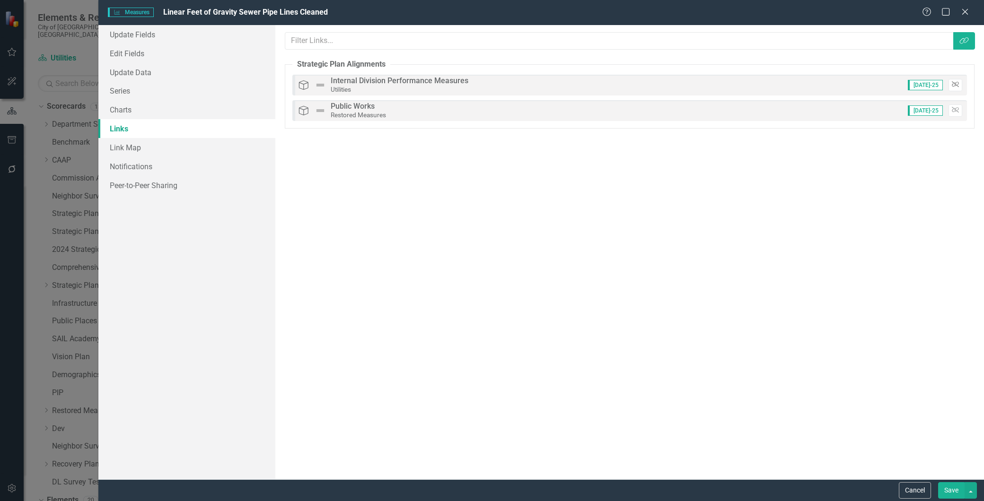
click at [953, 86] on icon "Unlink" at bounding box center [954, 85] width 7 height 6
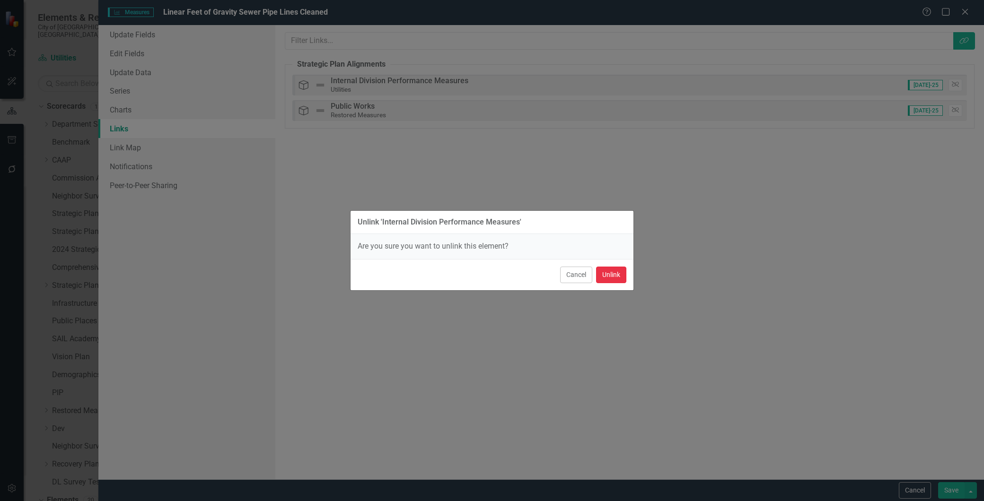
click at [611, 276] on button "Unlink" at bounding box center [611, 275] width 30 height 17
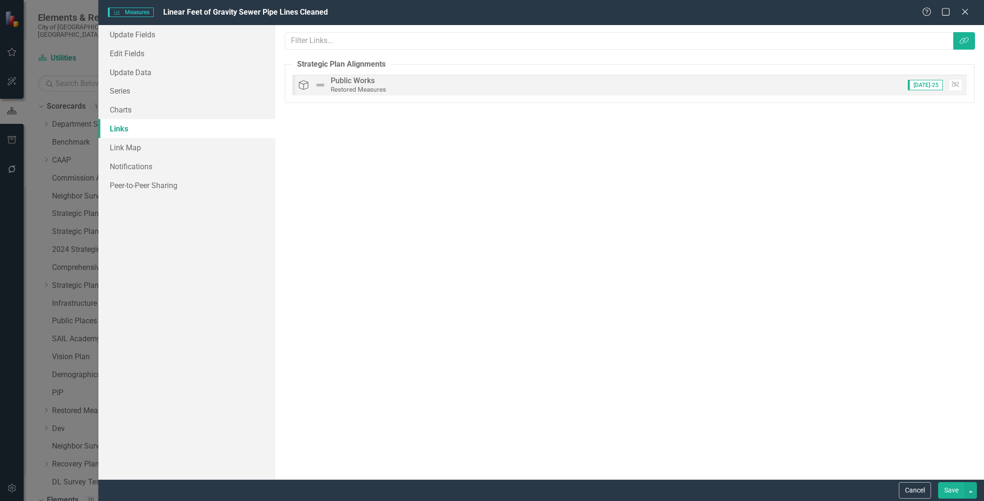
click at [944, 489] on button "Save" at bounding box center [951, 490] width 26 height 17
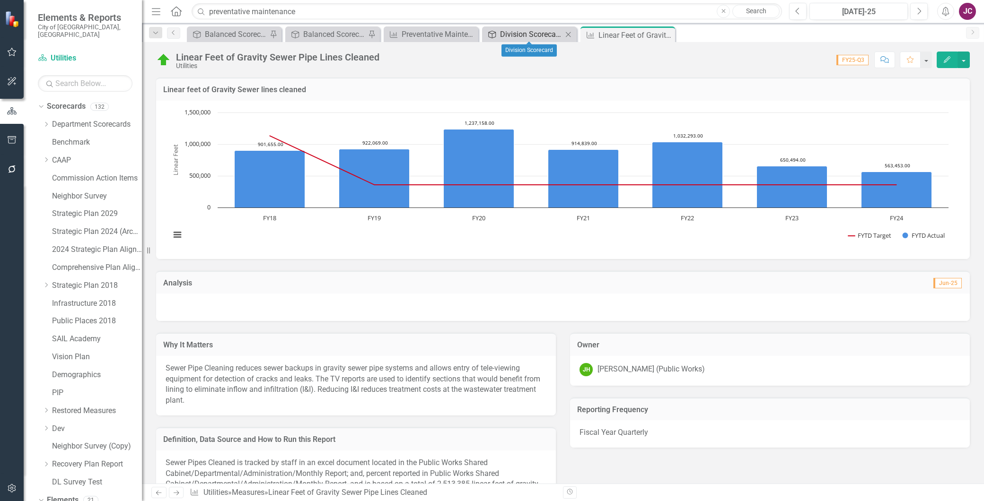
click at [524, 33] on div "Division Scorecard" at bounding box center [531, 34] width 62 height 12
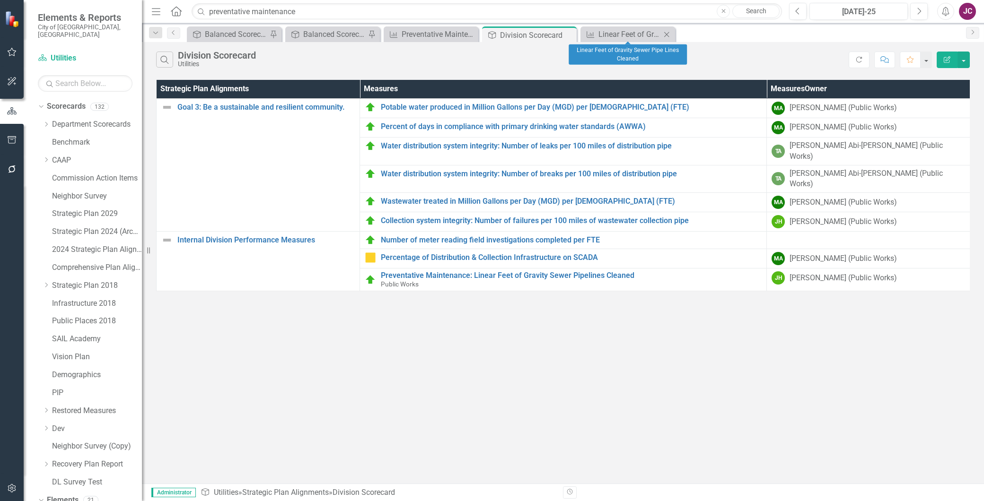
drag, startPoint x: 667, startPoint y: 35, endPoint x: 668, endPoint y: 41, distance: 6.7
click at [667, 35] on icon at bounding box center [666, 34] width 5 height 5
click at [328, 32] on div "Balanced Scorecard" at bounding box center [334, 34] width 62 height 12
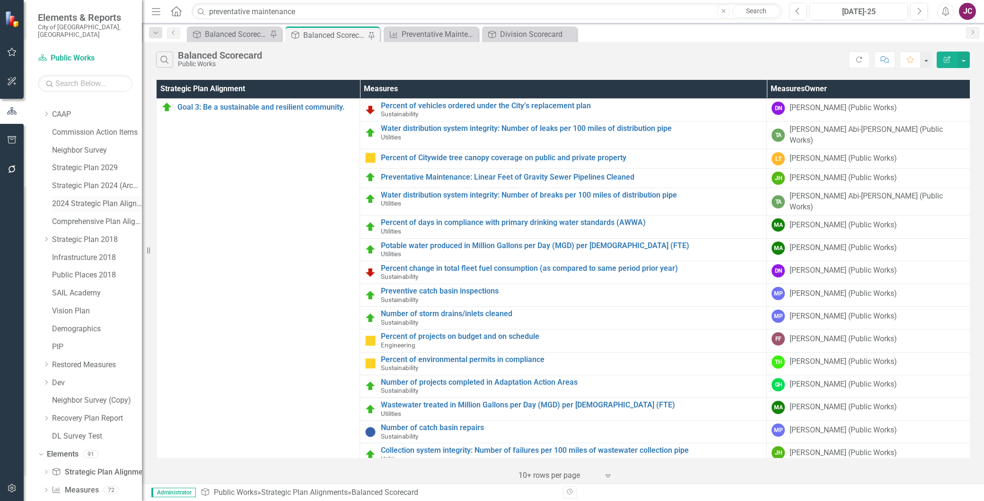
scroll to position [91, 0]
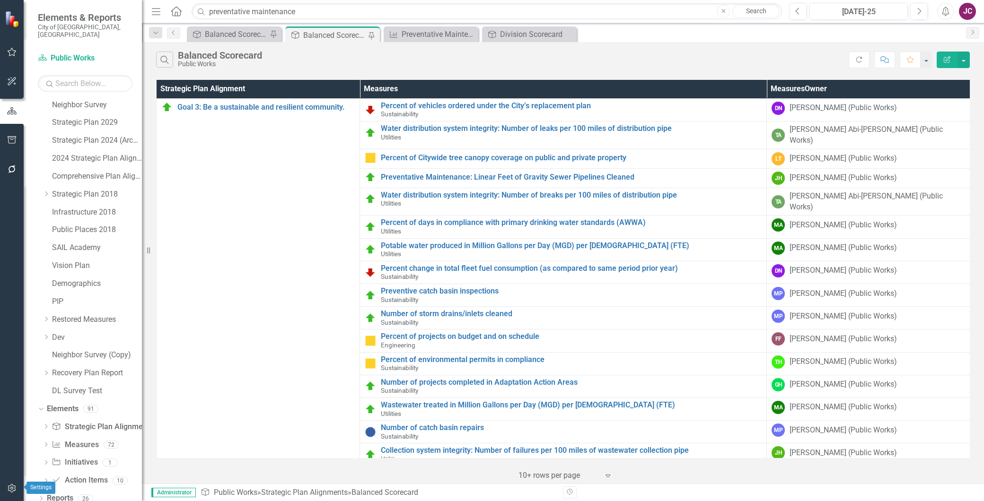
click at [13, 485] on icon "button" at bounding box center [12, 489] width 10 height 8
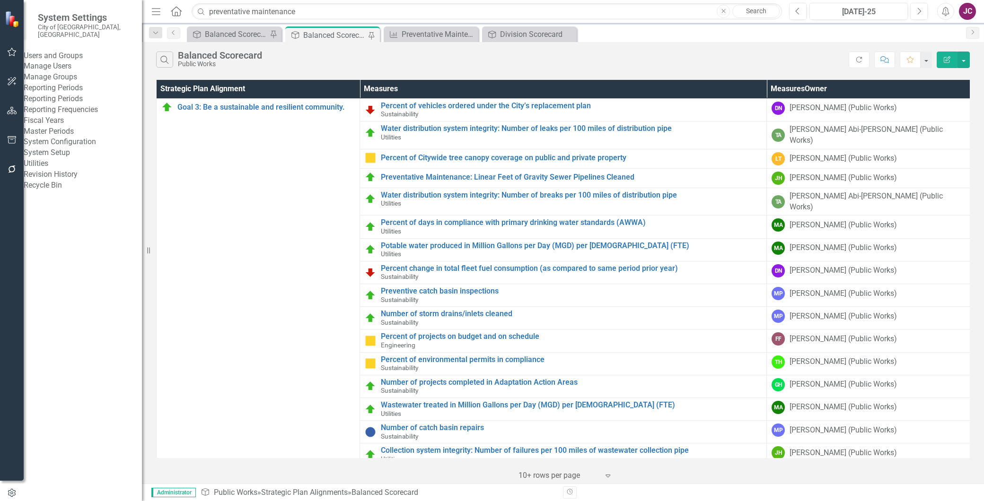
click at [77, 64] on link "Manage Users" at bounding box center [83, 66] width 118 height 11
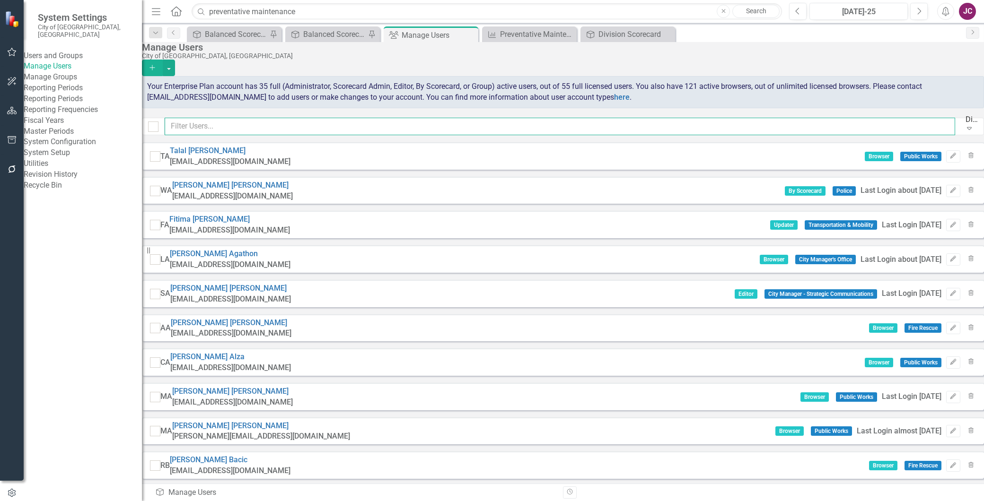
click at [201, 131] on input "text" at bounding box center [560, 126] width 790 height 17
click at [249, 130] on input "text" at bounding box center [560, 126] width 790 height 17
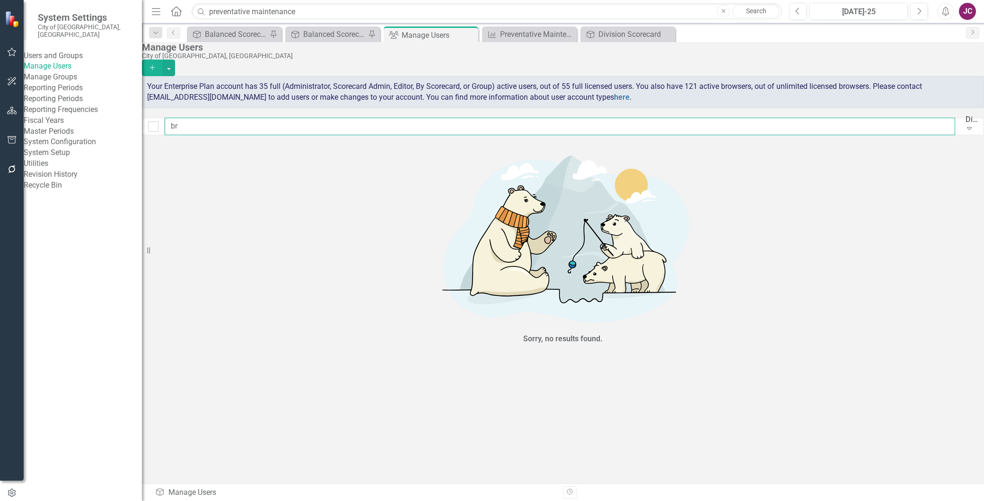
type input "b"
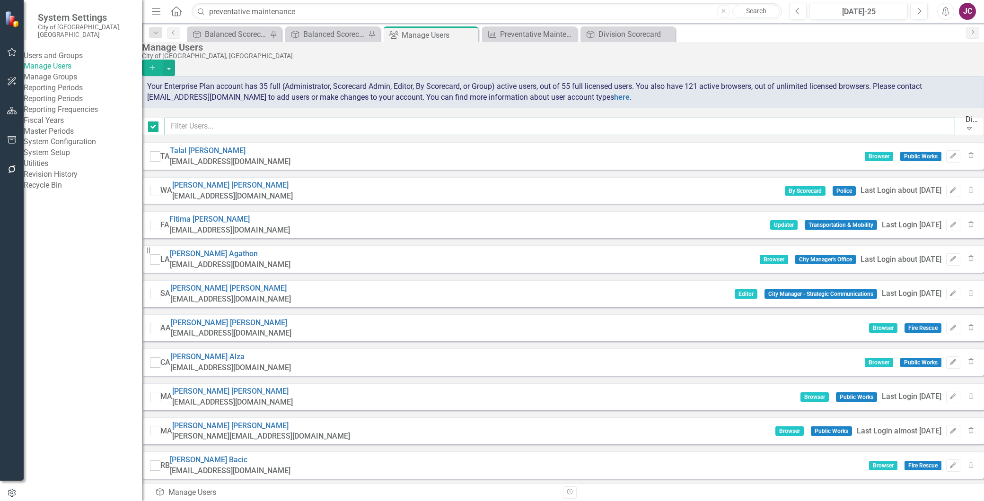
checkbox input "false"
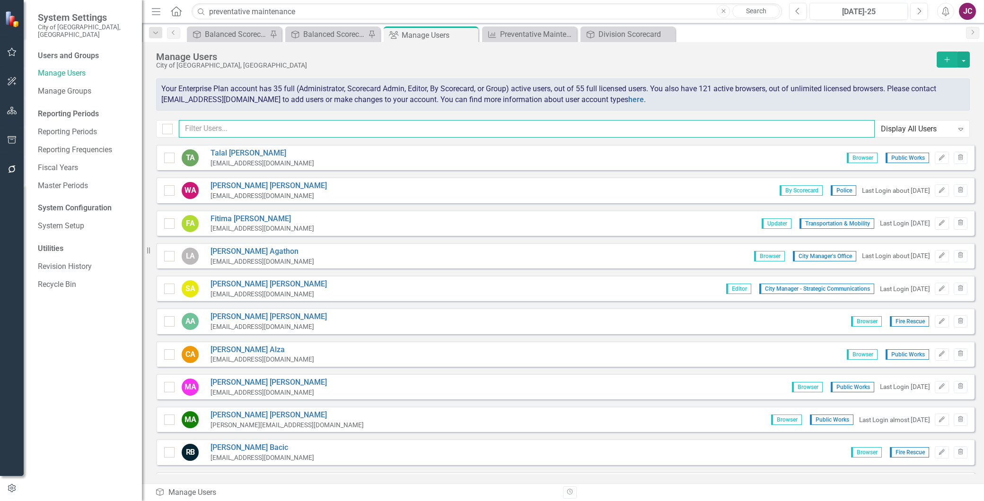
click at [232, 128] on input "text" at bounding box center [527, 128] width 696 height 17
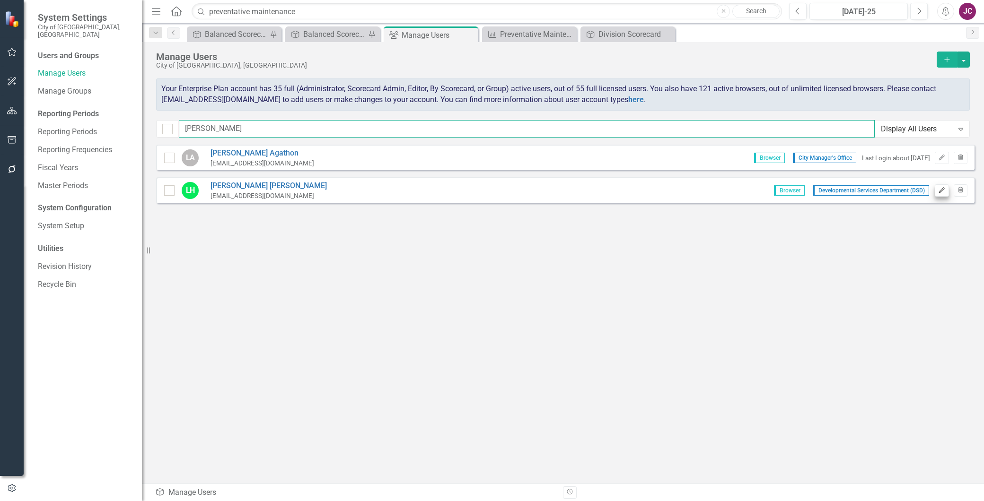
type input "luis"
click at [940, 188] on icon "Edit" at bounding box center [941, 191] width 7 height 6
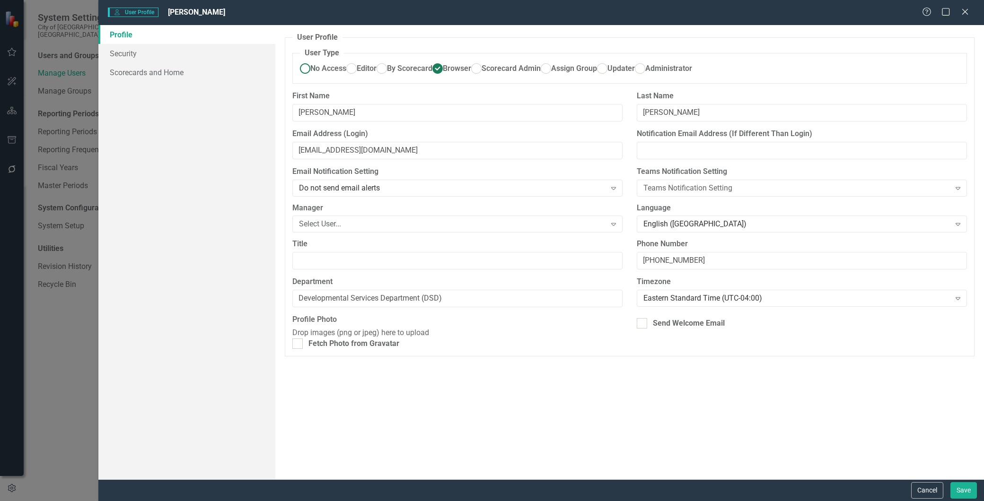
click at [310, 68] on ins at bounding box center [305, 68] width 15 height 15
click at [310, 68] on input "No Access" at bounding box center [305, 68] width 15 height 15
radio input "true"
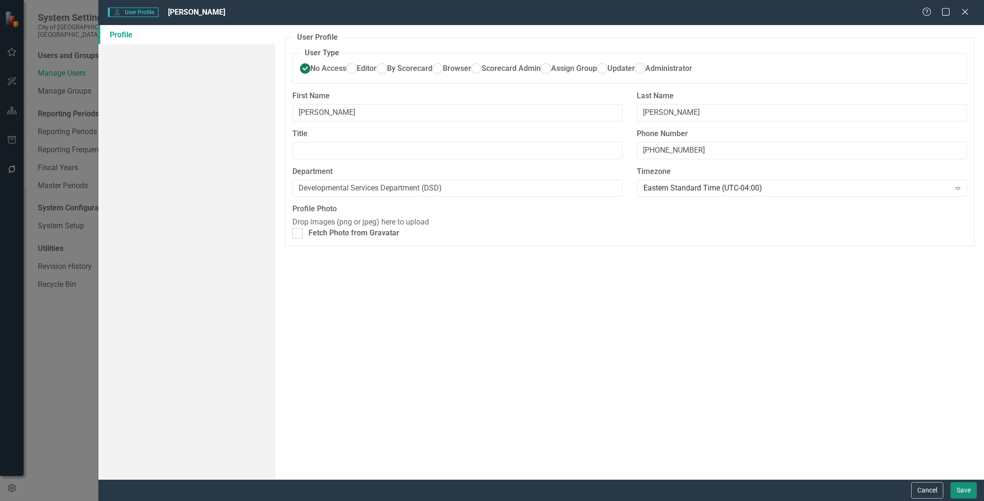
click at [964, 493] on button "Save" at bounding box center [963, 490] width 26 height 17
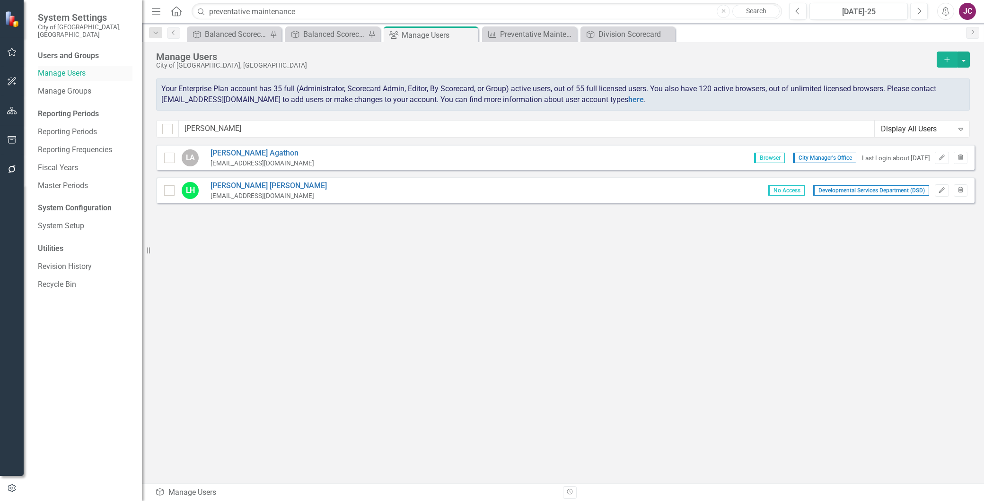
click at [61, 68] on link "Manage Users" at bounding box center [85, 73] width 95 height 11
drag, startPoint x: 224, startPoint y: 133, endPoint x: 170, endPoint y: 134, distance: 53.4
click at [170, 134] on div "luis Display All Users Expand" at bounding box center [562, 128] width 813 height 17
